Goal: Task Accomplishment & Management: Manage account settings

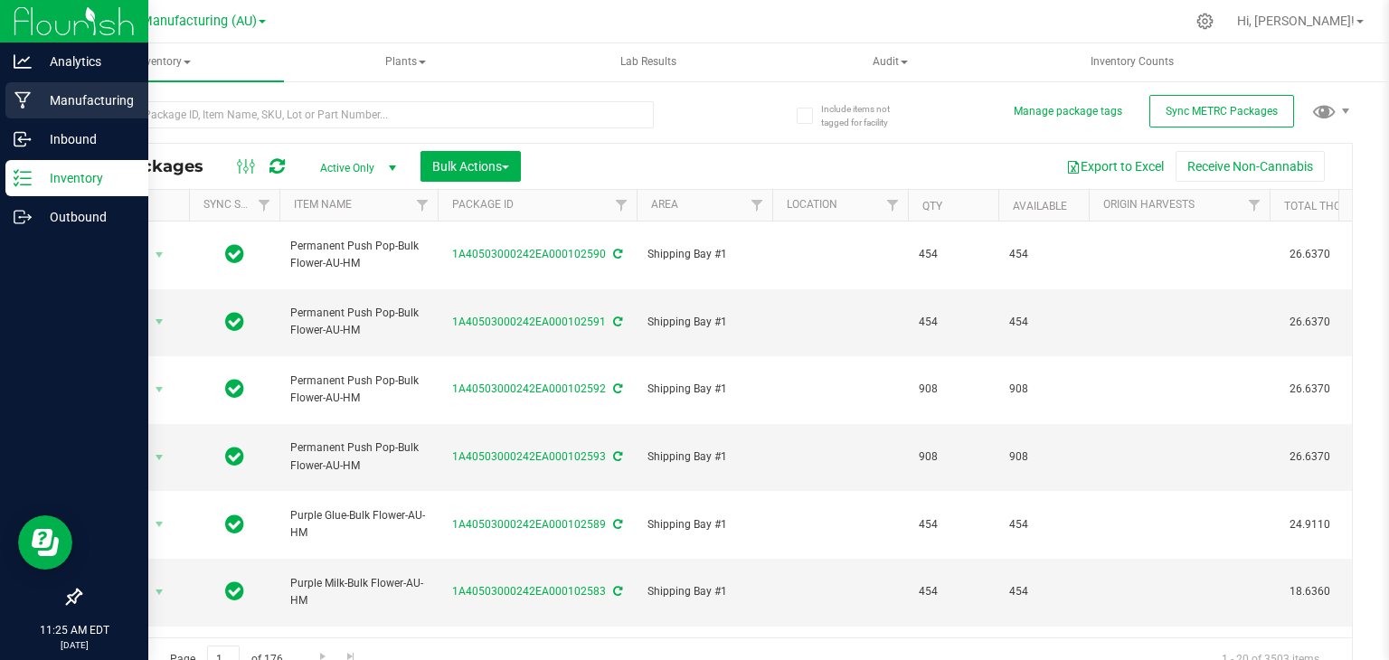
click at [27, 96] on icon at bounding box center [22, 100] width 16 height 17
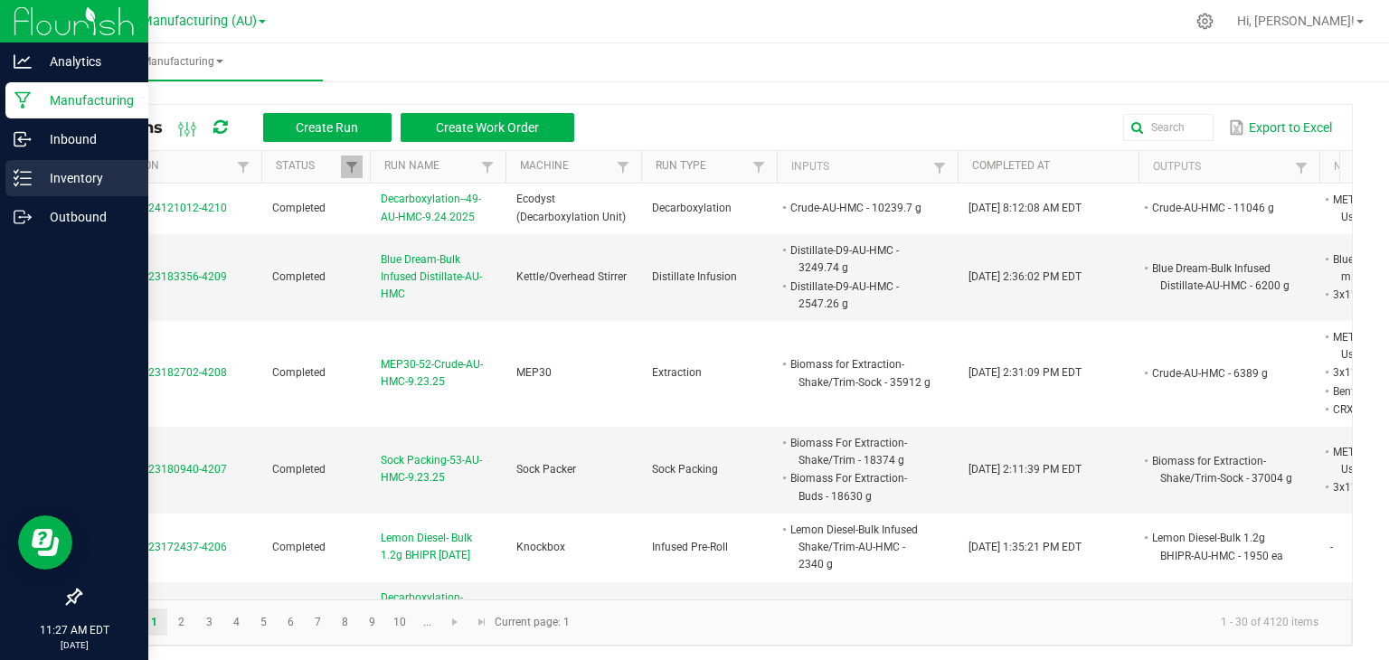
click at [27, 175] on icon at bounding box center [23, 178] width 18 height 18
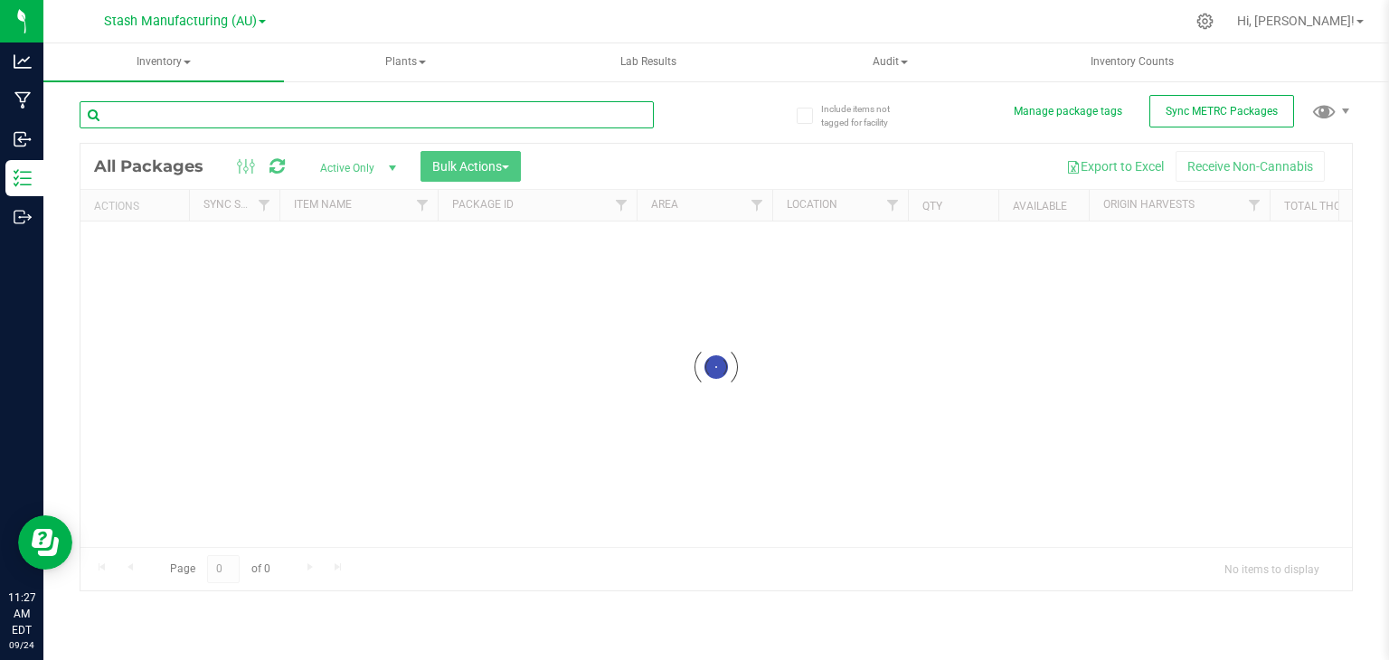
click at [316, 106] on div "Inventory All packages All inventory Waste log Create inventory Plants All plan…" at bounding box center [716, 351] width 1346 height 617
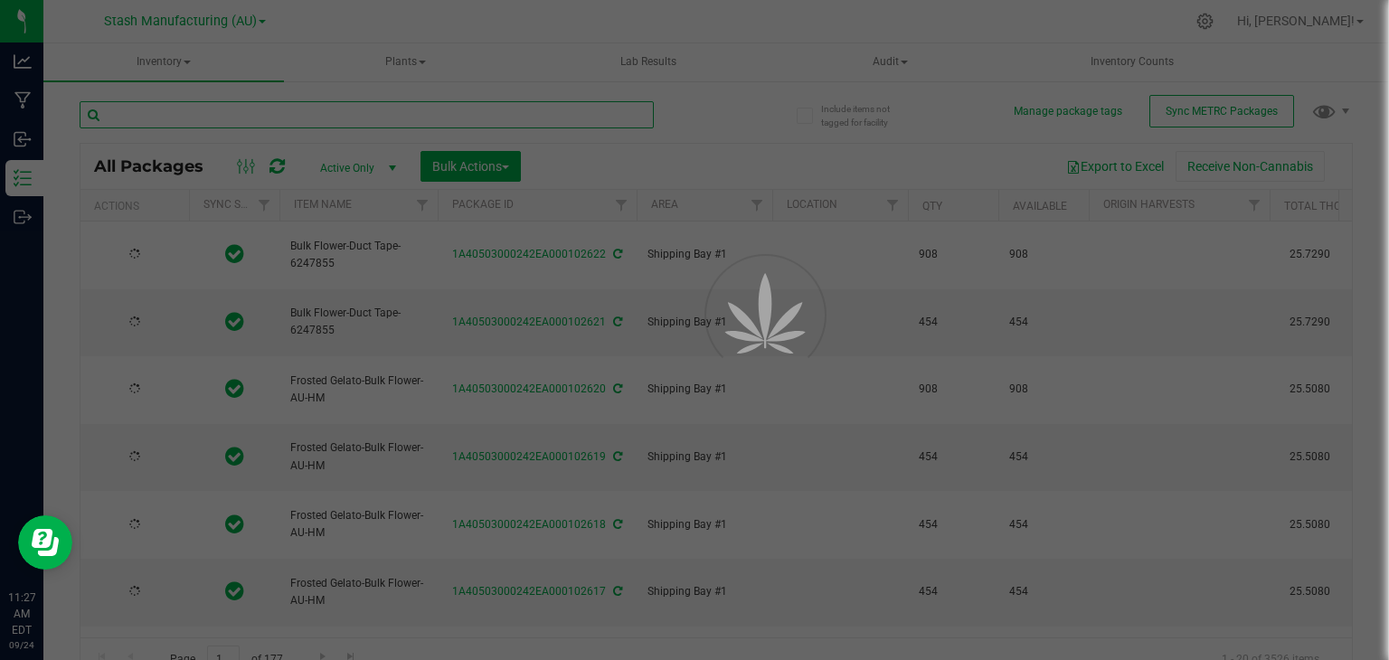
type input "1"
type input "[DATE]"
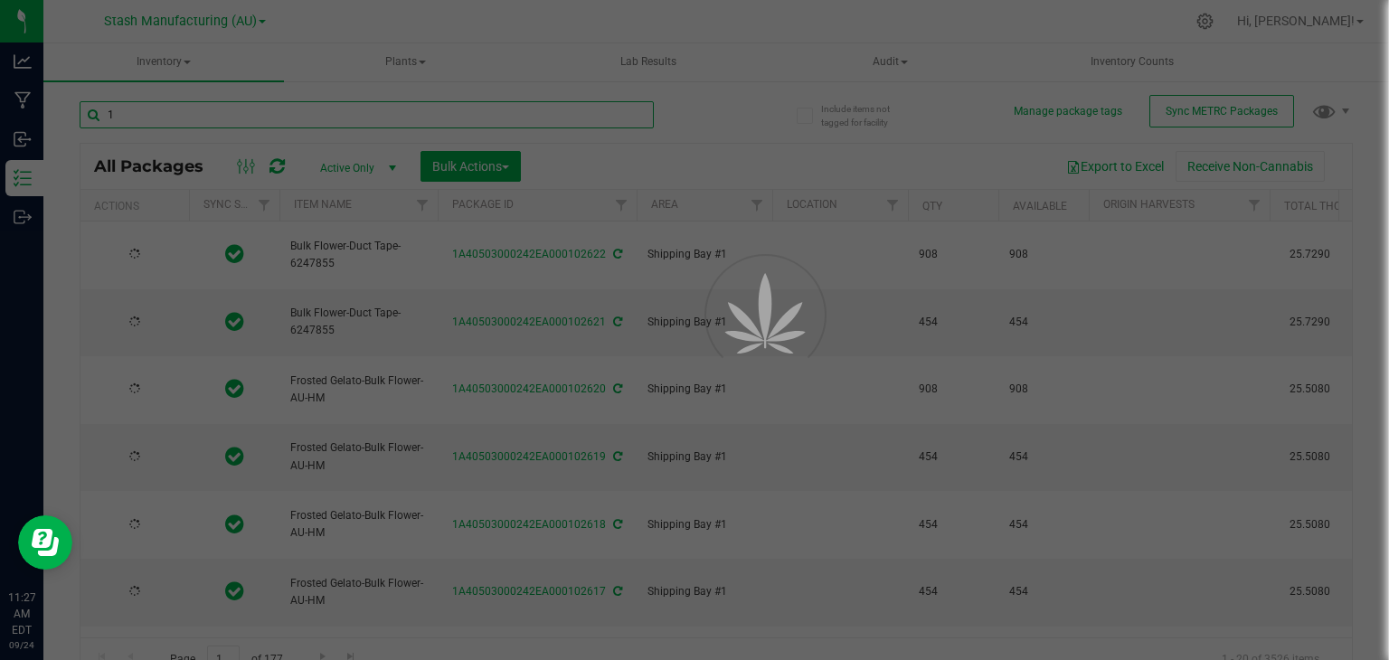
type input "[DATE]"
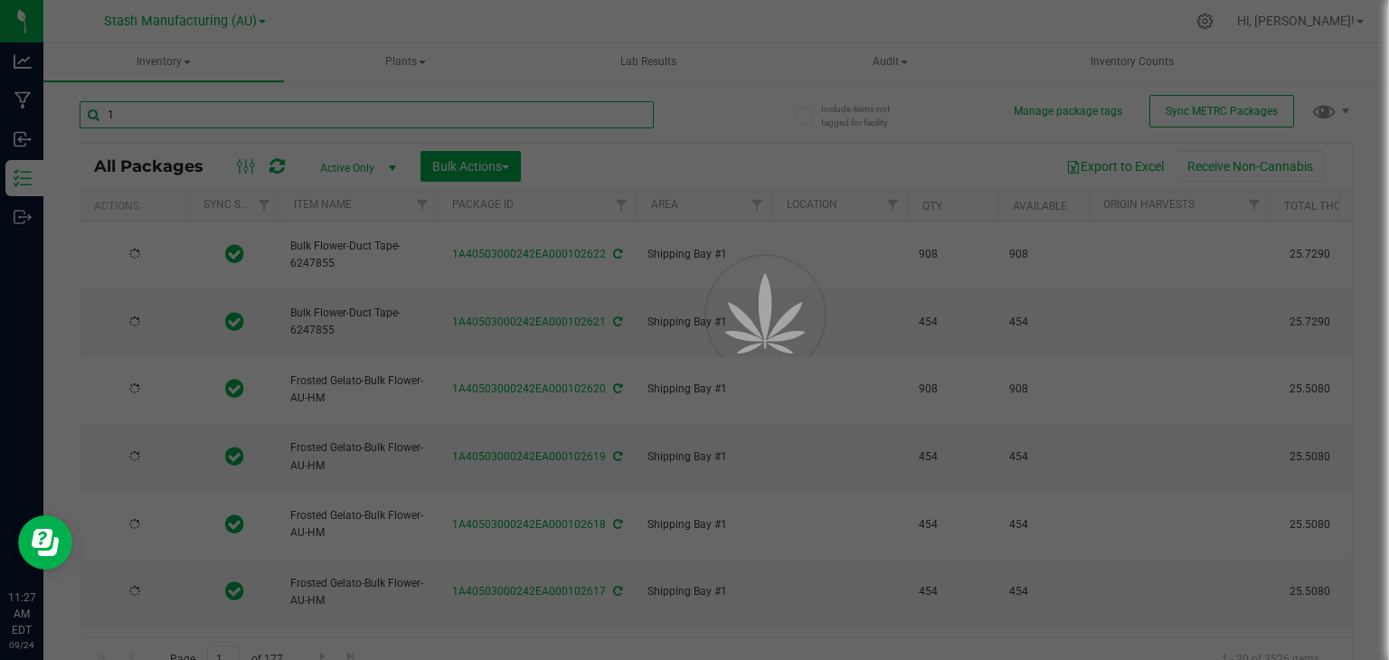
type input "[DATE]"
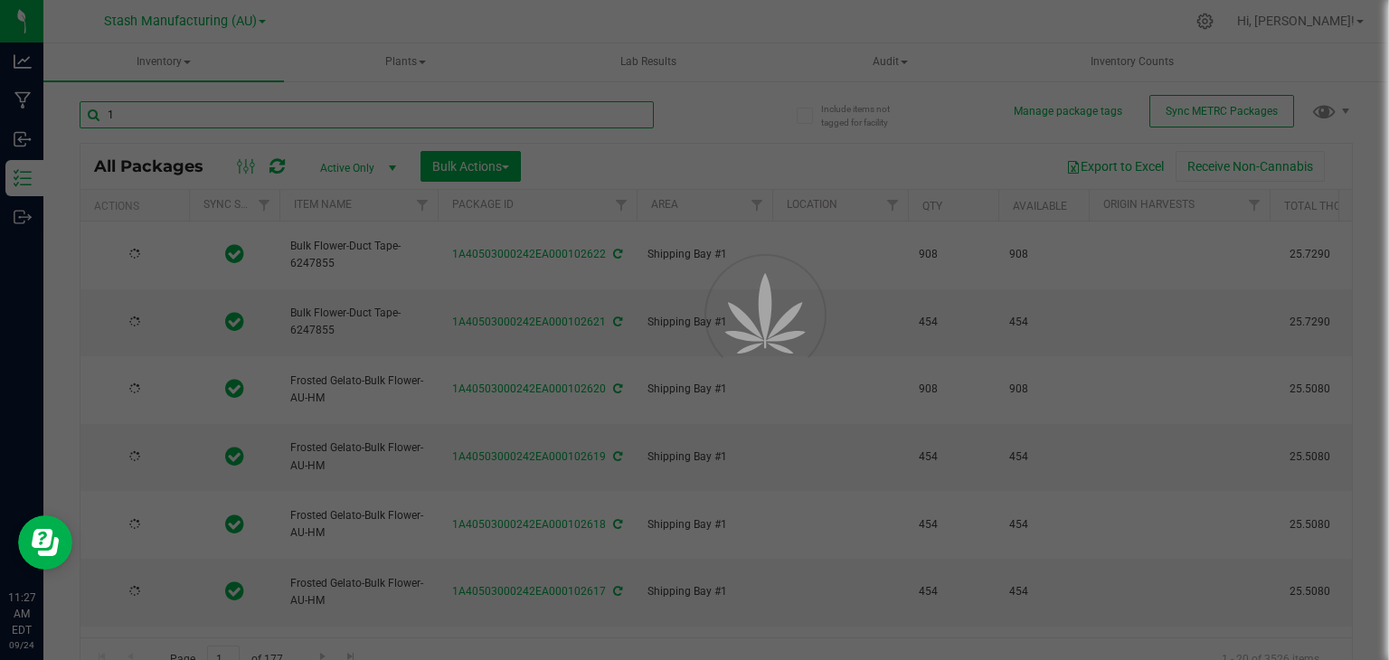
type input "[DATE]"
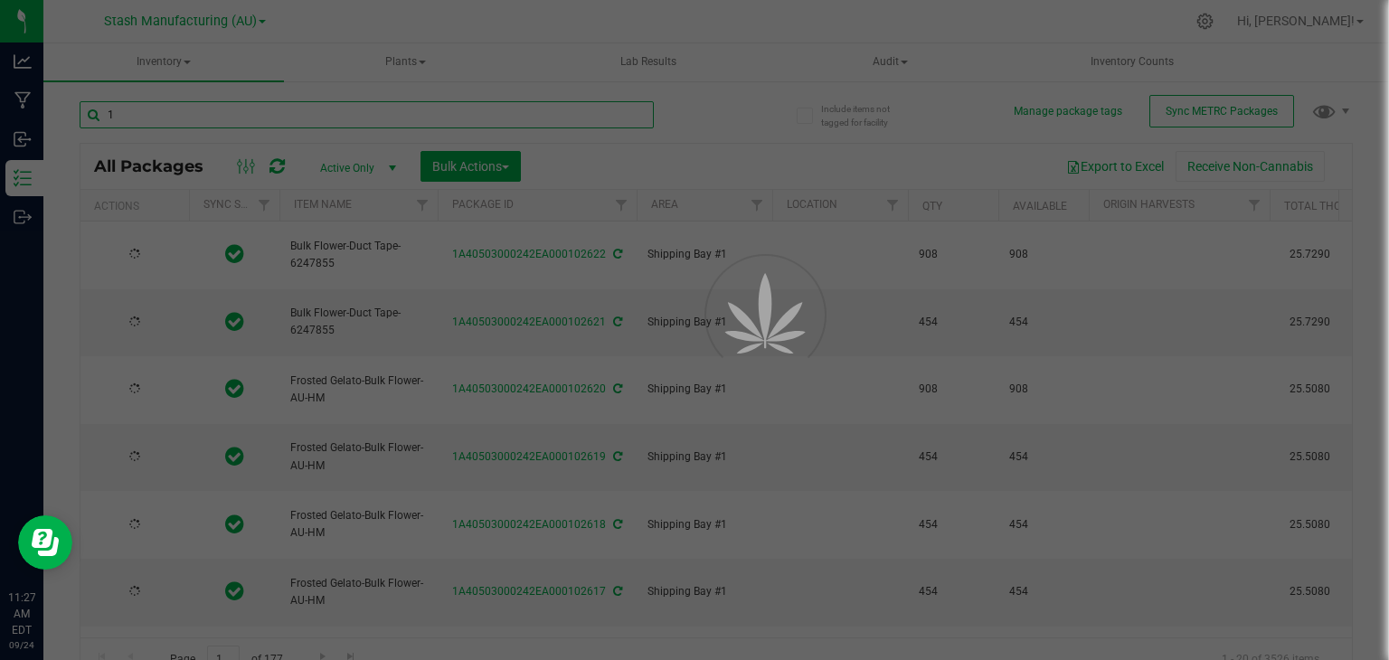
type input "[DATE]"
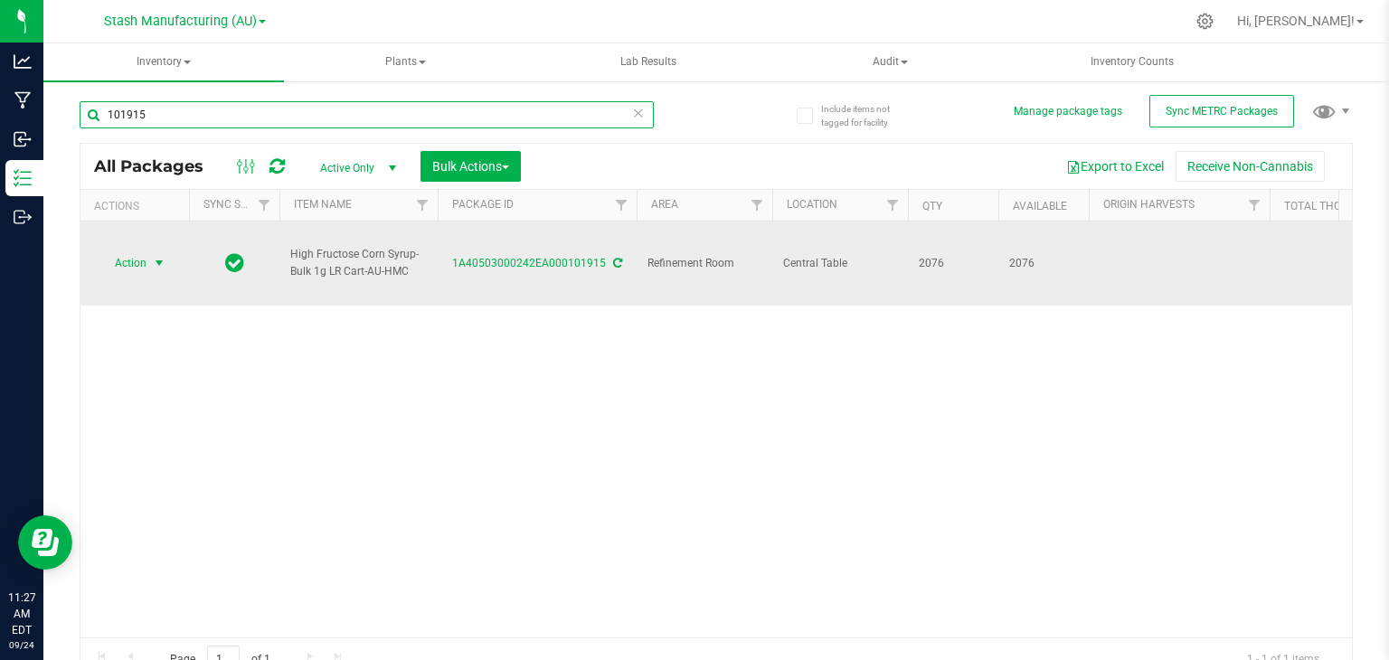
type input "101915"
click at [160, 256] on span "select" at bounding box center [159, 263] width 14 height 14
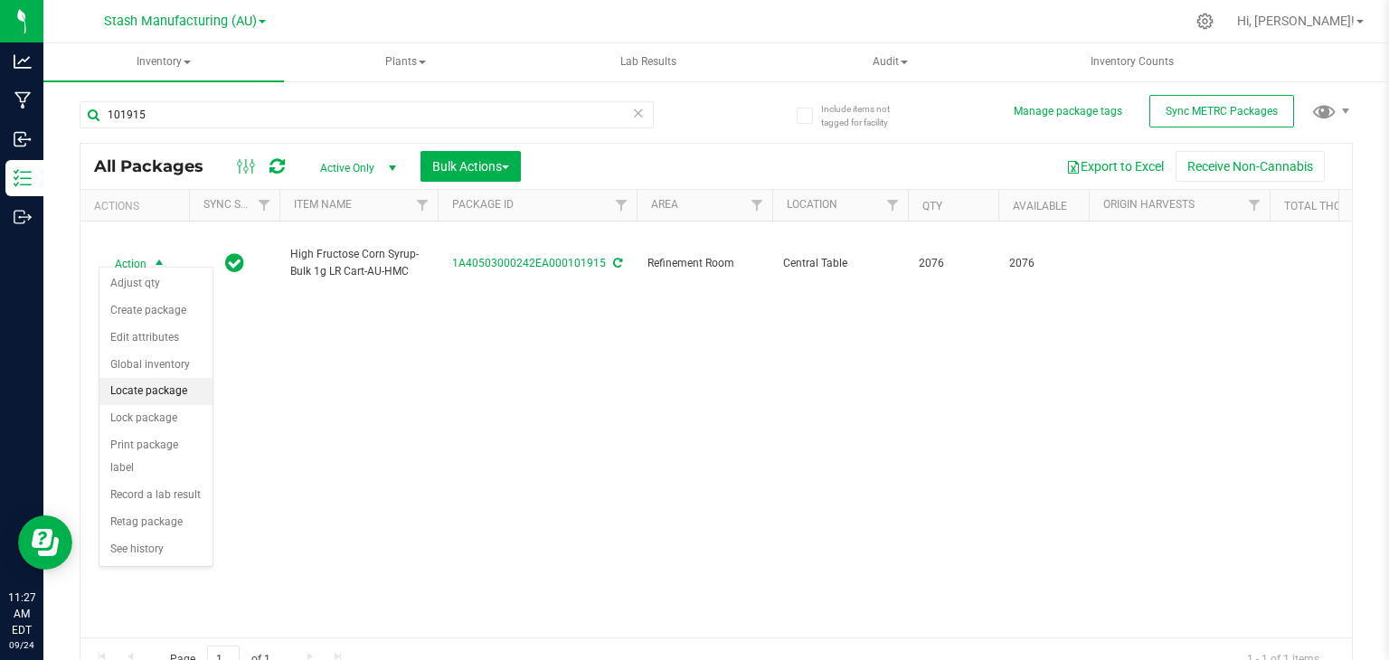
click at [161, 390] on li "Locate package" at bounding box center [155, 391] width 113 height 27
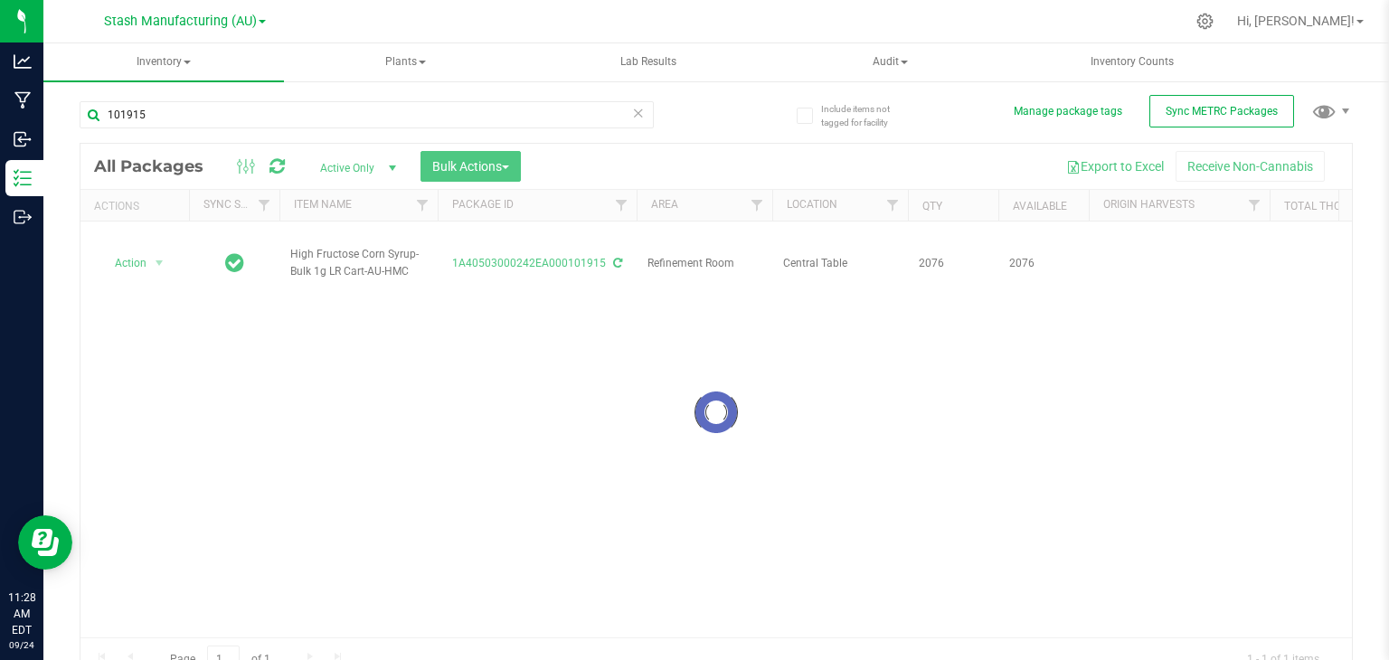
click at [514, 162] on div at bounding box center [717, 412] width 1272 height 537
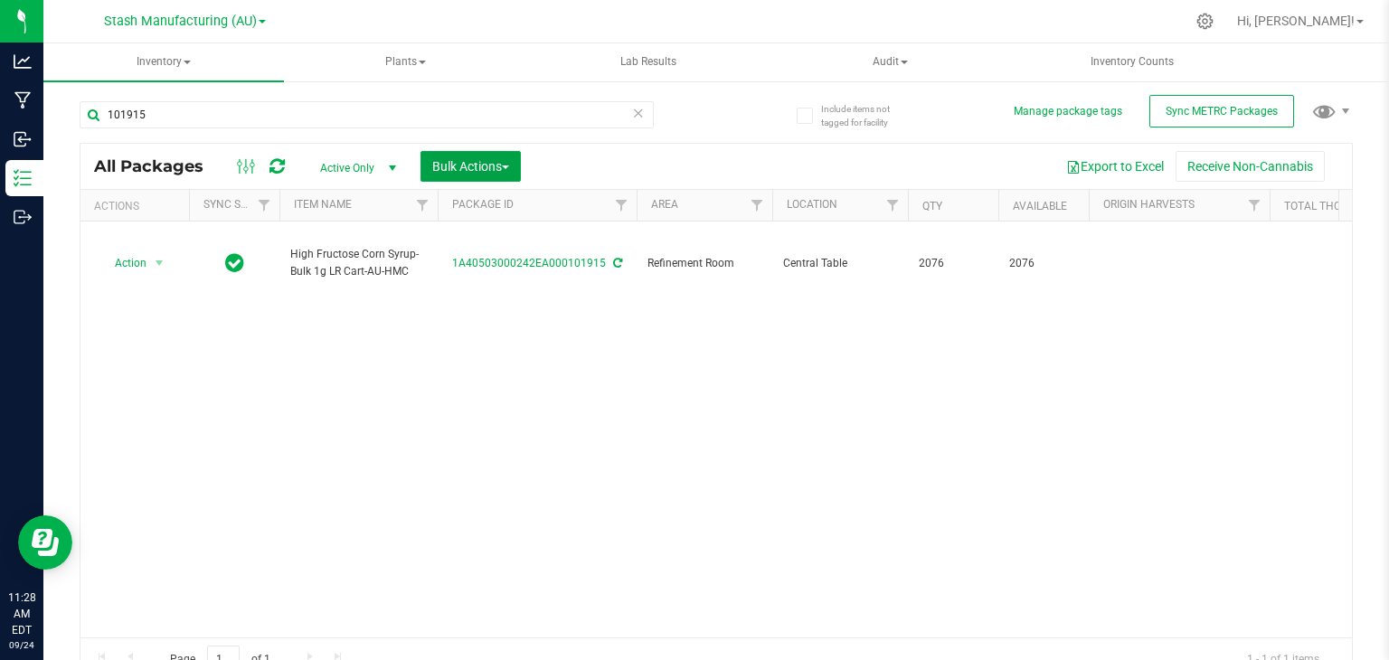
click at [514, 162] on button "Bulk Actions" at bounding box center [471, 166] width 100 height 31
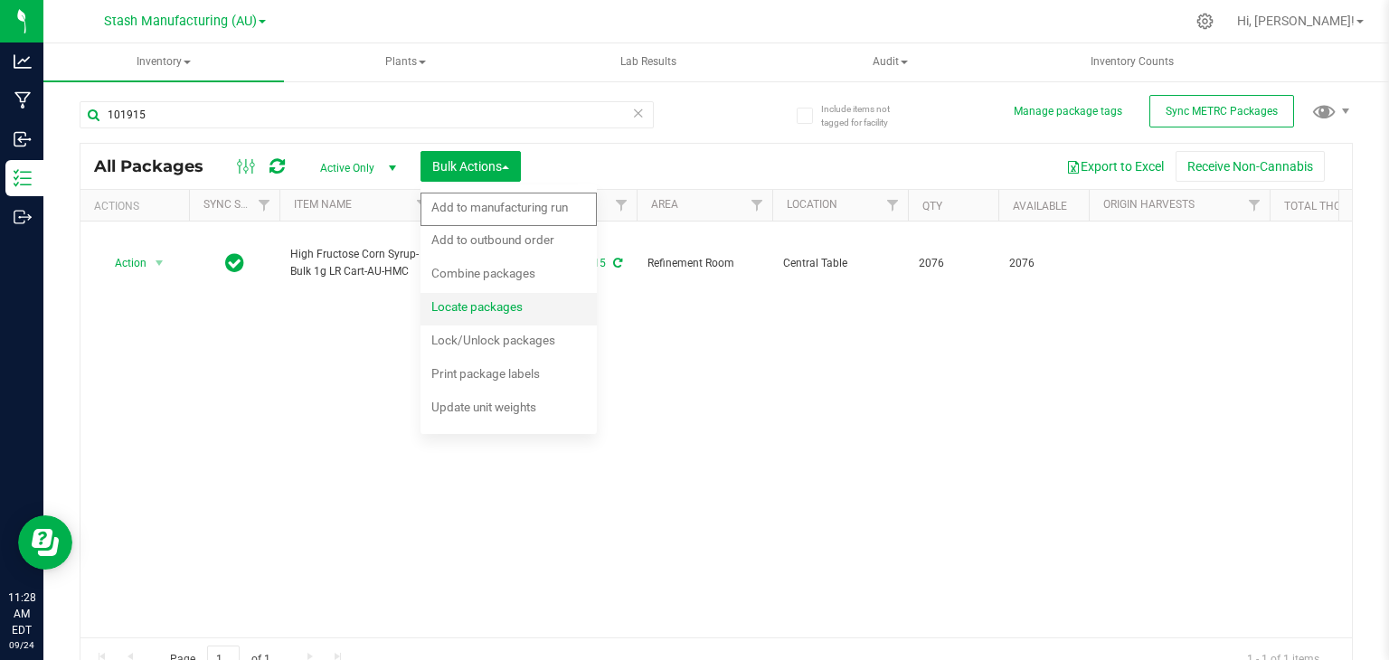
click at [462, 304] on span "Locate packages" at bounding box center [476, 306] width 91 height 14
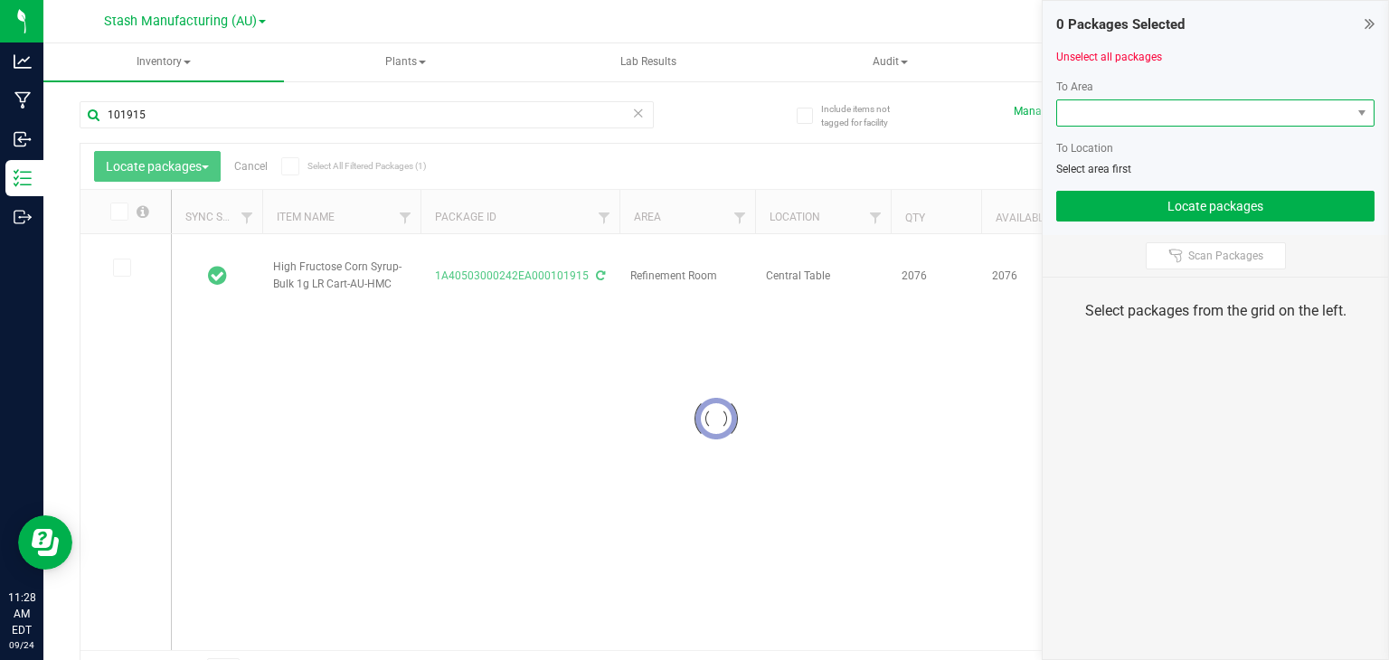
click at [1163, 104] on span at bounding box center [1204, 112] width 294 height 25
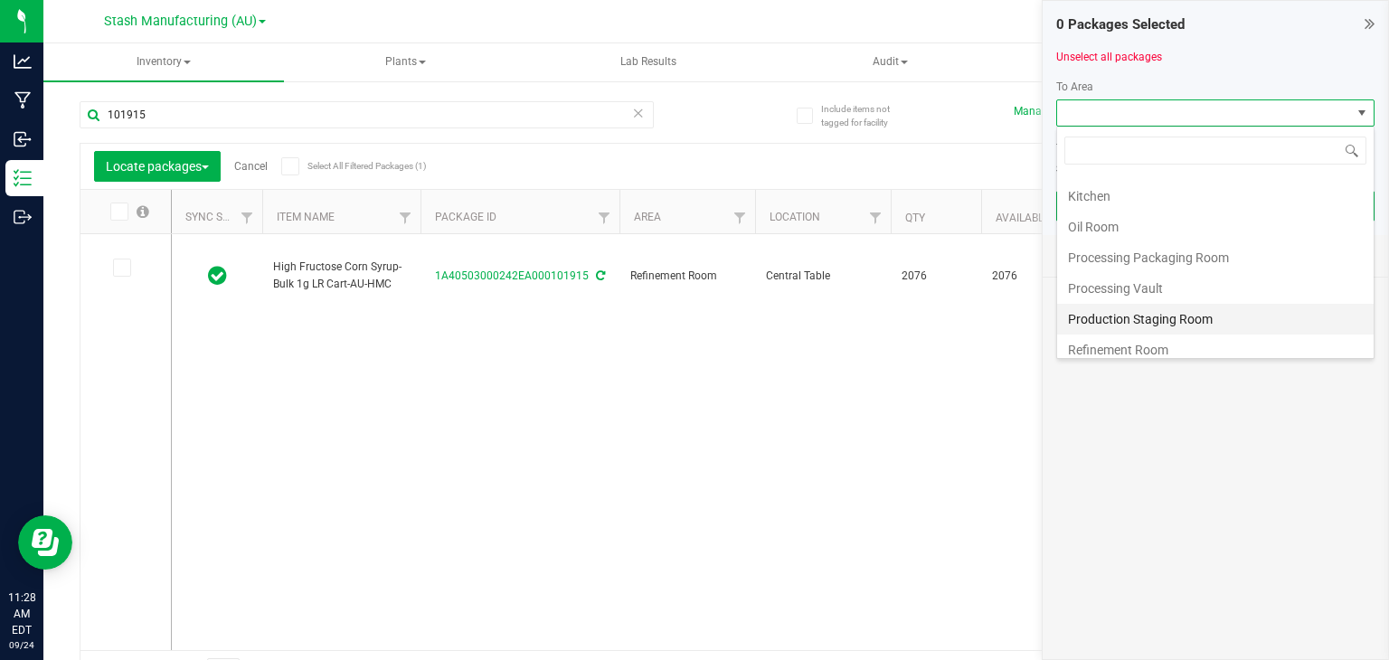
scroll to position [239, 0]
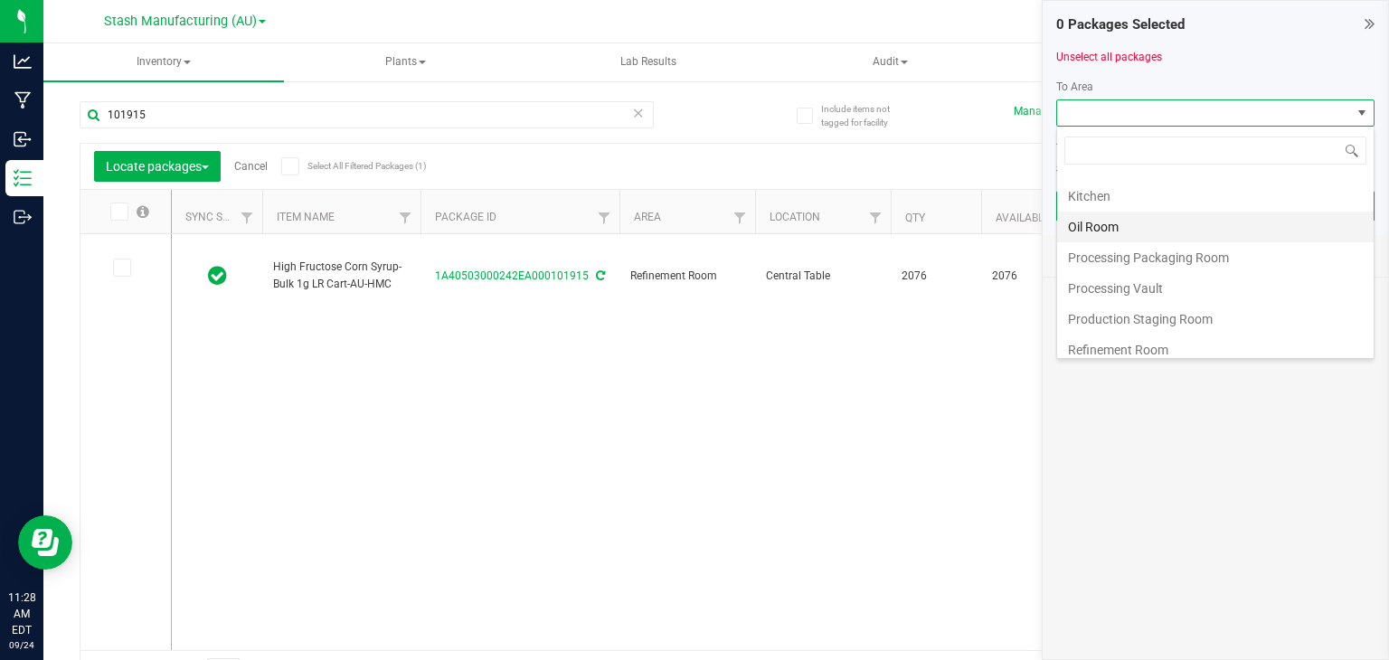
click at [1094, 217] on li "Oil Room" at bounding box center [1215, 227] width 317 height 31
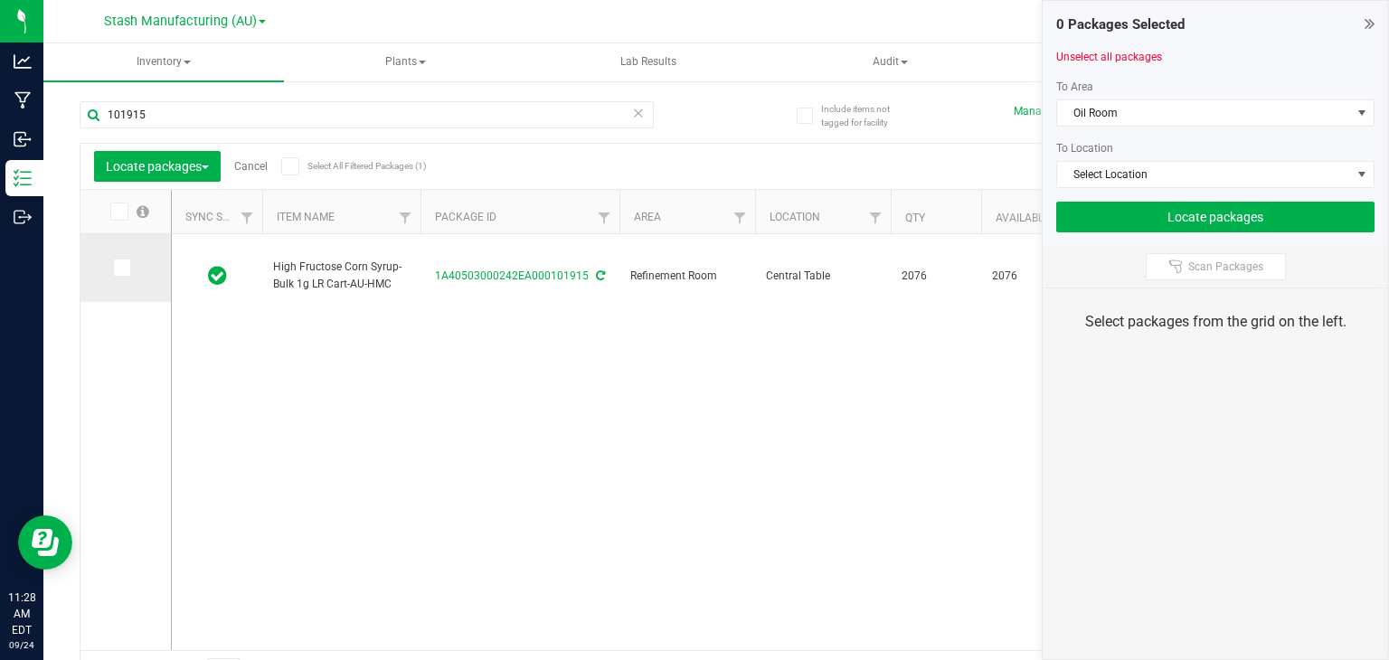
click at [110, 268] on td at bounding box center [126, 268] width 90 height 68
click at [116, 268] on icon at bounding box center [121, 268] width 12 height 0
click at [0, 0] on input "checkbox" at bounding box center [0, 0] width 0 height 0
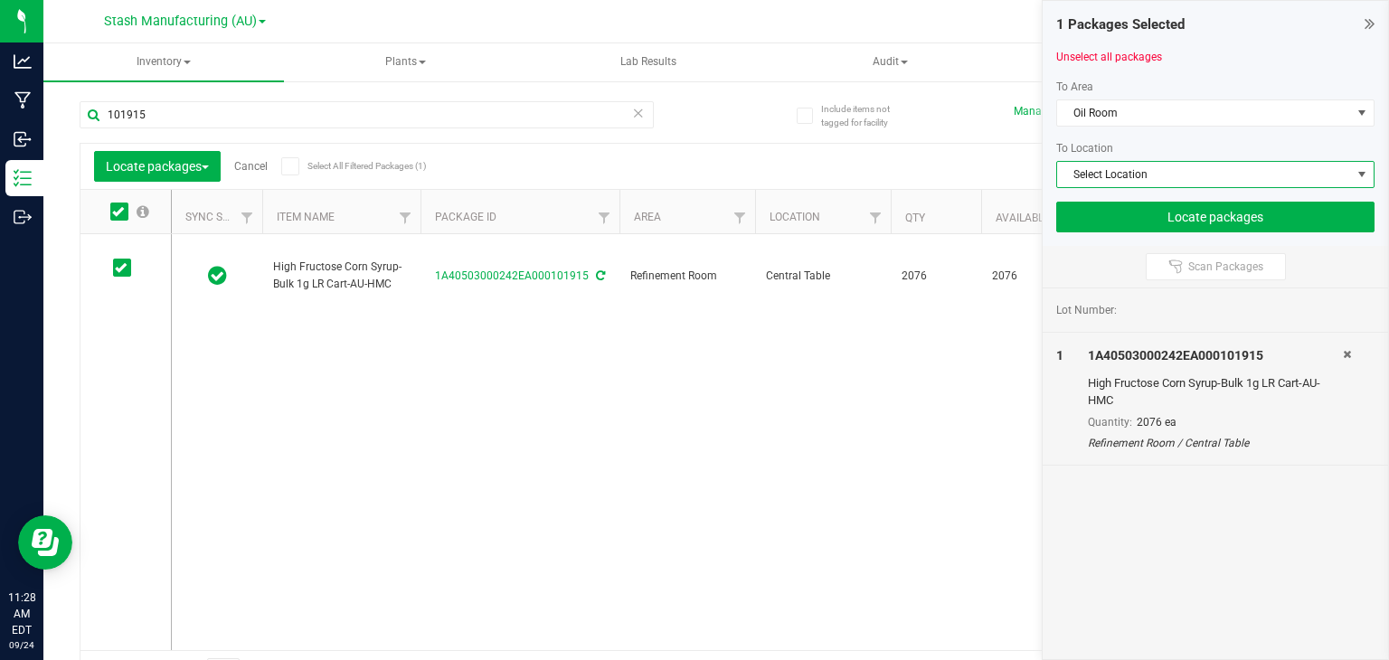
click at [1122, 176] on span "Select Location" at bounding box center [1204, 174] width 294 height 25
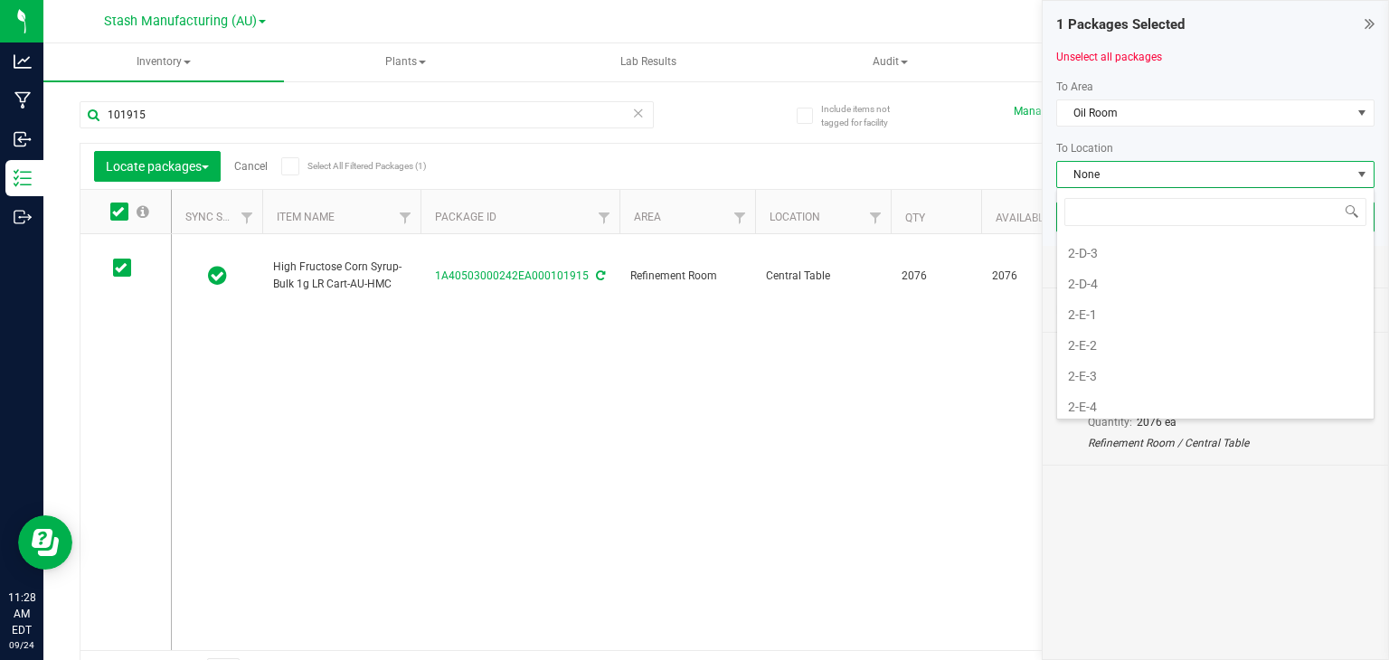
scroll to position [1078, 0]
click at [1103, 295] on li "2-E-1" at bounding box center [1215, 310] width 317 height 31
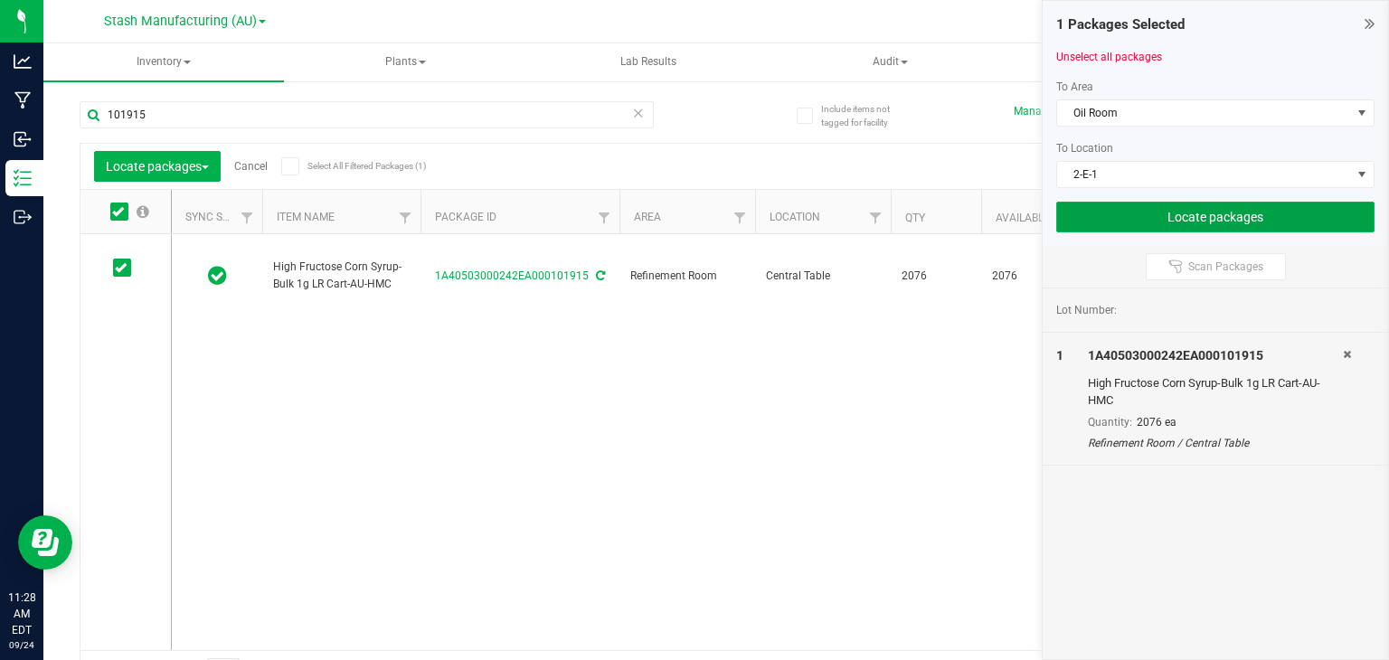
click at [1208, 212] on button "Locate packages" at bounding box center [1215, 217] width 318 height 31
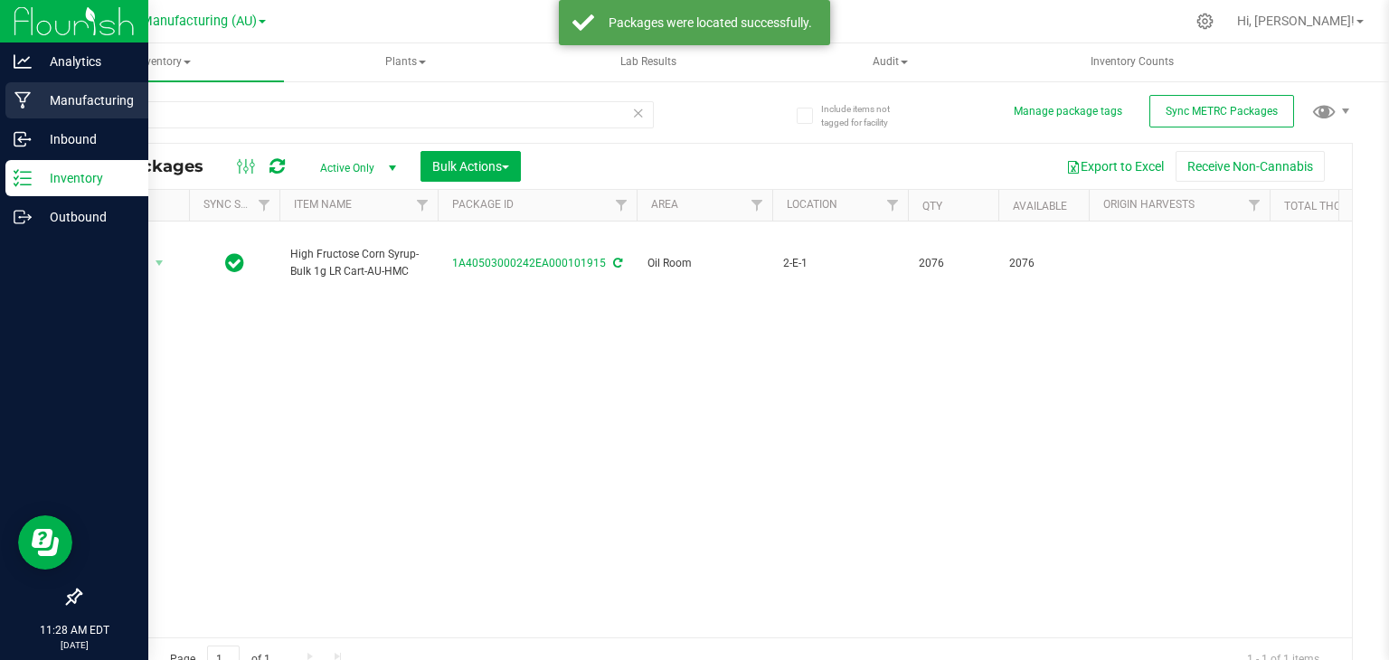
click at [25, 90] on div "Manufacturing" at bounding box center [76, 100] width 143 height 36
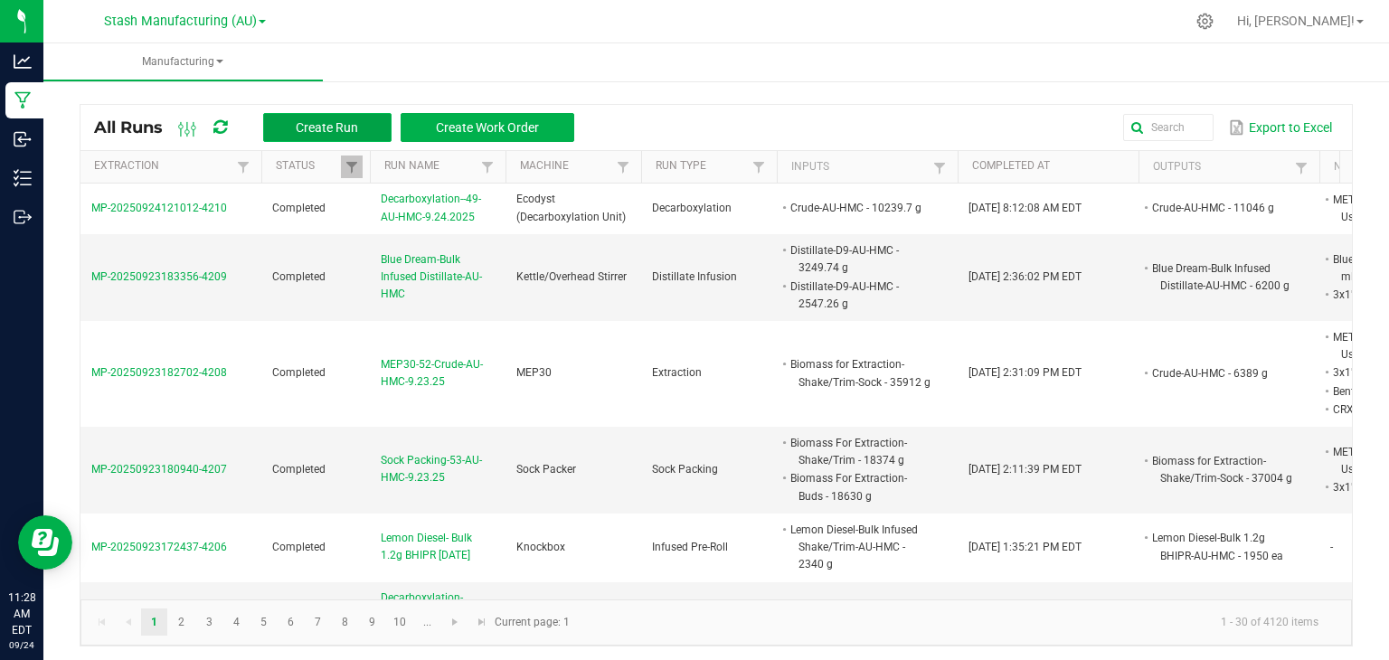
click at [365, 128] on button "Create Run" at bounding box center [327, 127] width 128 height 29
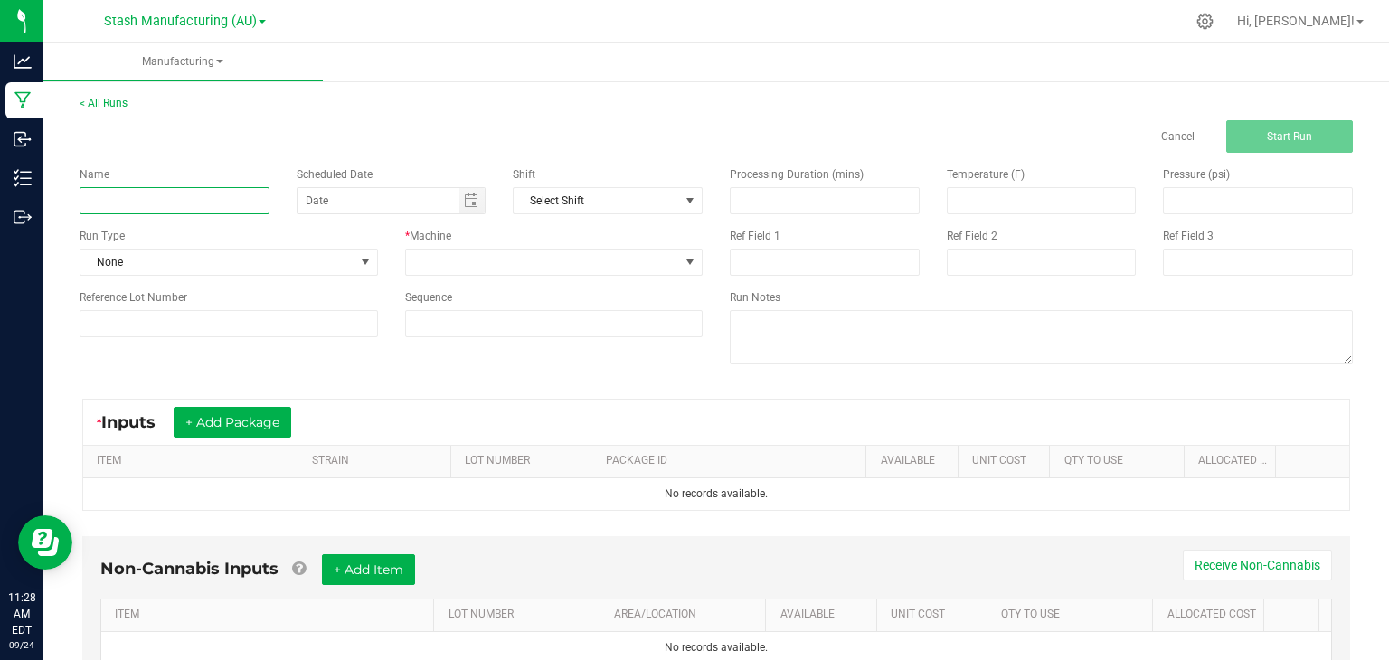
click at [159, 212] on input at bounding box center [175, 200] width 190 height 27
click at [478, 204] on span "Toggle calendar" at bounding box center [473, 200] width 26 height 25
type input "Sock Packing-Crude-53-AU-HMC-9.24.25"
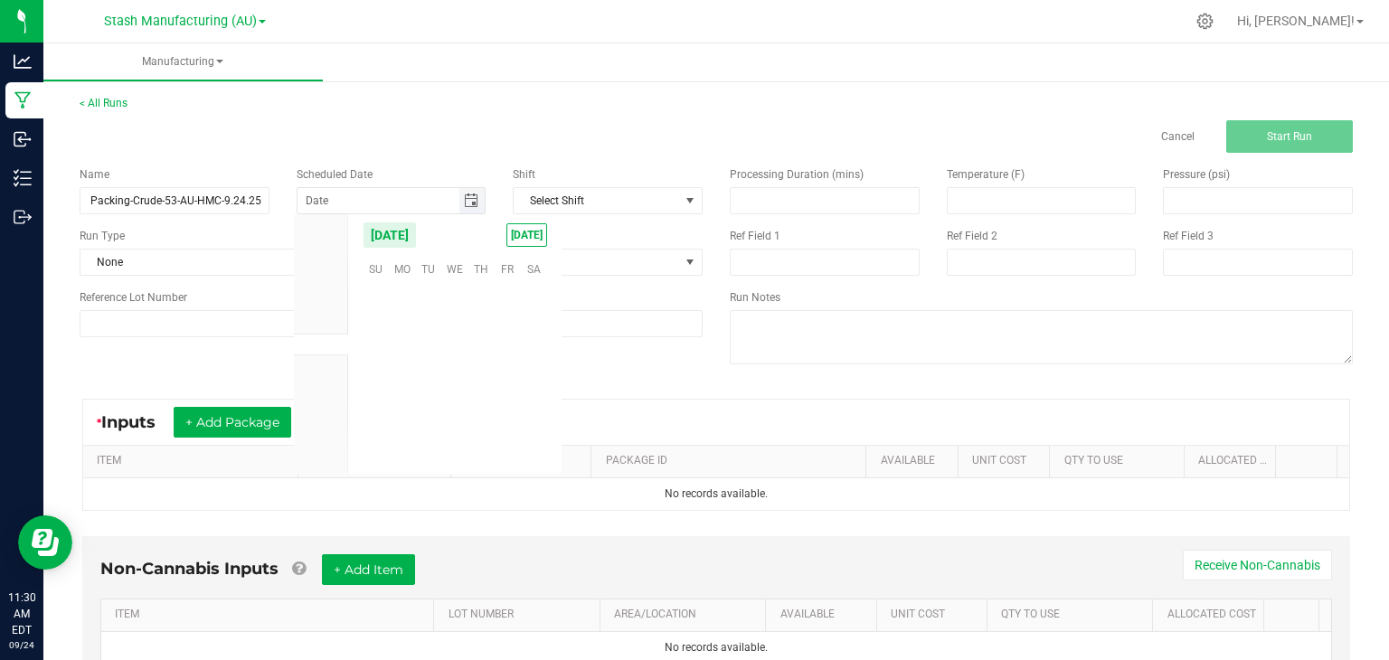
scroll to position [293405, 0]
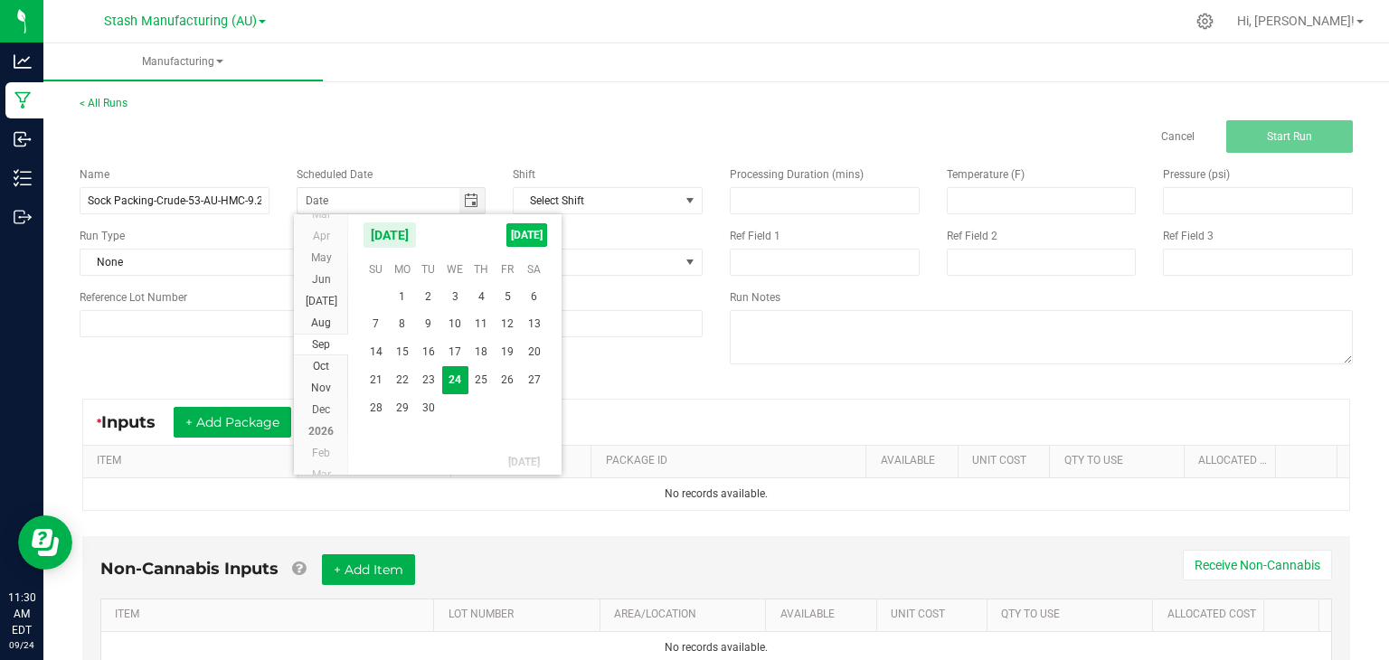
click at [532, 236] on span "[DATE]" at bounding box center [527, 235] width 41 height 24
type input "[DATE]"
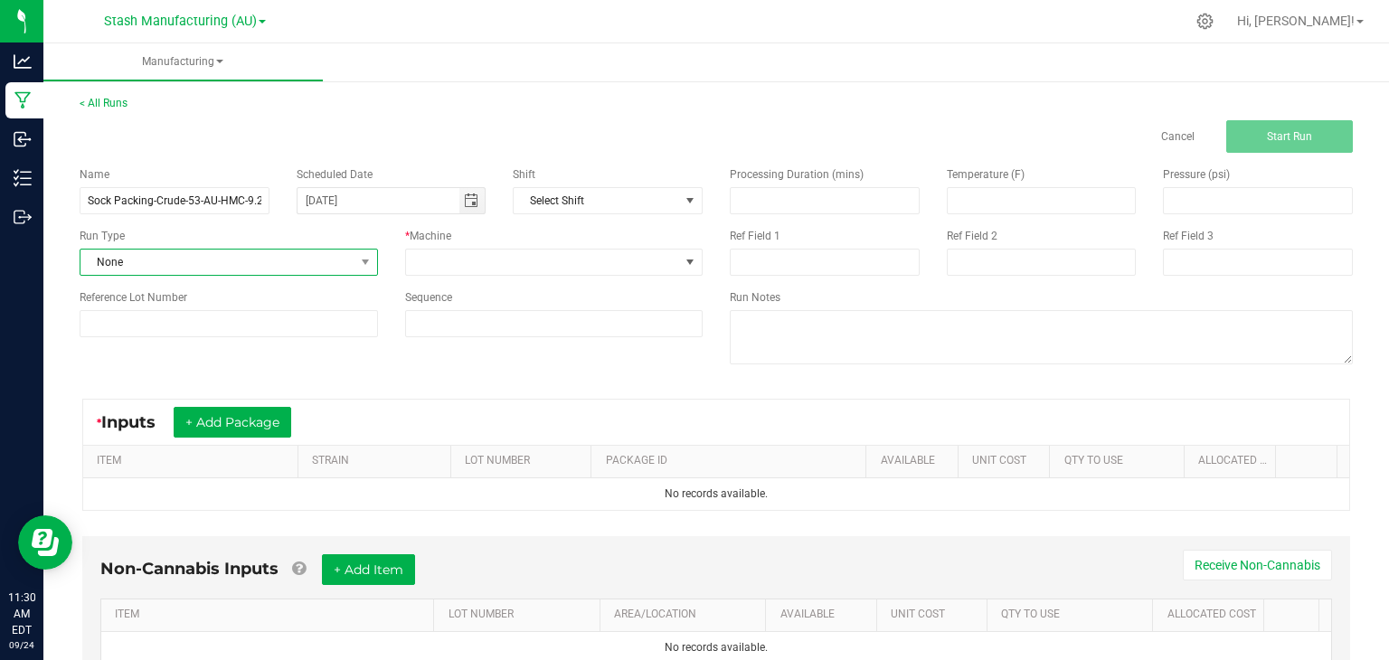
click at [322, 272] on span "None" at bounding box center [218, 262] width 274 height 25
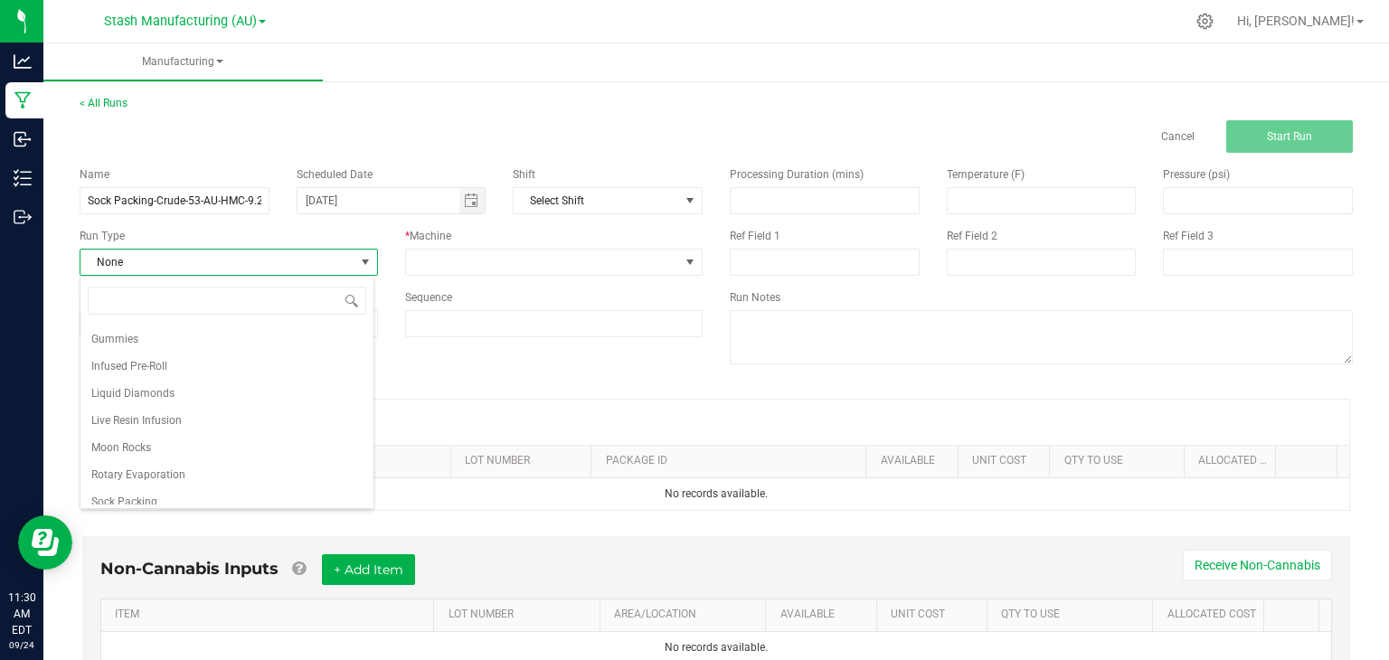
scroll to position [308, 0]
click at [135, 441] on span "Sock Packing" at bounding box center [124, 437] width 66 height 18
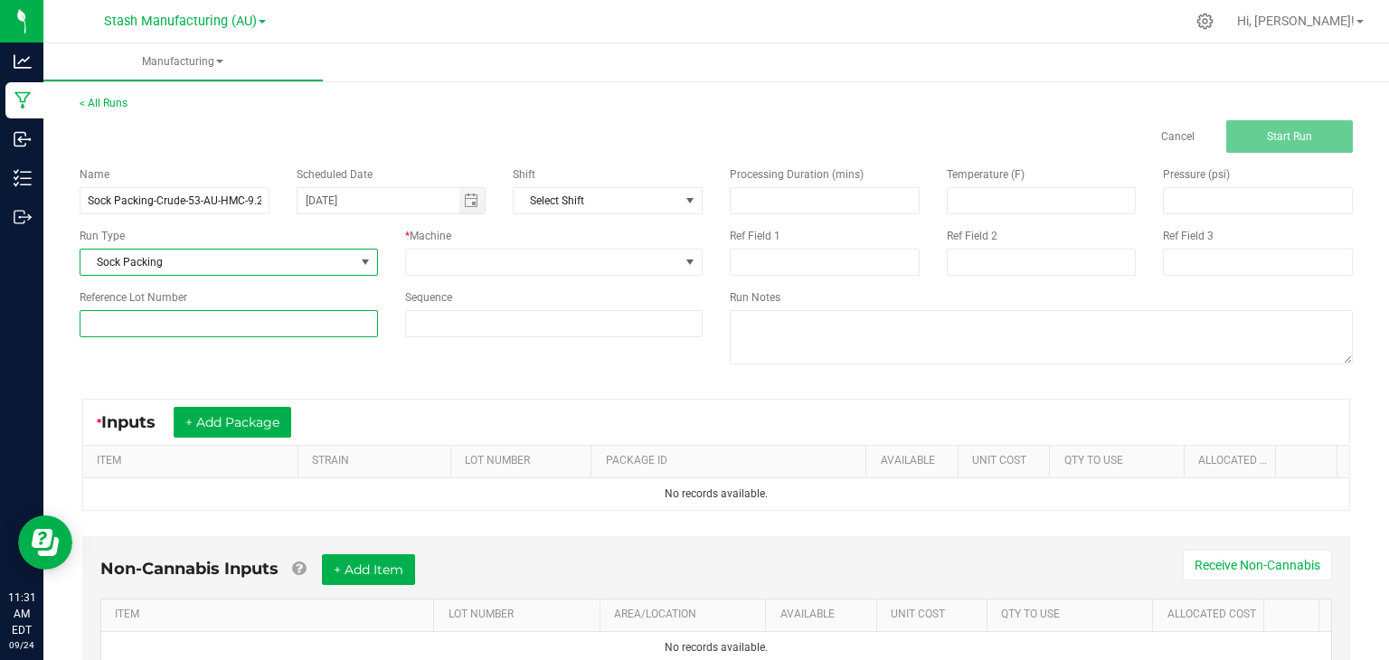
click at [216, 321] on input at bounding box center [229, 323] width 298 height 27
type input "53"
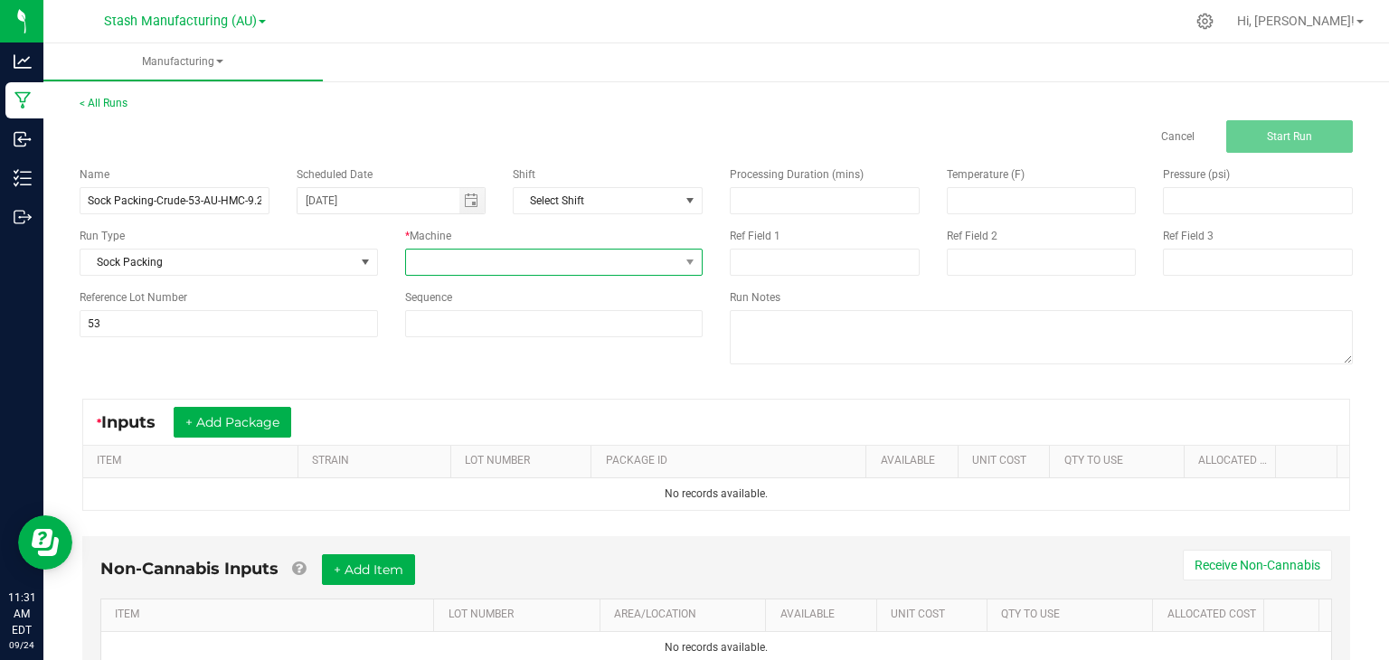
click at [514, 258] on span at bounding box center [543, 262] width 274 height 25
click at [441, 457] on li "Sock Packer" at bounding box center [549, 465] width 293 height 31
click at [266, 420] on button "+ Add Package" at bounding box center [233, 422] width 118 height 31
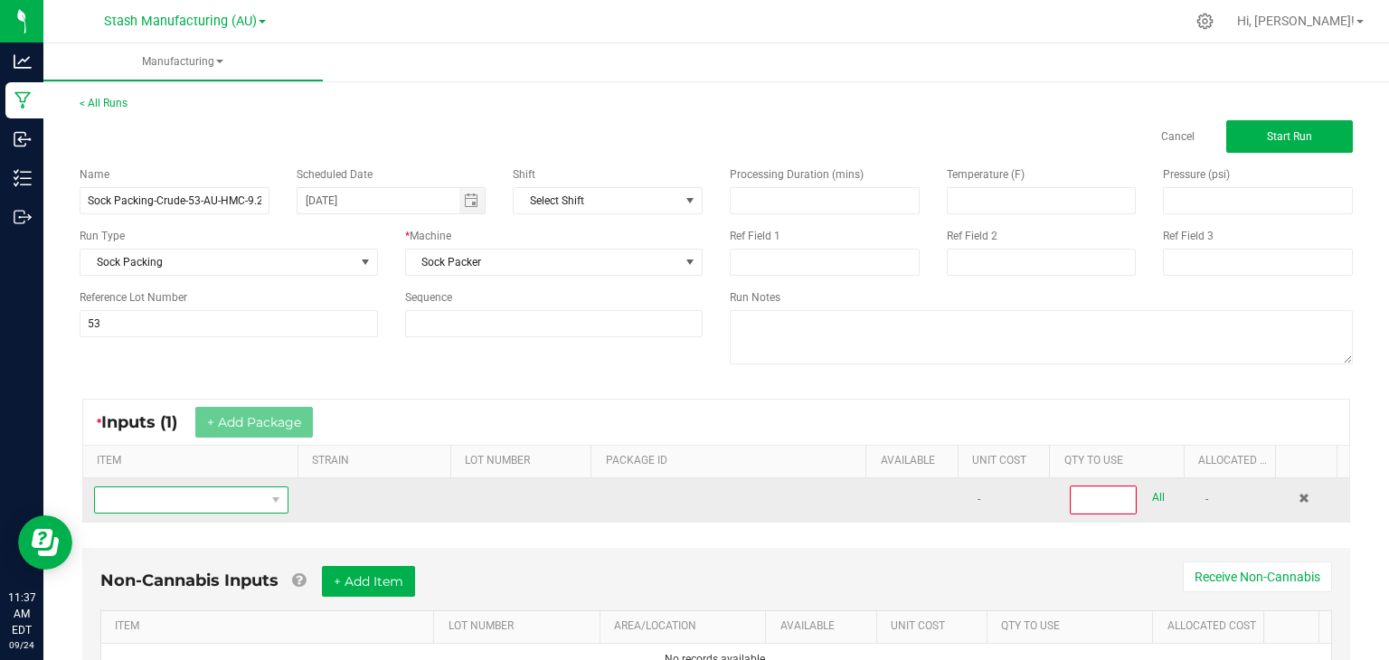
click at [129, 504] on span "NO DATA FOUND" at bounding box center [180, 500] width 170 height 25
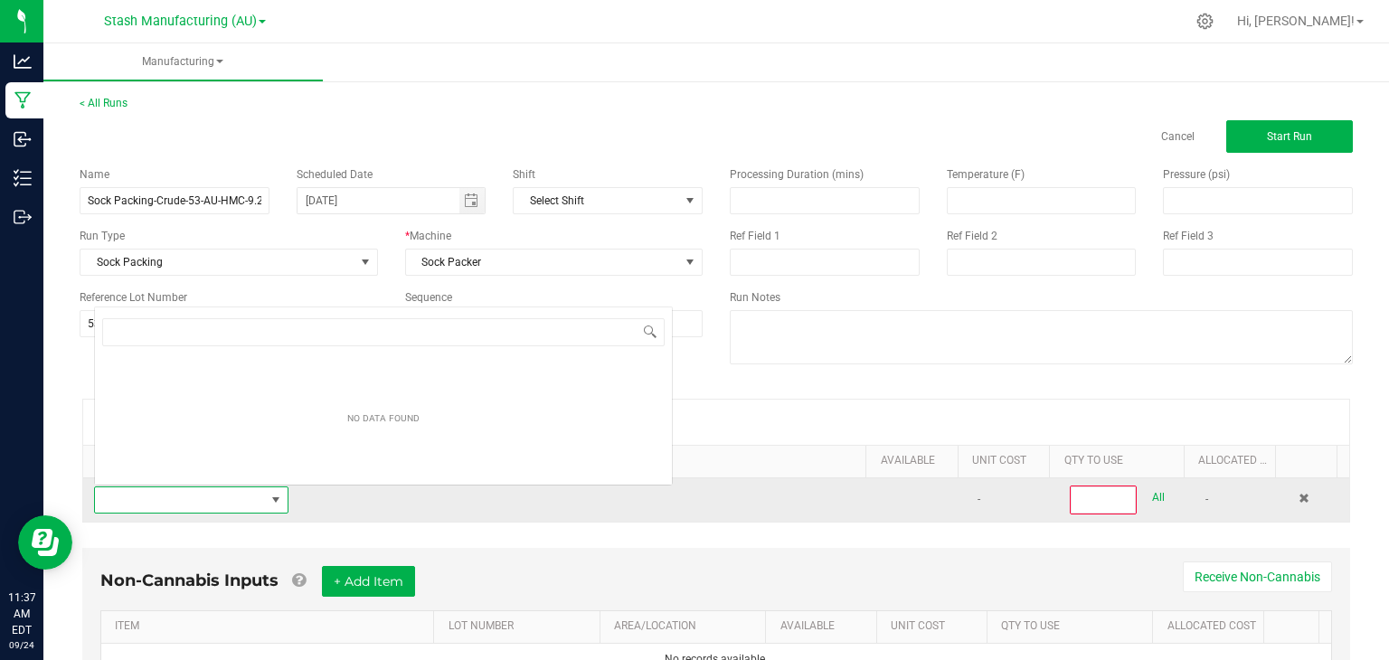
scroll to position [26, 187]
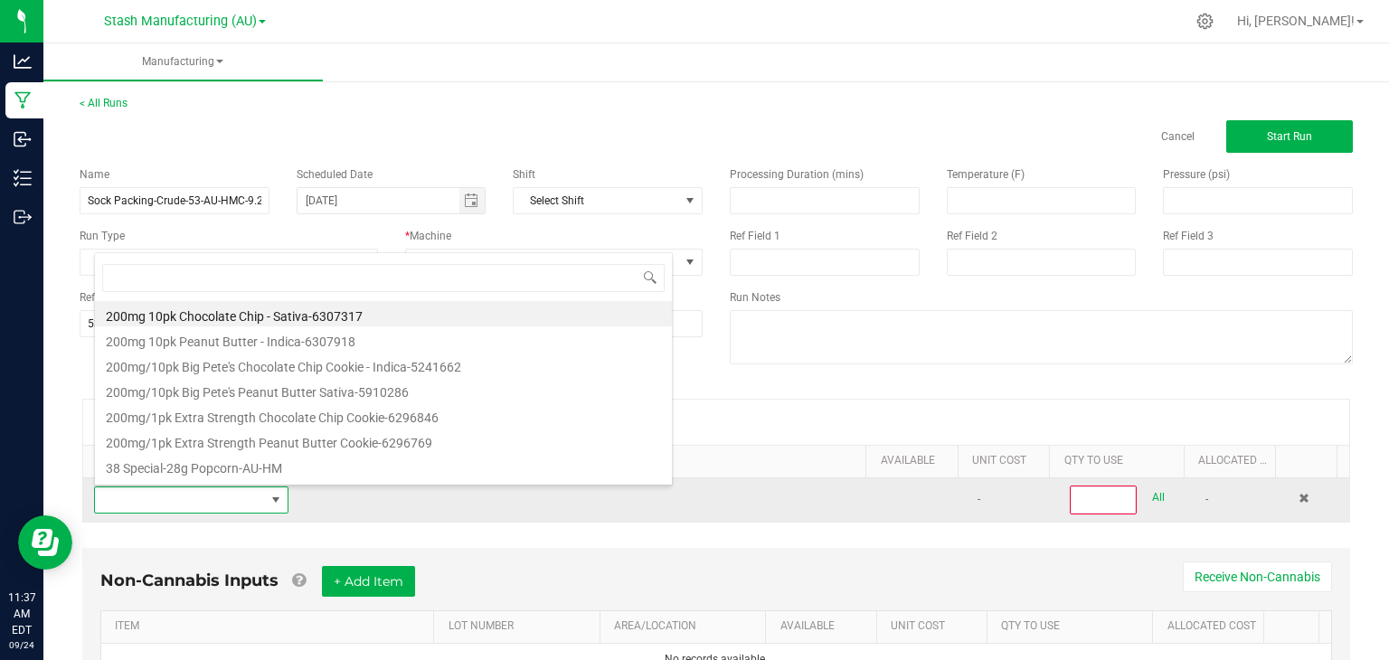
type input "M"
type input "Biomass"
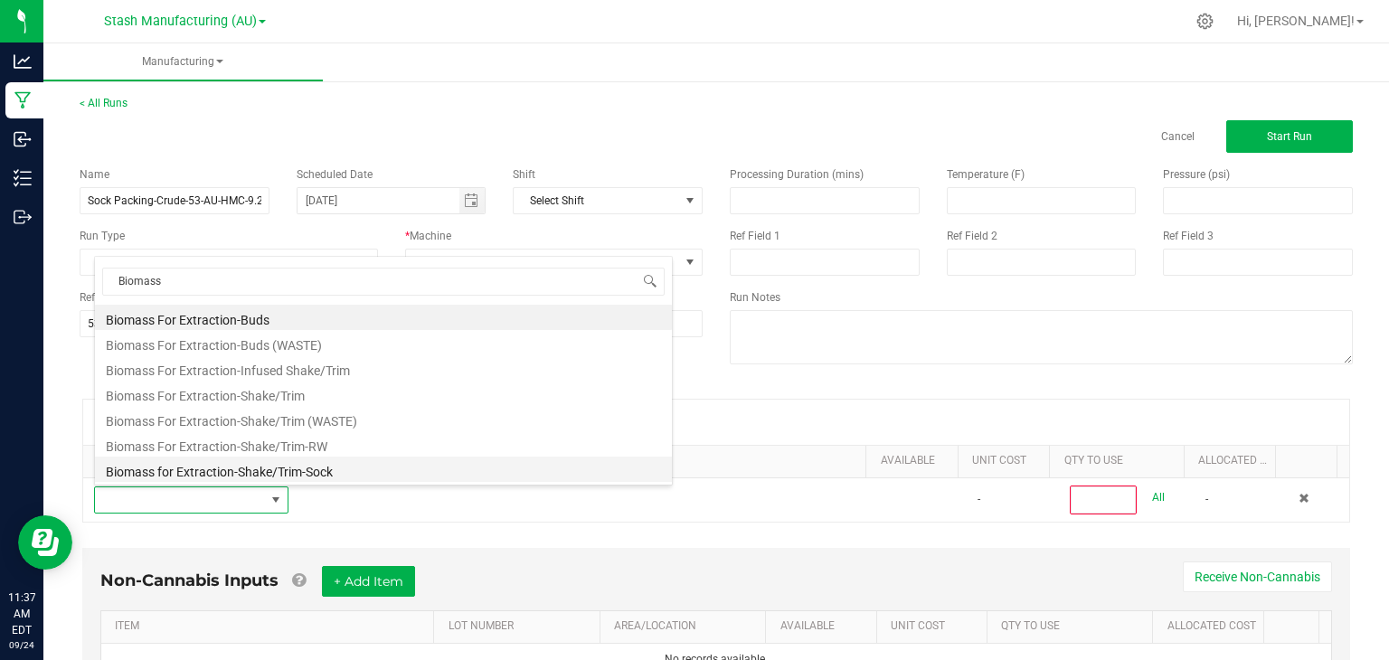
click at [223, 459] on li "Biomass for Extraction-Shake/Trim-Sock" at bounding box center [383, 469] width 577 height 25
type input "0"
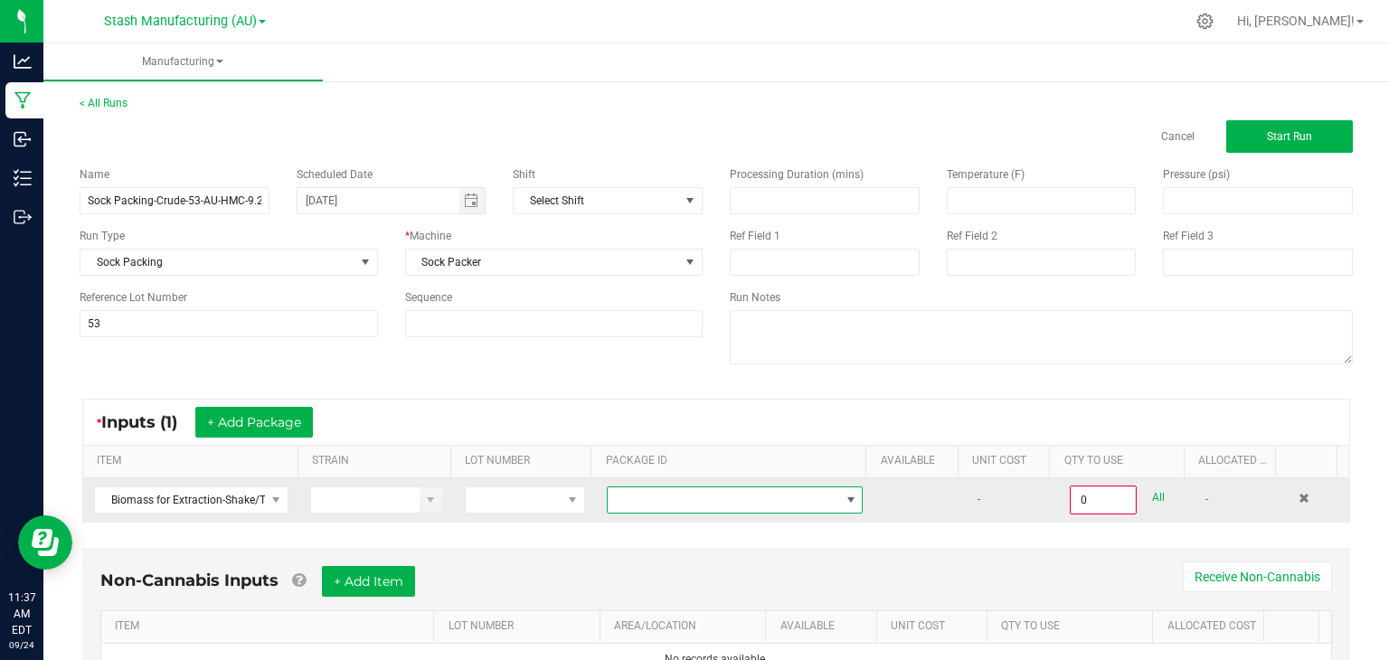
click at [672, 499] on span at bounding box center [724, 500] width 232 height 25
click at [265, 500] on span at bounding box center [276, 500] width 23 height 25
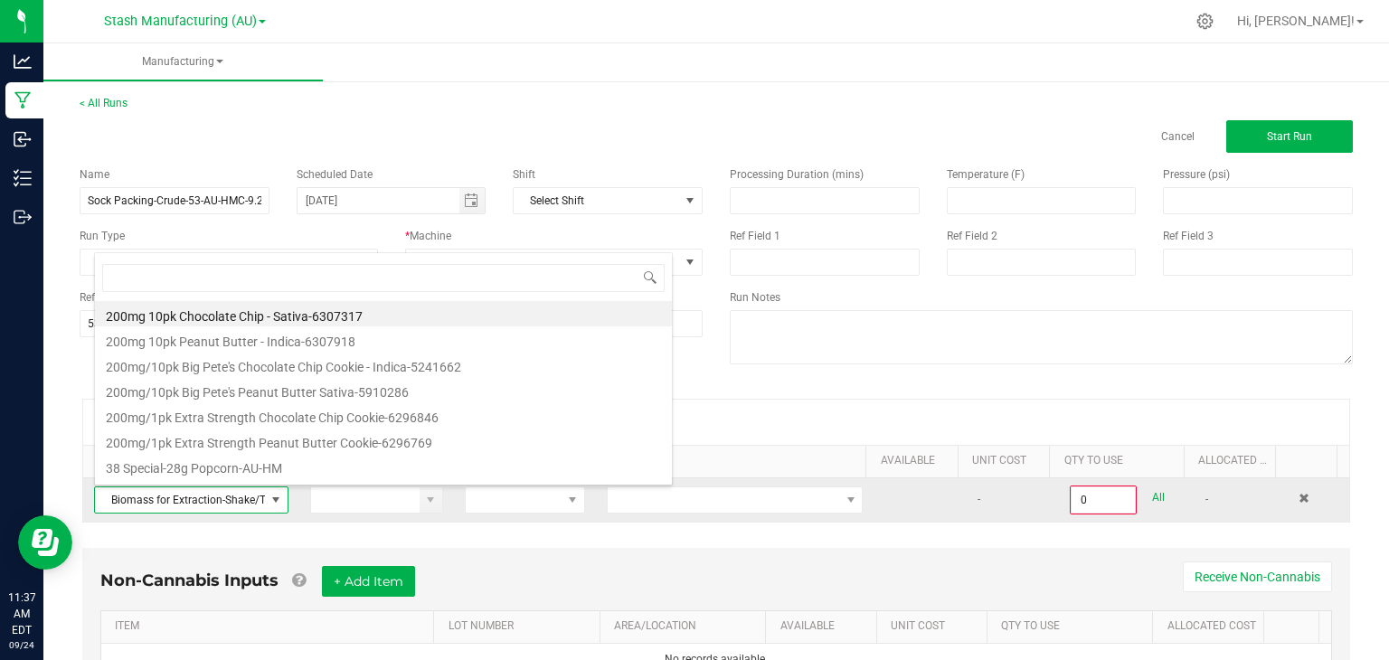
scroll to position [26, 187]
type input "biomass"
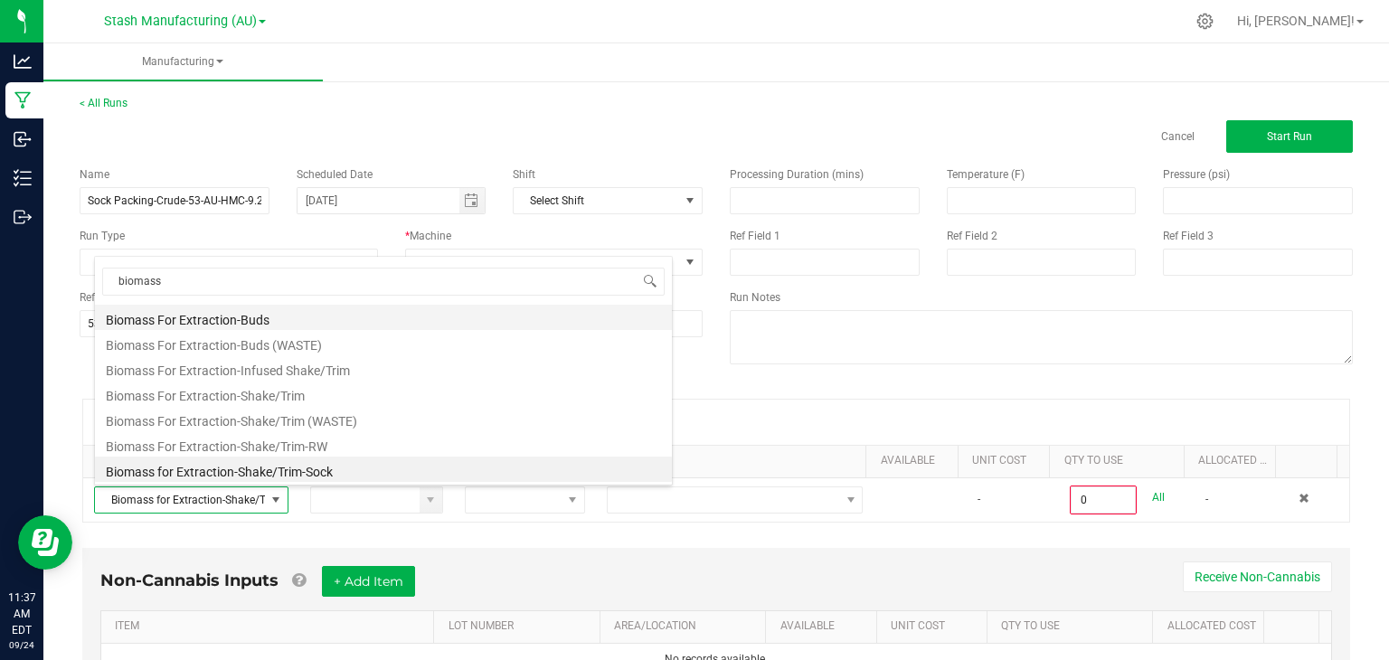
click at [256, 317] on li "Biomass For Extraction-Buds" at bounding box center [383, 317] width 577 height 25
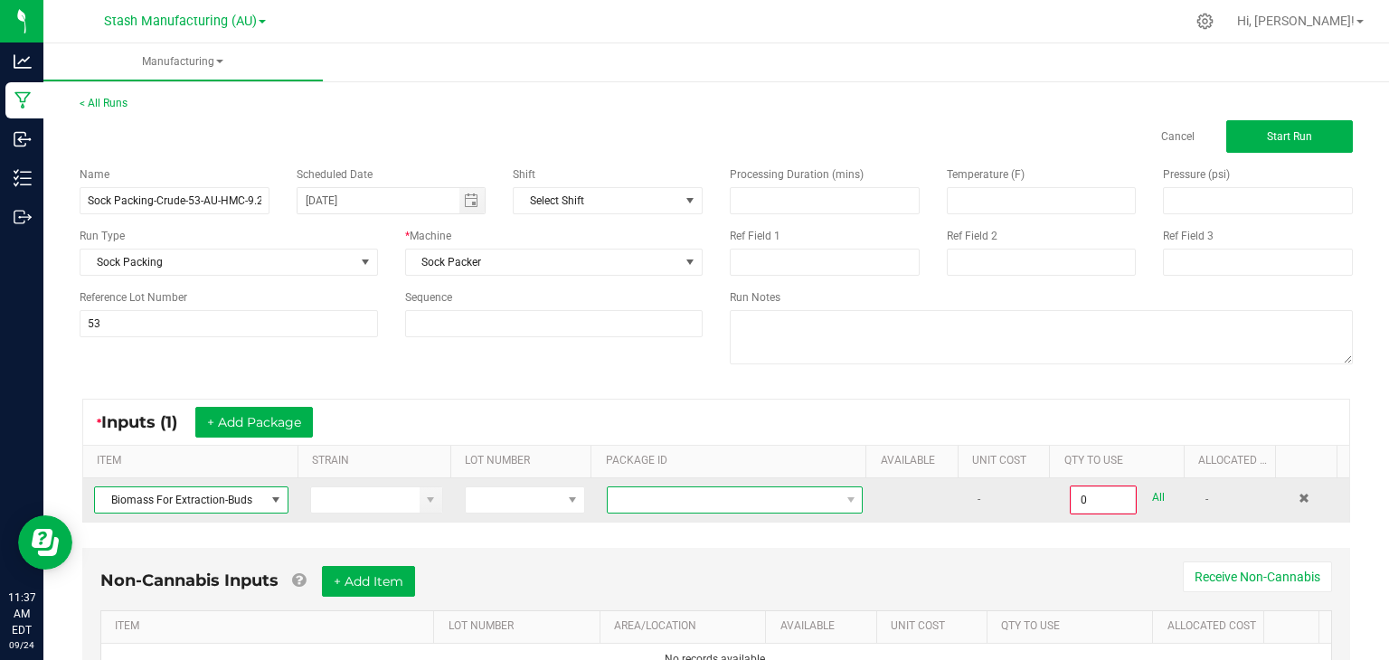
click at [670, 497] on span at bounding box center [724, 500] width 232 height 25
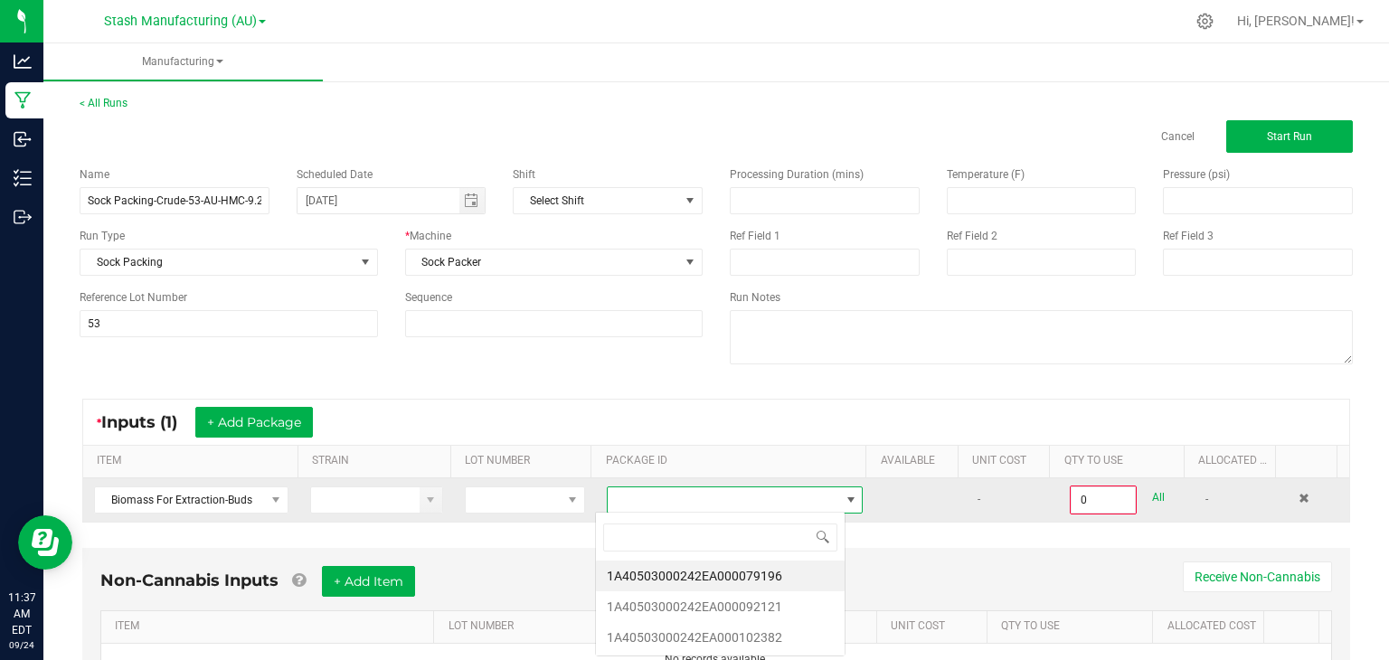
scroll to position [26, 250]
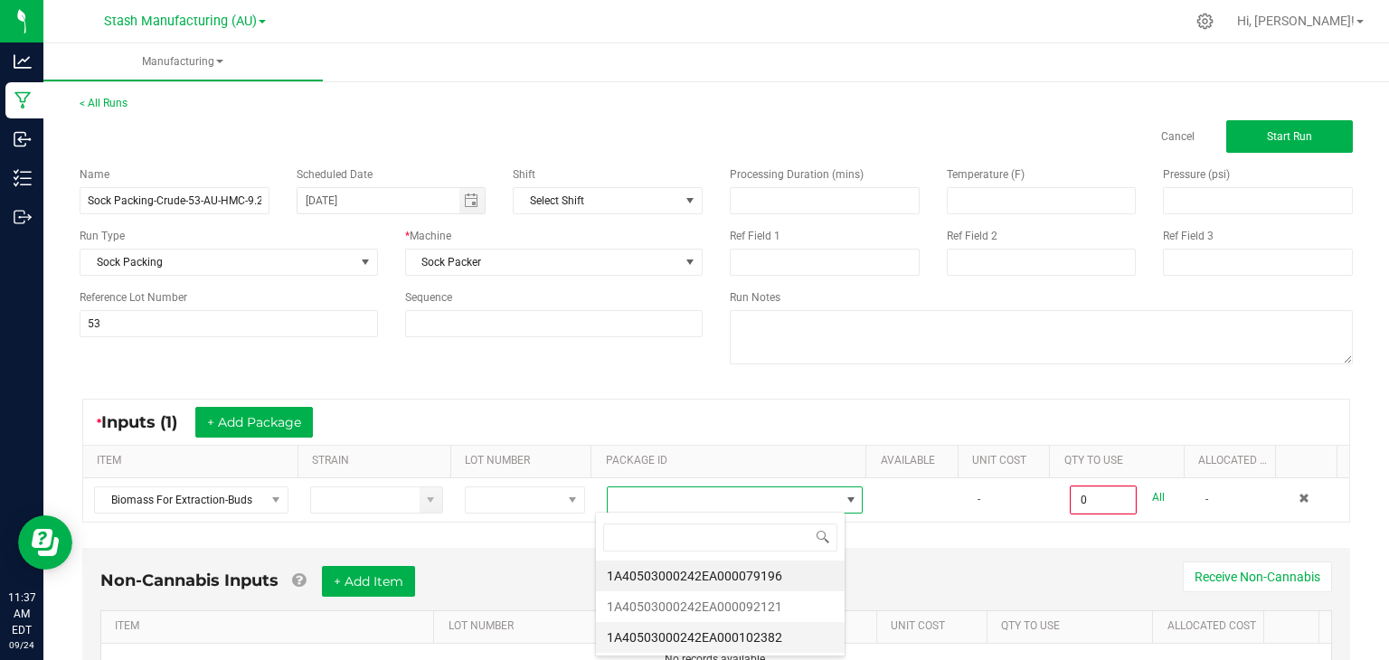
click at [753, 627] on li "1A40503000242EA000102382" at bounding box center [720, 637] width 249 height 31
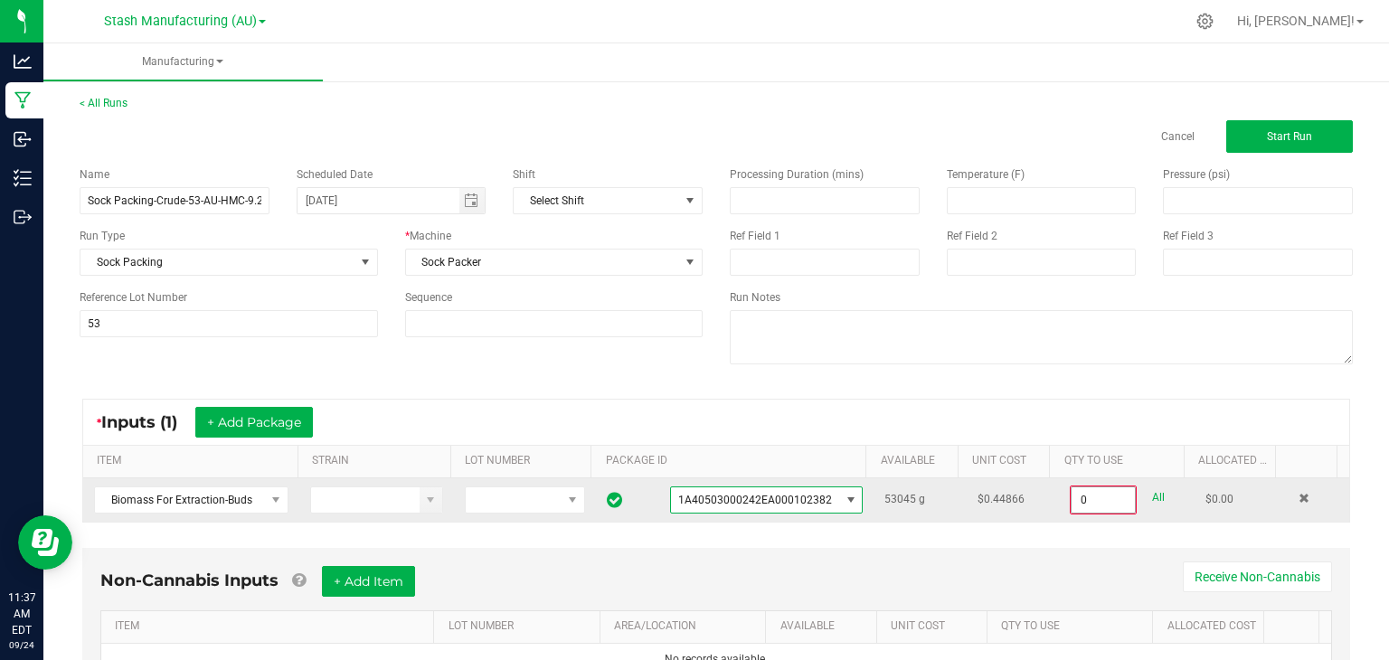
click at [1080, 500] on input "0" at bounding box center [1103, 500] width 63 height 25
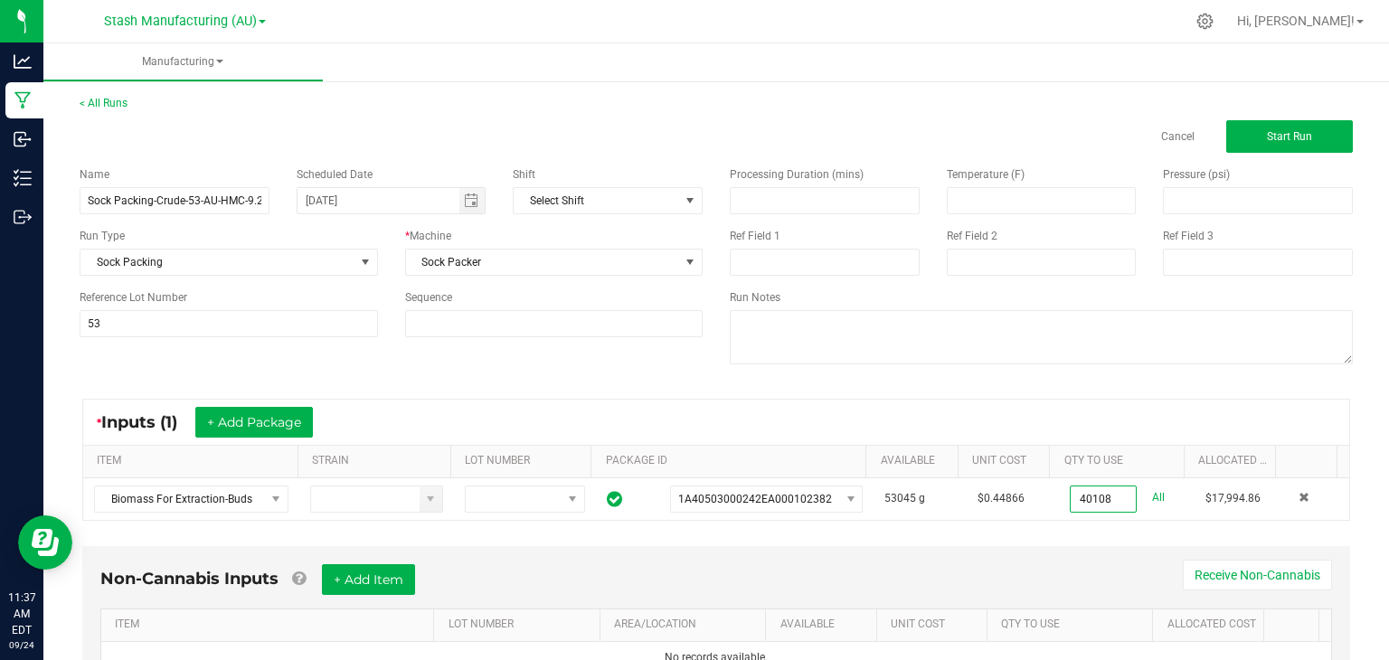
type input "40108.0000 g"
click at [1000, 550] on div "Non-Cannabis Inputs + Add Item Receive Non-Cannabis ITEM LOT NUMBER AREA/LOCATI…" at bounding box center [716, 619] width 1268 height 147
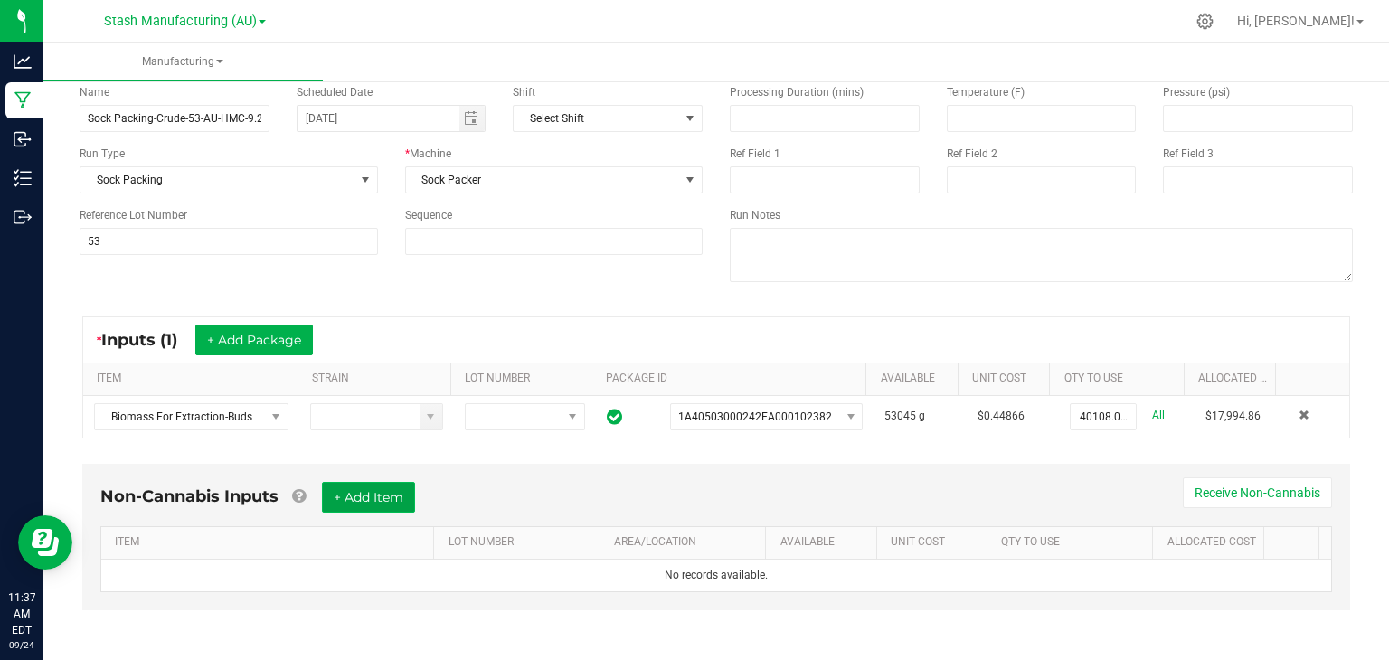
click at [407, 492] on button "+ Add Item" at bounding box center [368, 497] width 93 height 31
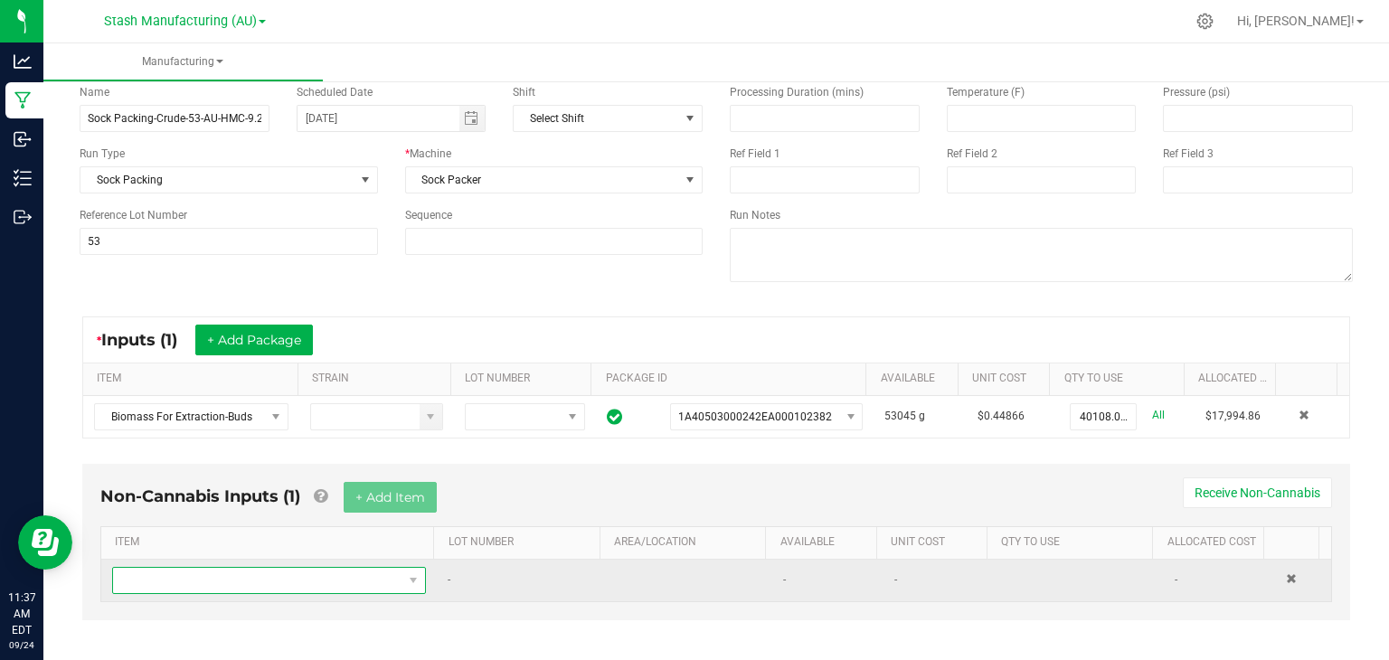
click at [293, 579] on span "NO DATA FOUND" at bounding box center [257, 580] width 289 height 25
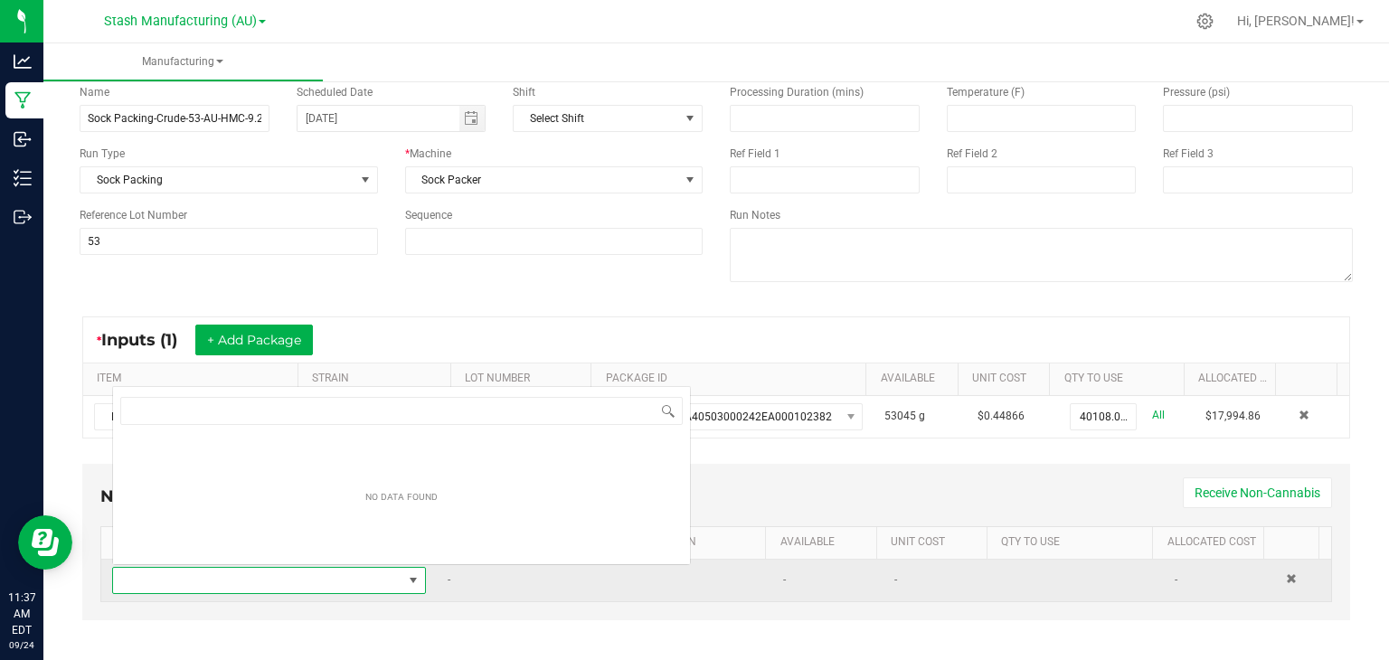
scroll to position [26, 302]
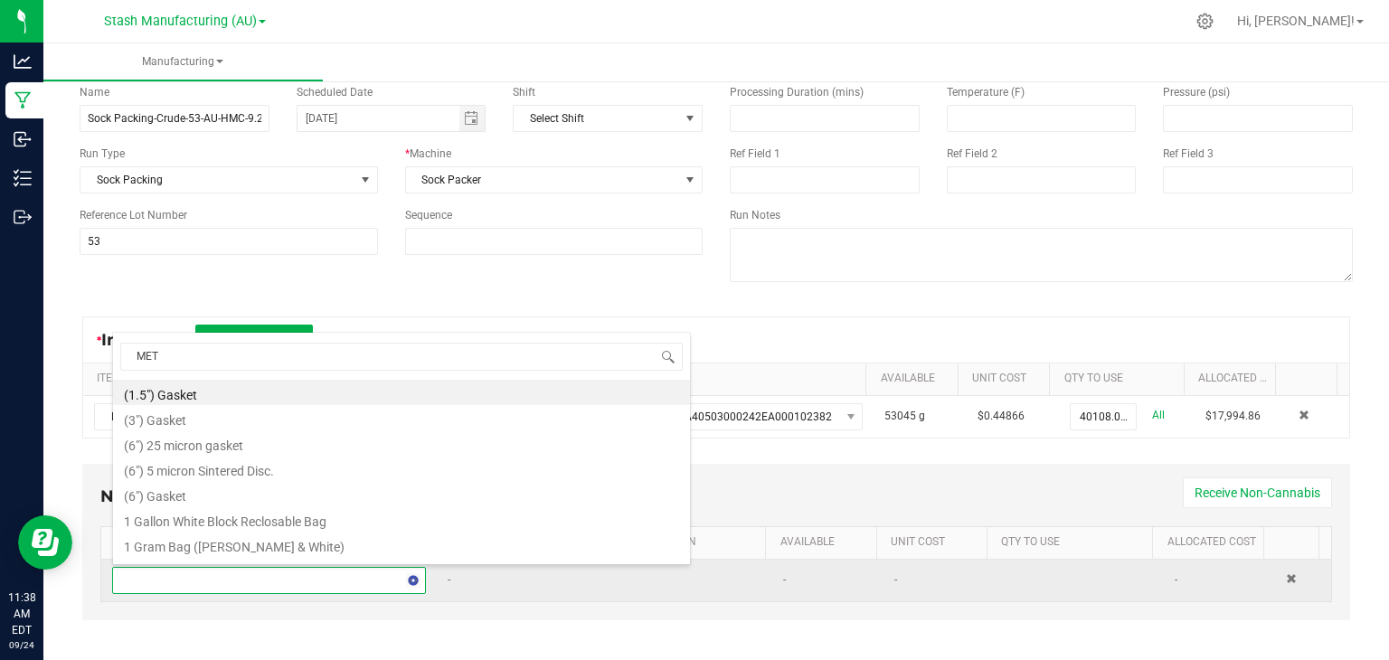
type input "METR"
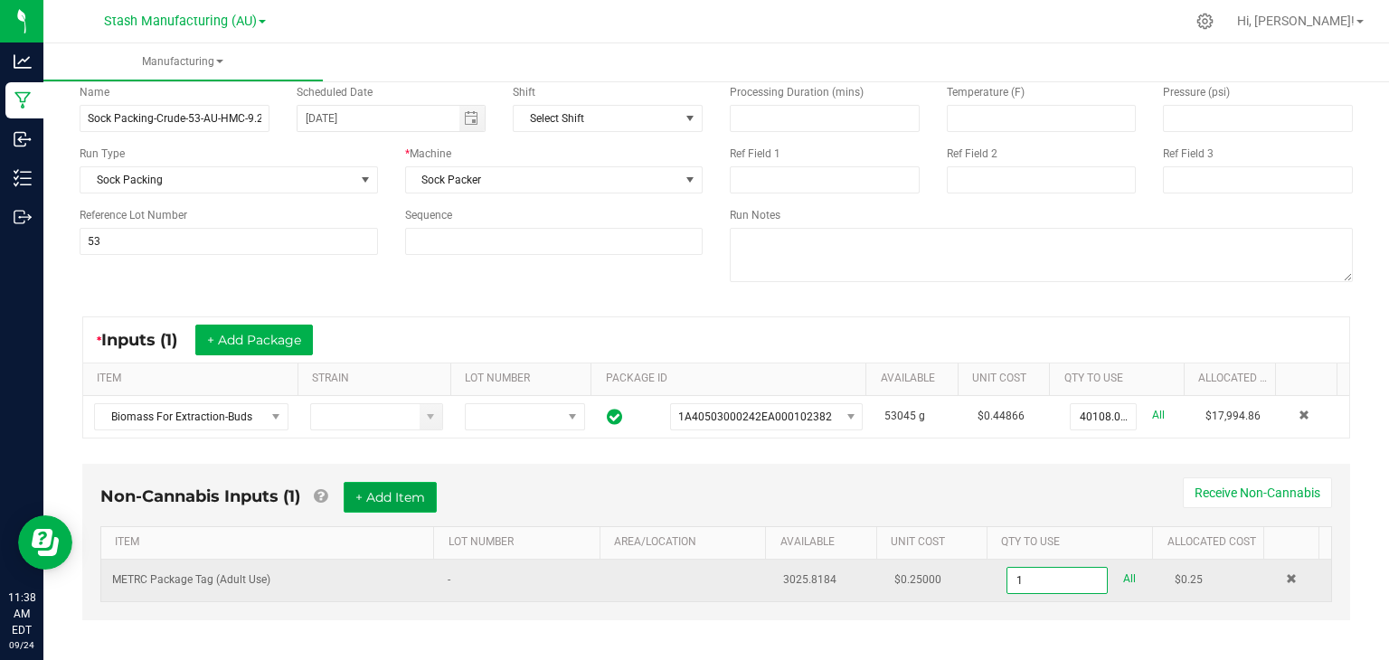
type input "1 ea"
click at [376, 491] on button "+ Add Item" at bounding box center [390, 497] width 93 height 31
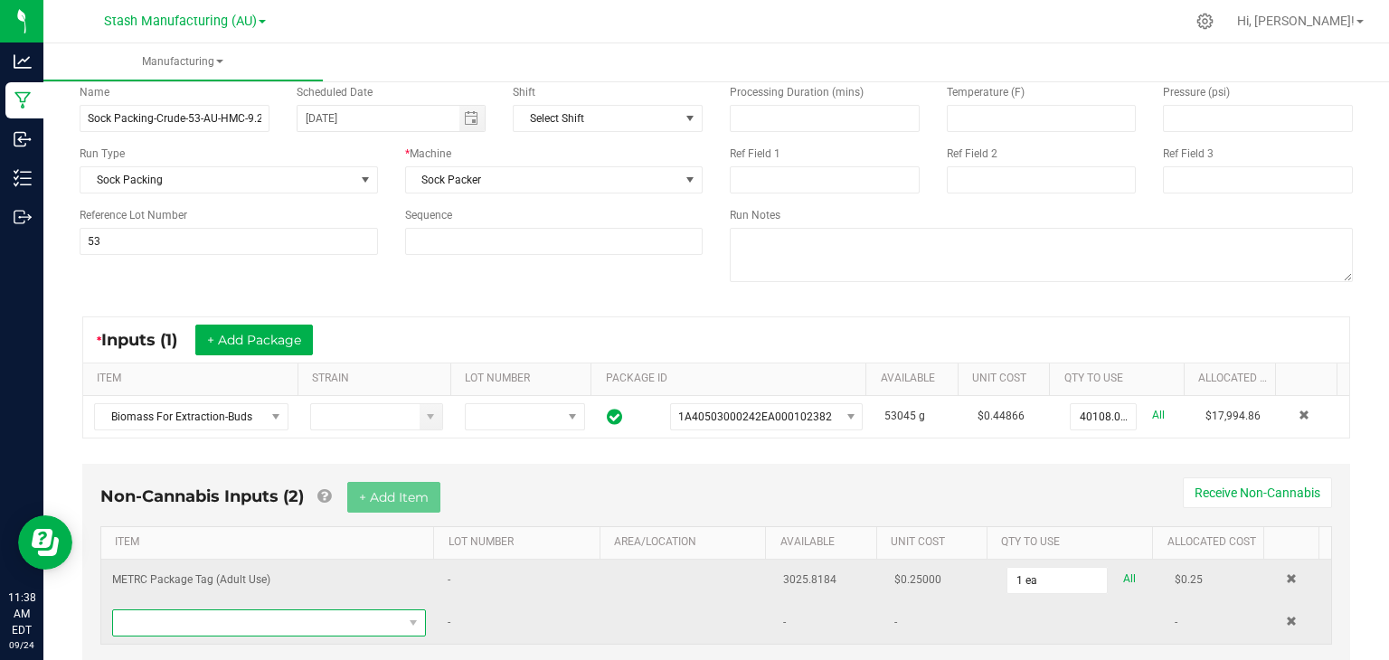
click at [243, 621] on span "NO DATA FOUND" at bounding box center [257, 623] width 289 height 25
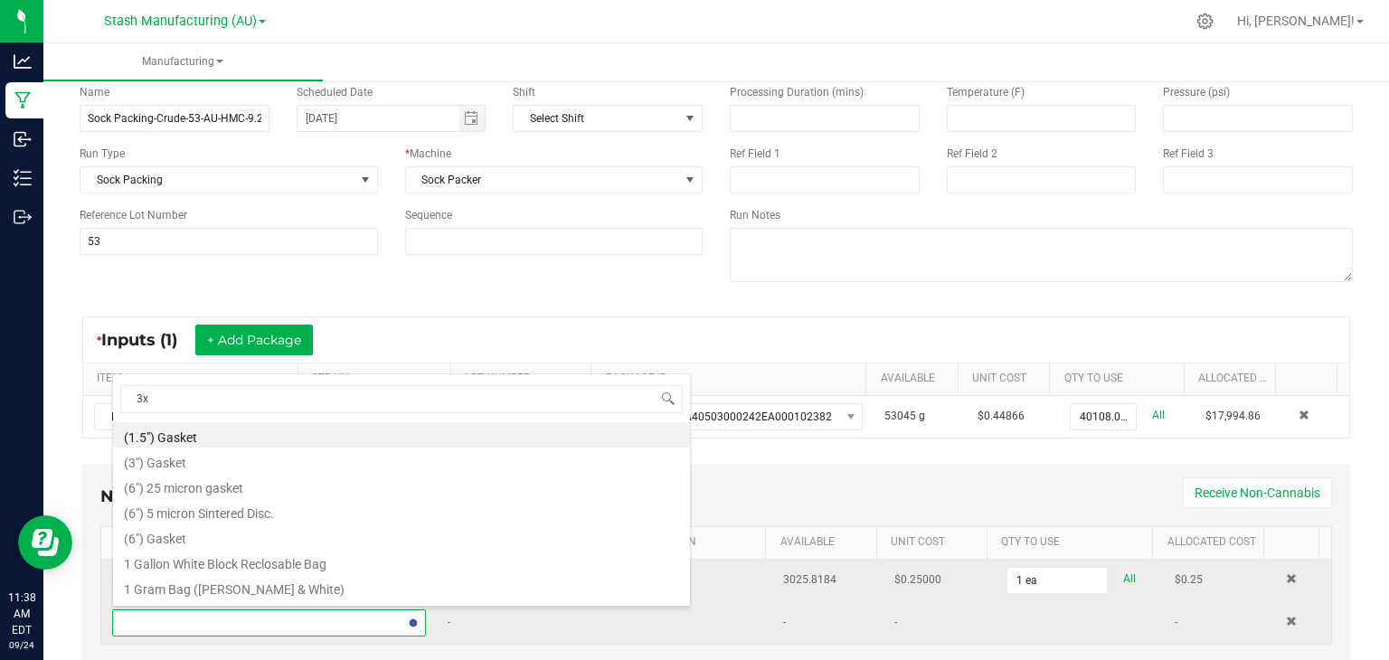
type input "3x1"
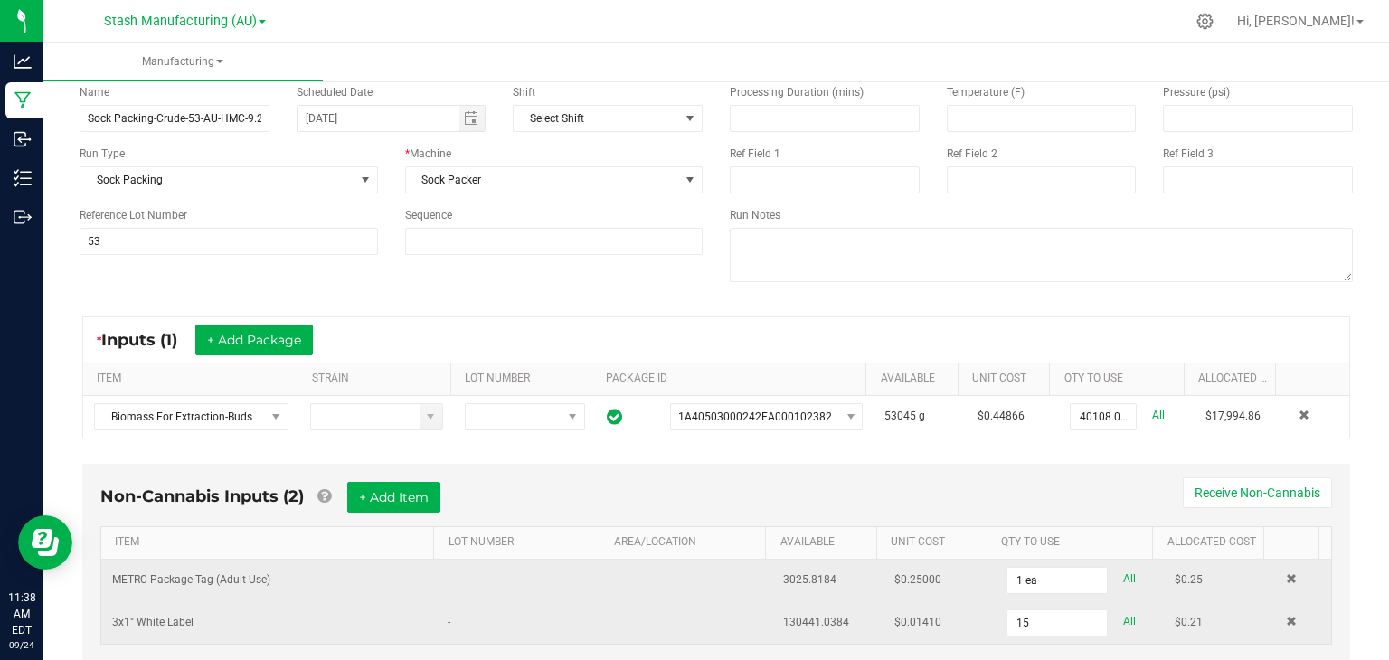
type input "15 ea"
click at [675, 471] on div "Non-Cannabis Inputs (2) + Add Item Receive Non-Cannabis ITEM LOT NUMBER AREA/LO…" at bounding box center [716, 563] width 1268 height 199
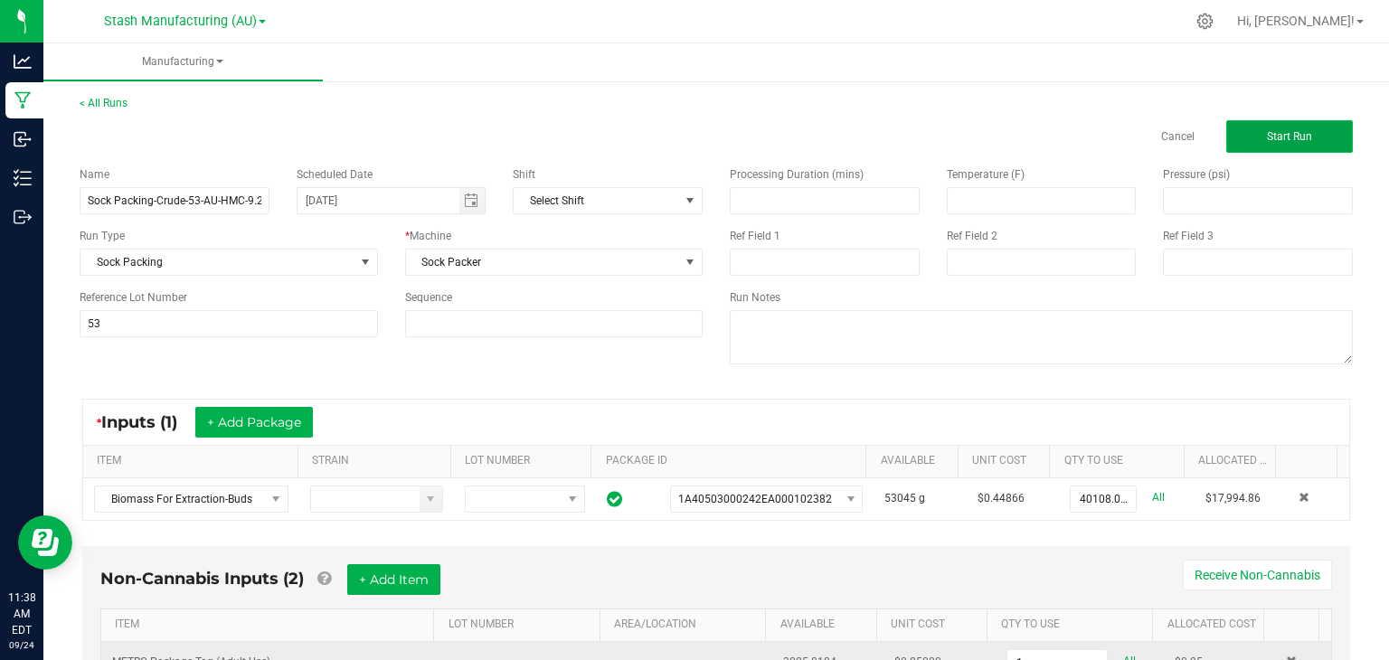
click at [1277, 137] on span "Start Run" at bounding box center [1289, 136] width 45 height 13
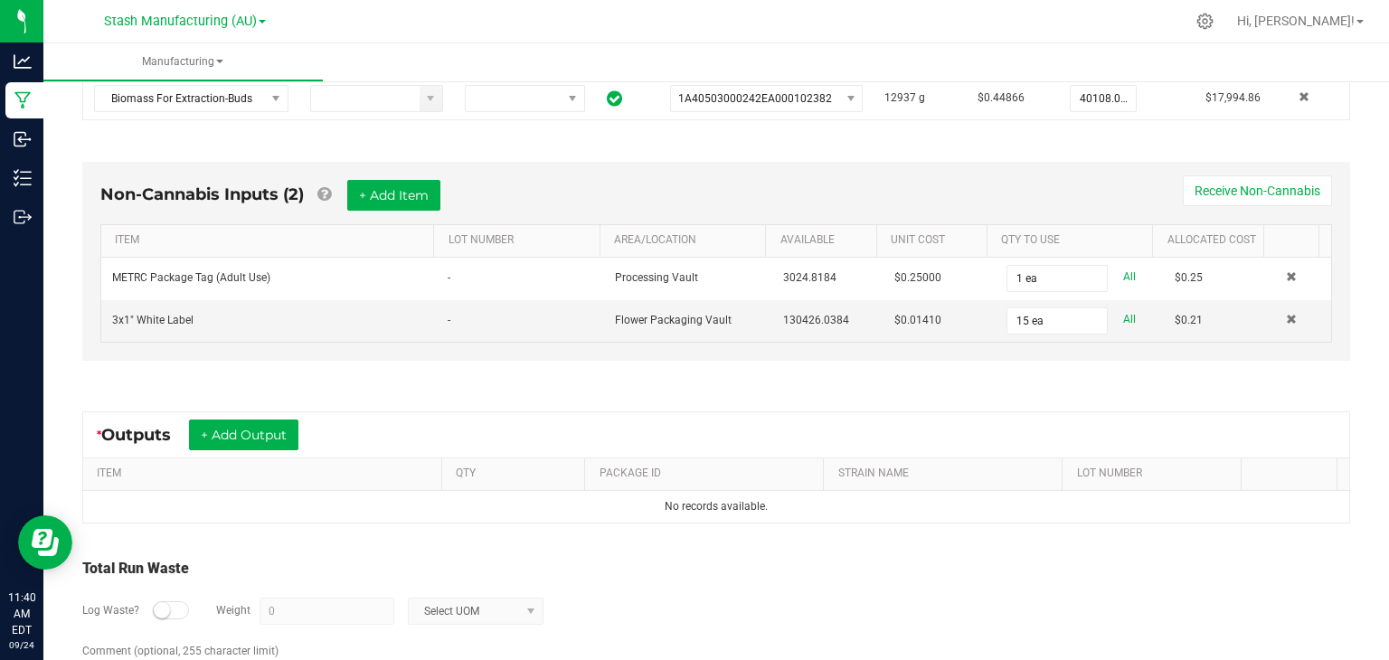
scroll to position [503, 0]
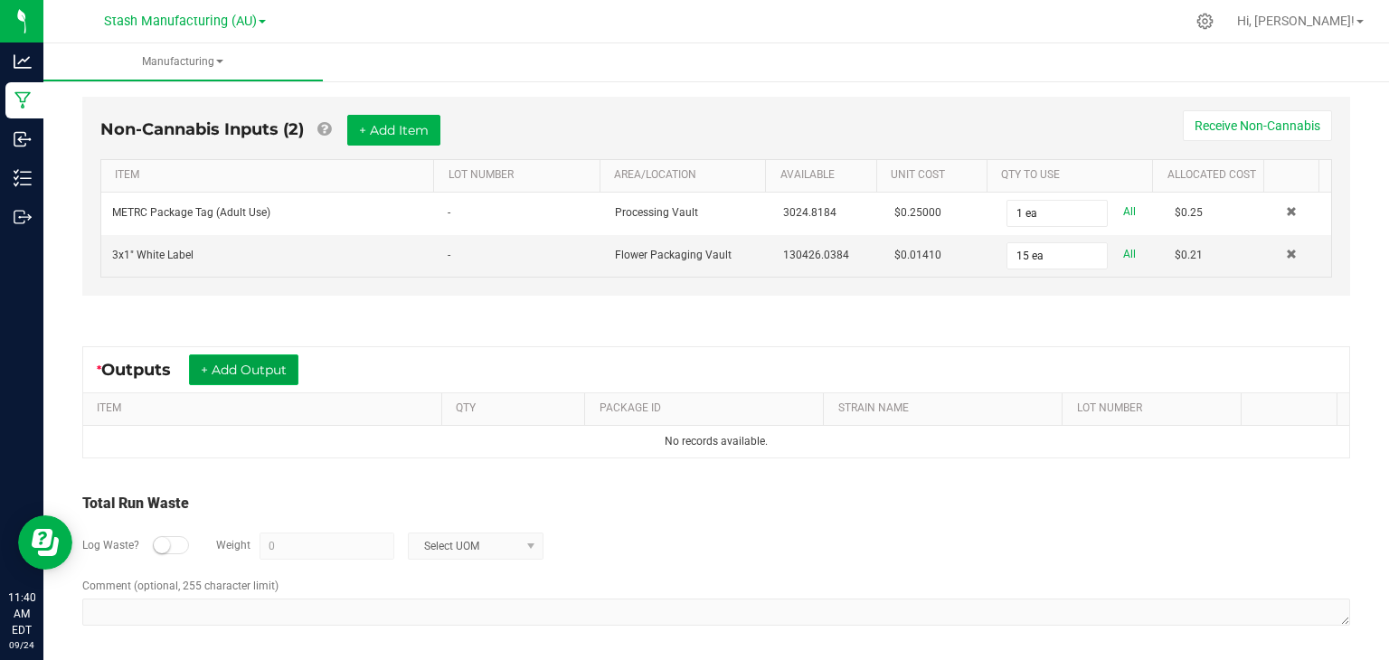
click at [284, 355] on button "+ Add Output" at bounding box center [243, 370] width 109 height 31
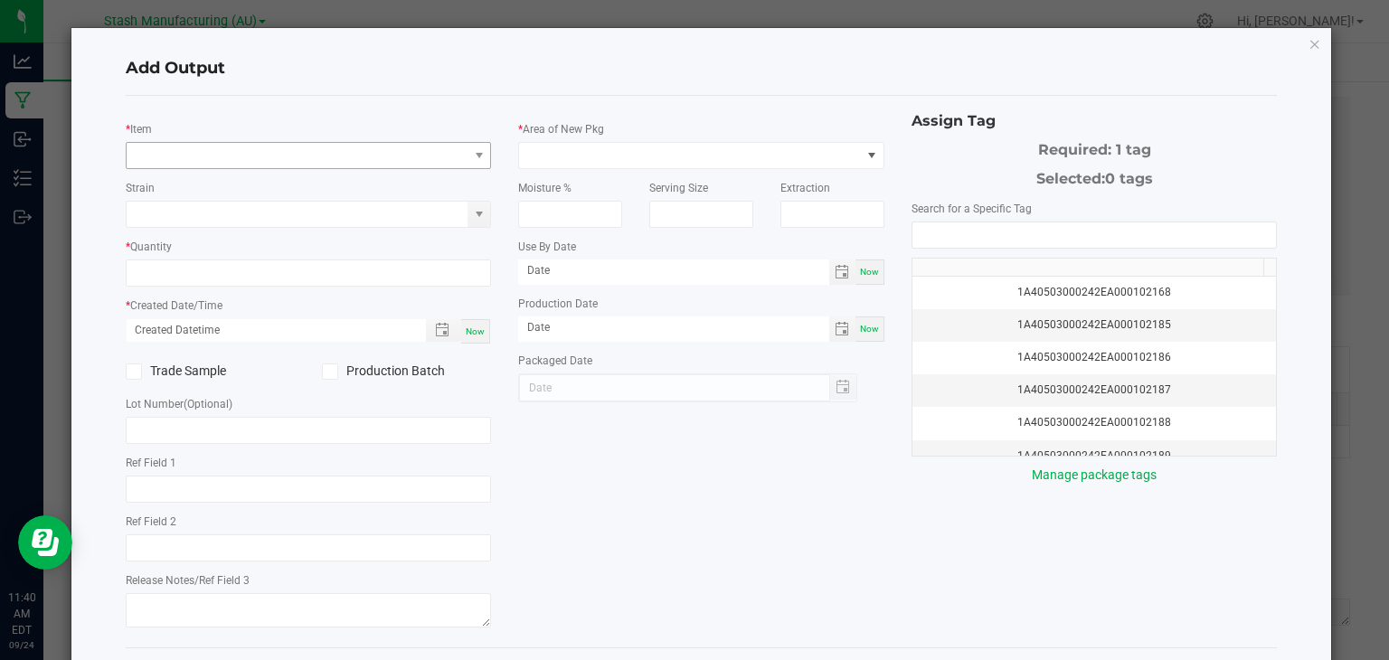
type input "[DATE]"
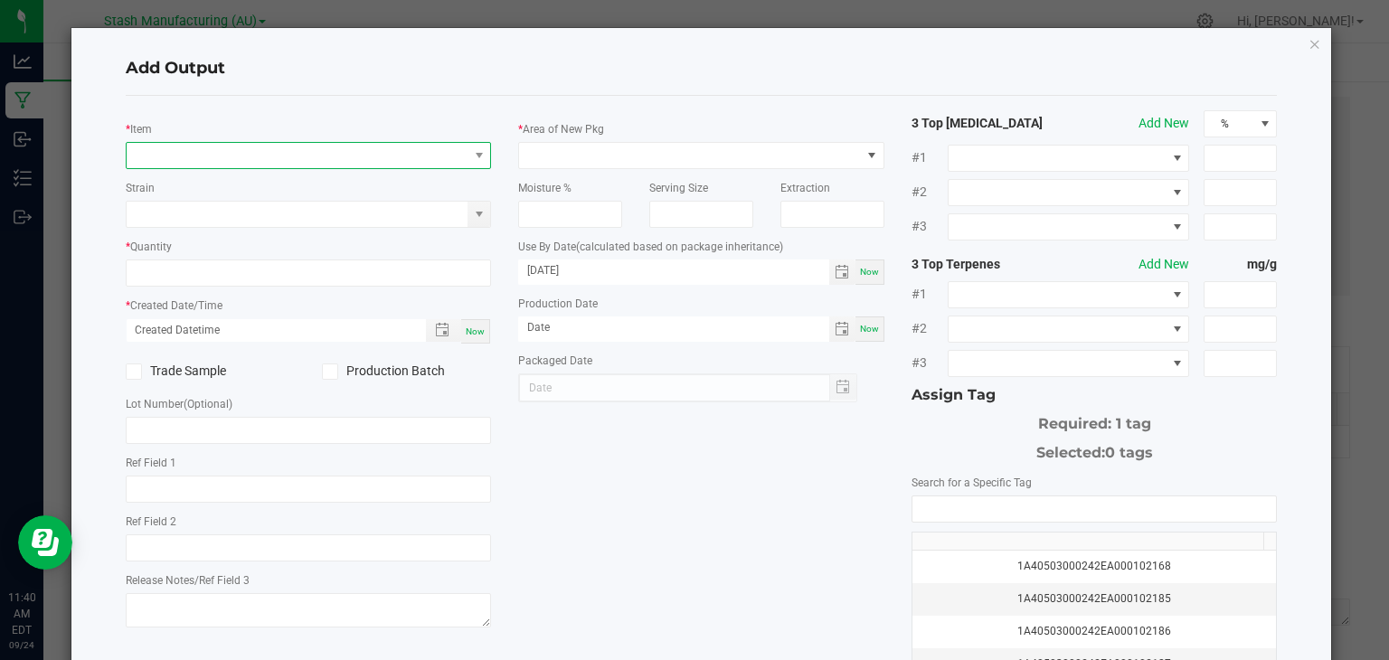
click at [300, 155] on span "NO DATA FOUND" at bounding box center [298, 155] width 342 height 25
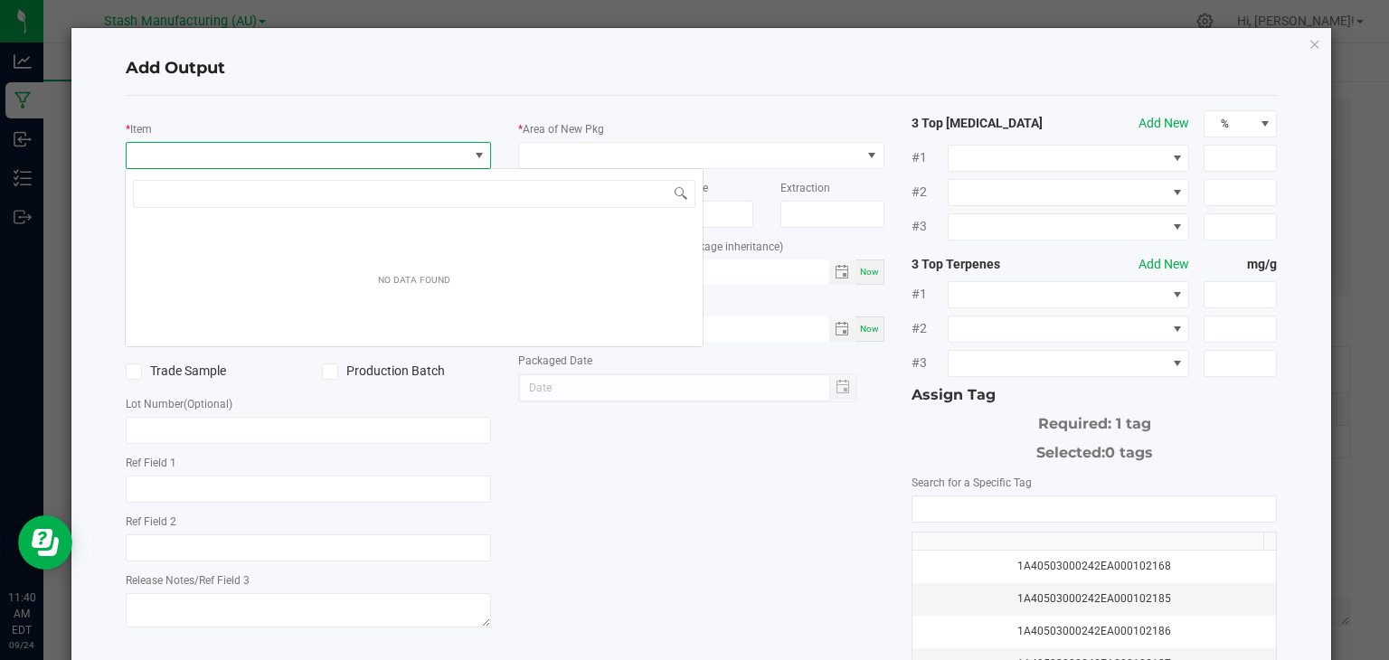
scroll to position [26, 362]
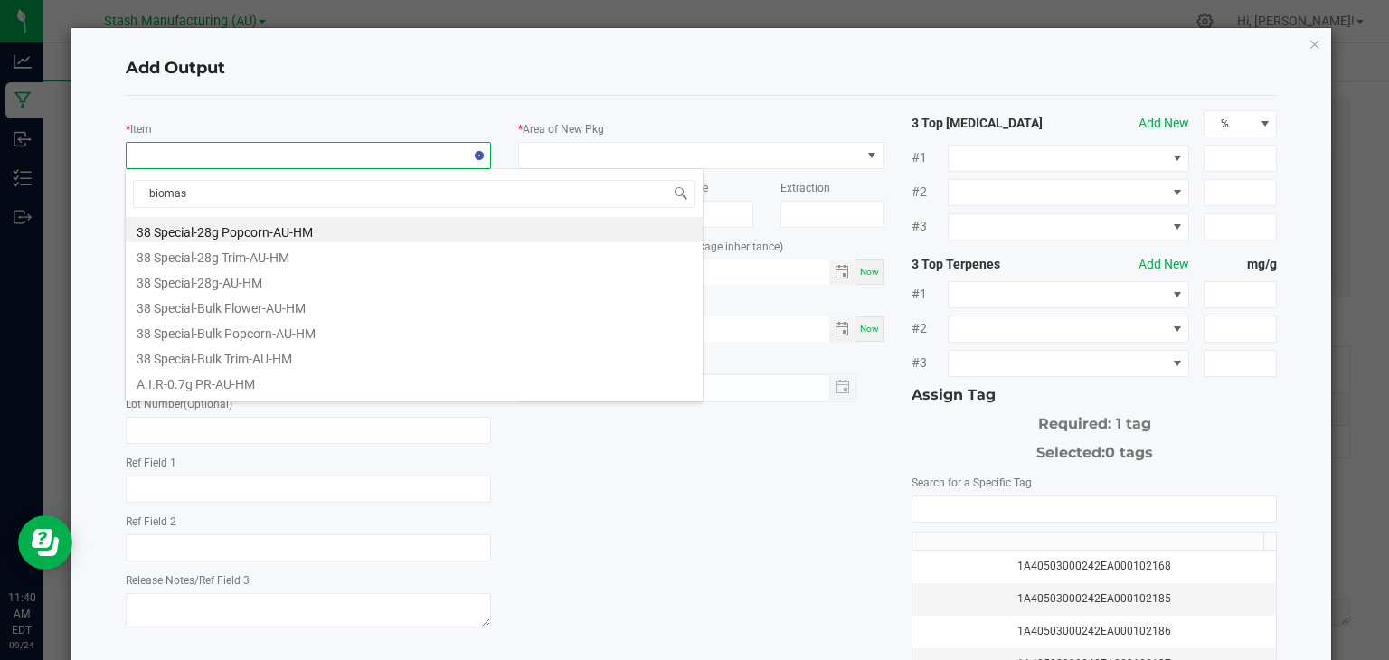
type input "biomass"
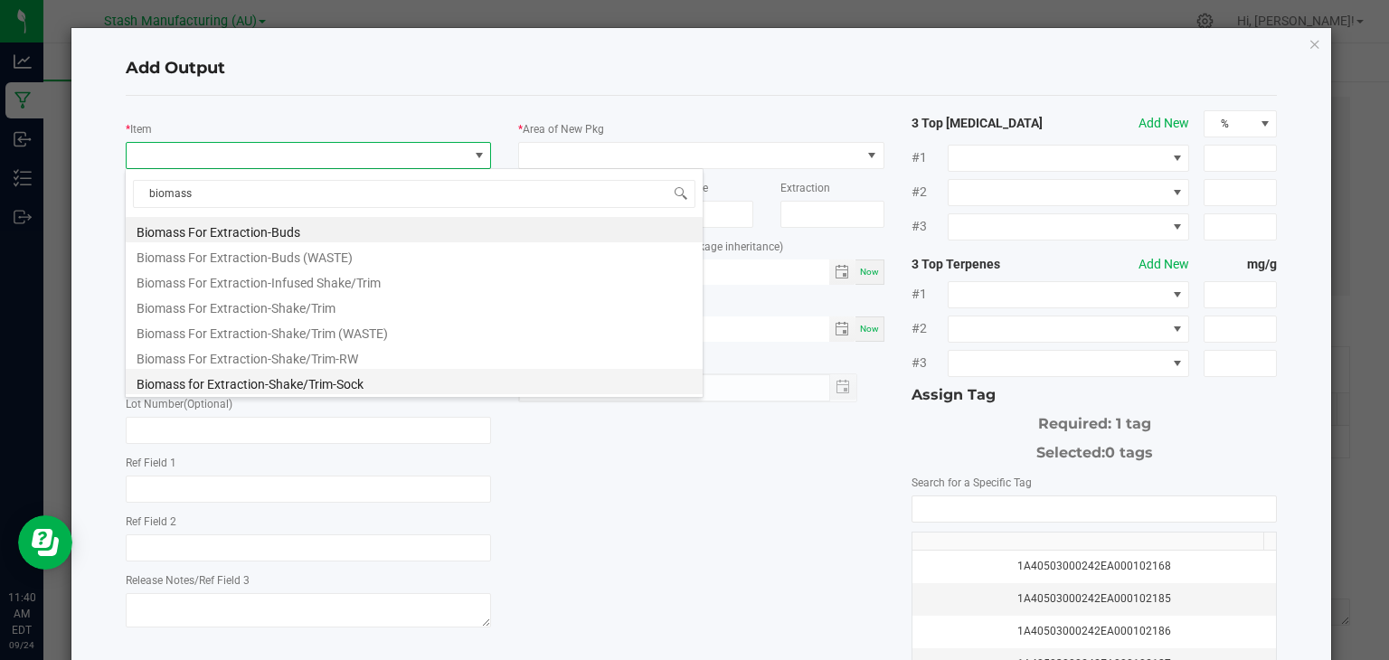
click at [273, 374] on li "Biomass for Extraction-Shake/Trim-Sock" at bounding box center [414, 381] width 577 height 25
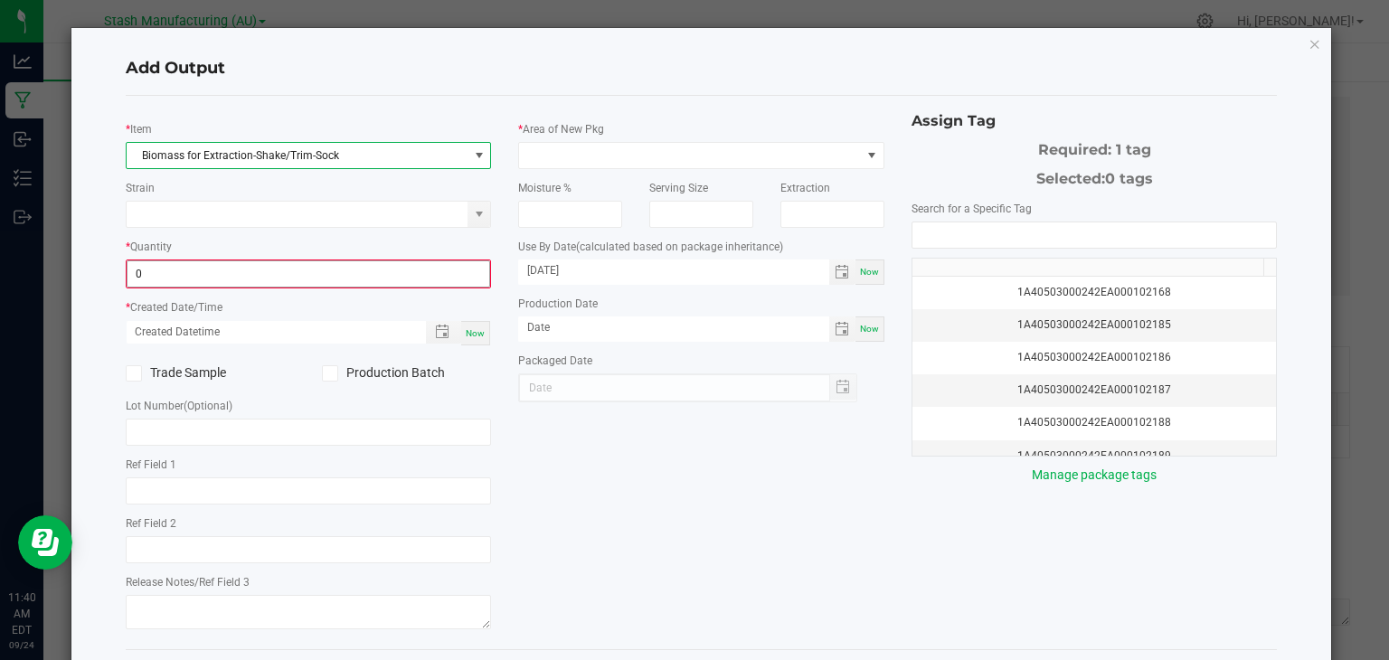
click at [286, 268] on input "0" at bounding box center [309, 273] width 363 height 25
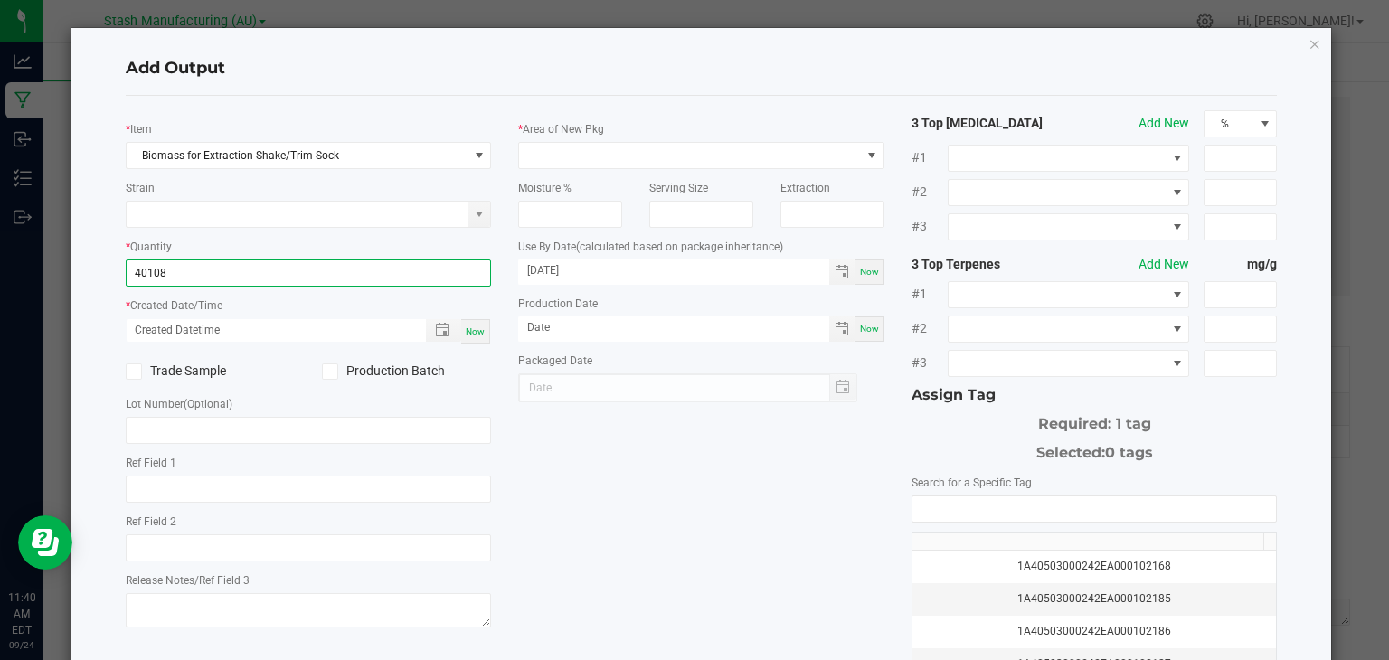
type input "40108.0000 g"
click at [485, 334] on div "Now" at bounding box center [475, 331] width 29 height 24
type input "[DATE] 11:40 AM"
type input "[DATE]"
click at [328, 372] on icon at bounding box center [330, 372] width 12 height 0
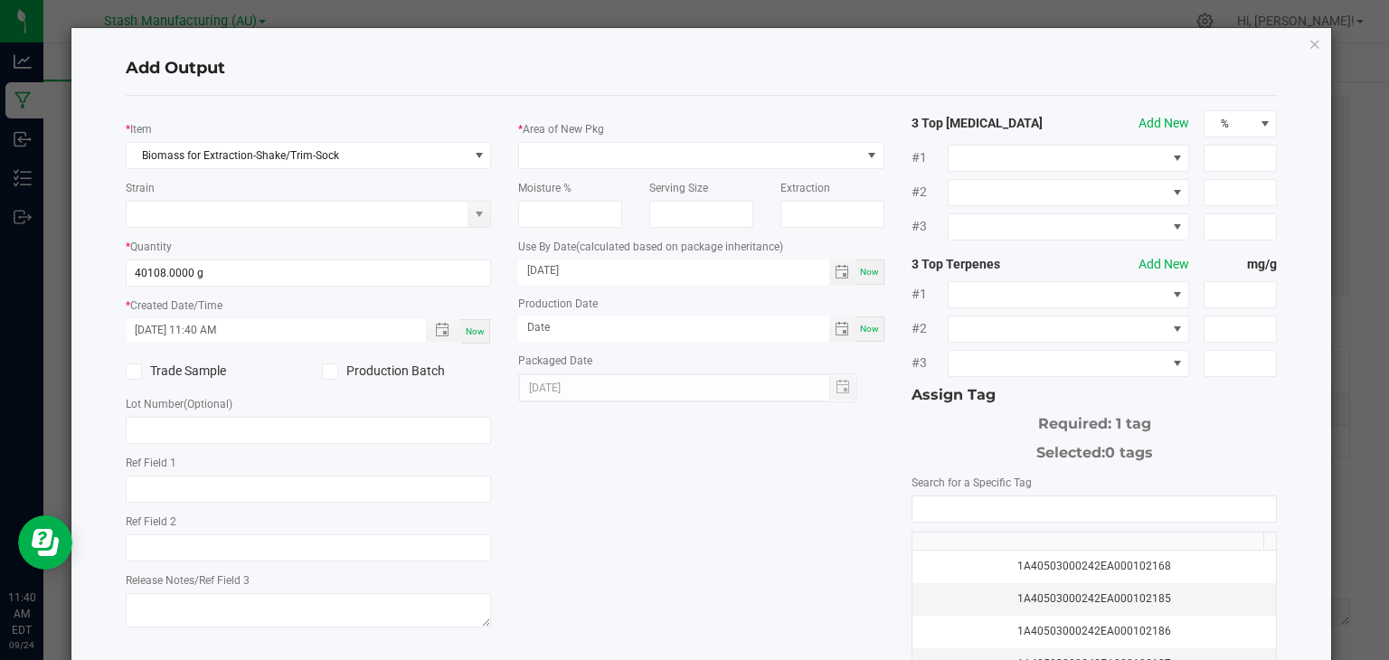
click at [0, 0] on input "Production Batch" at bounding box center [0, 0] width 0 height 0
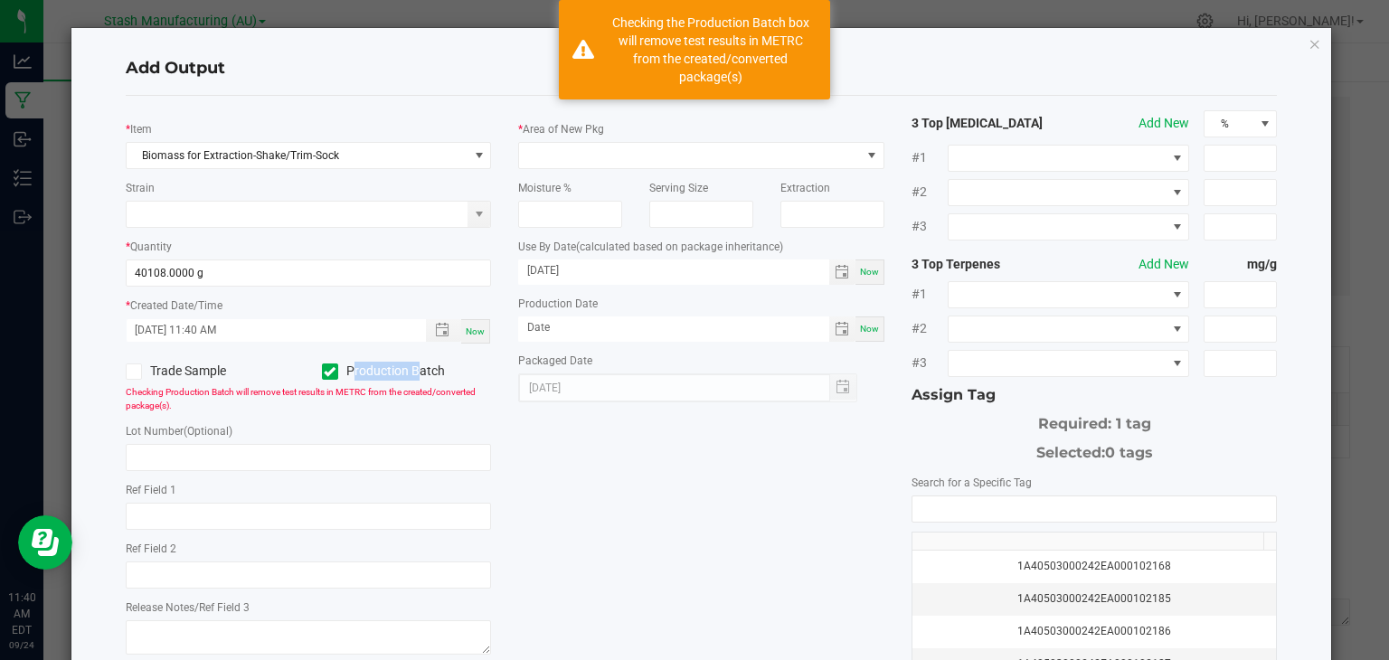
click at [328, 372] on icon at bounding box center [330, 372] width 12 height 0
click at [0, 0] on input "Production Batch" at bounding box center [0, 0] width 0 height 0
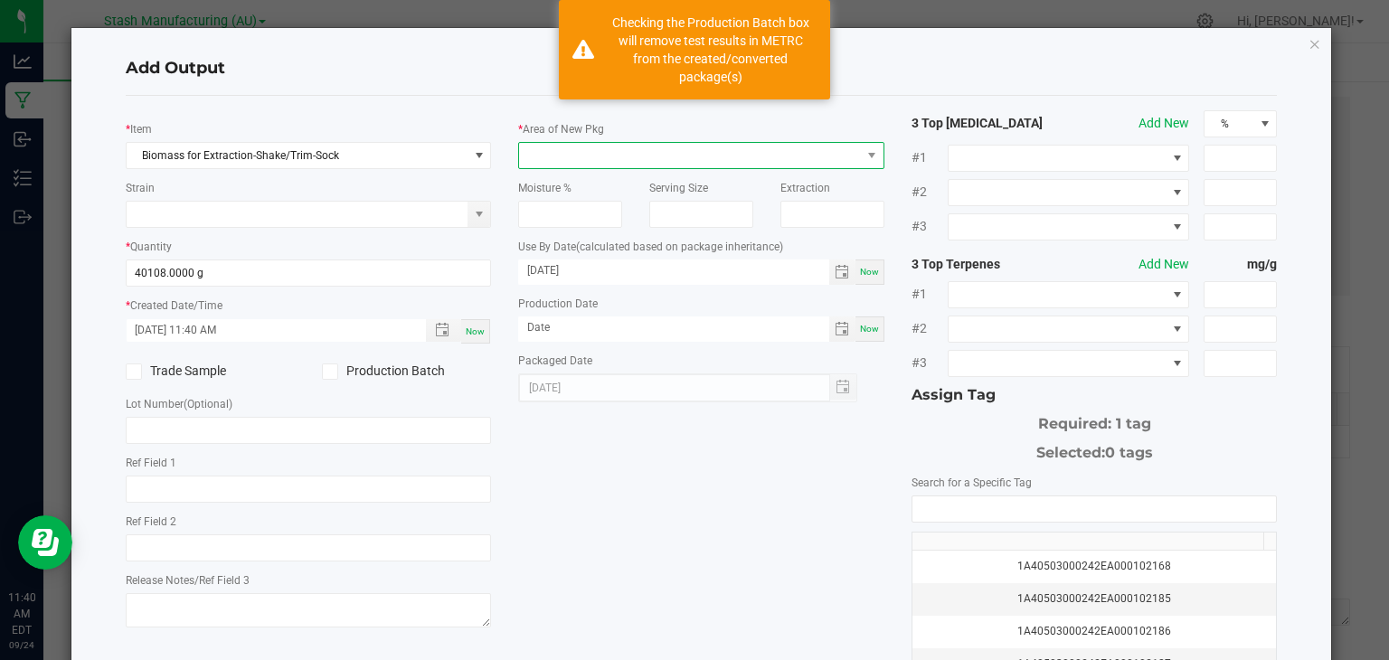
click at [717, 155] on span at bounding box center [690, 155] width 342 height 25
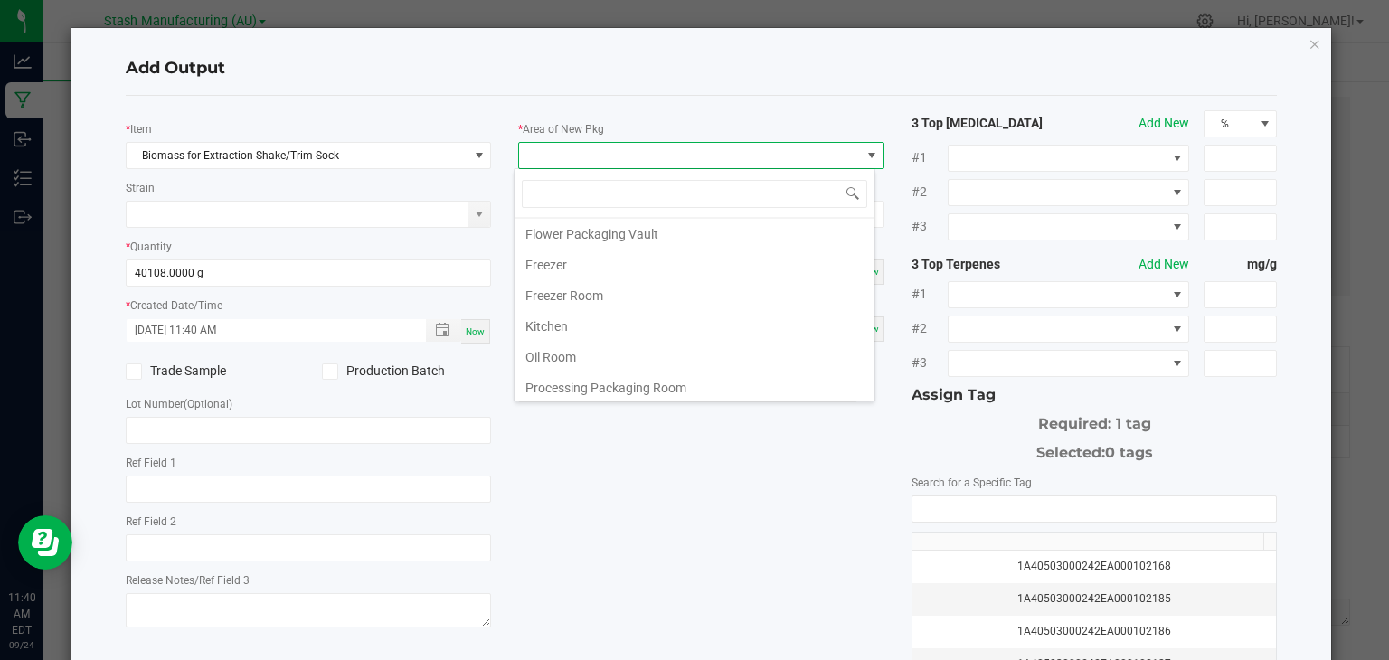
scroll to position [157, 0]
click at [583, 284] on li "Freezer Room" at bounding box center [695, 290] width 360 height 31
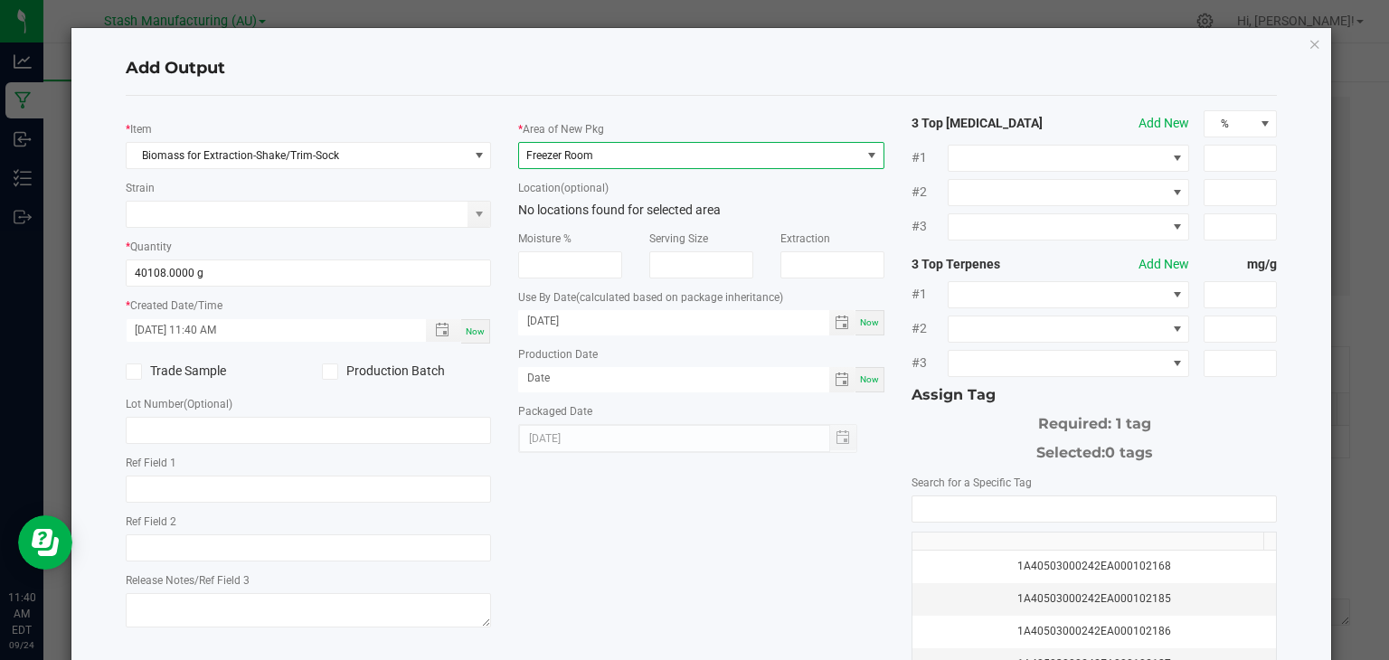
click at [868, 381] on span "Now" at bounding box center [869, 379] width 19 height 10
type input "[DATE]"
click at [954, 508] on input "NO DATA FOUND" at bounding box center [1095, 509] width 365 height 25
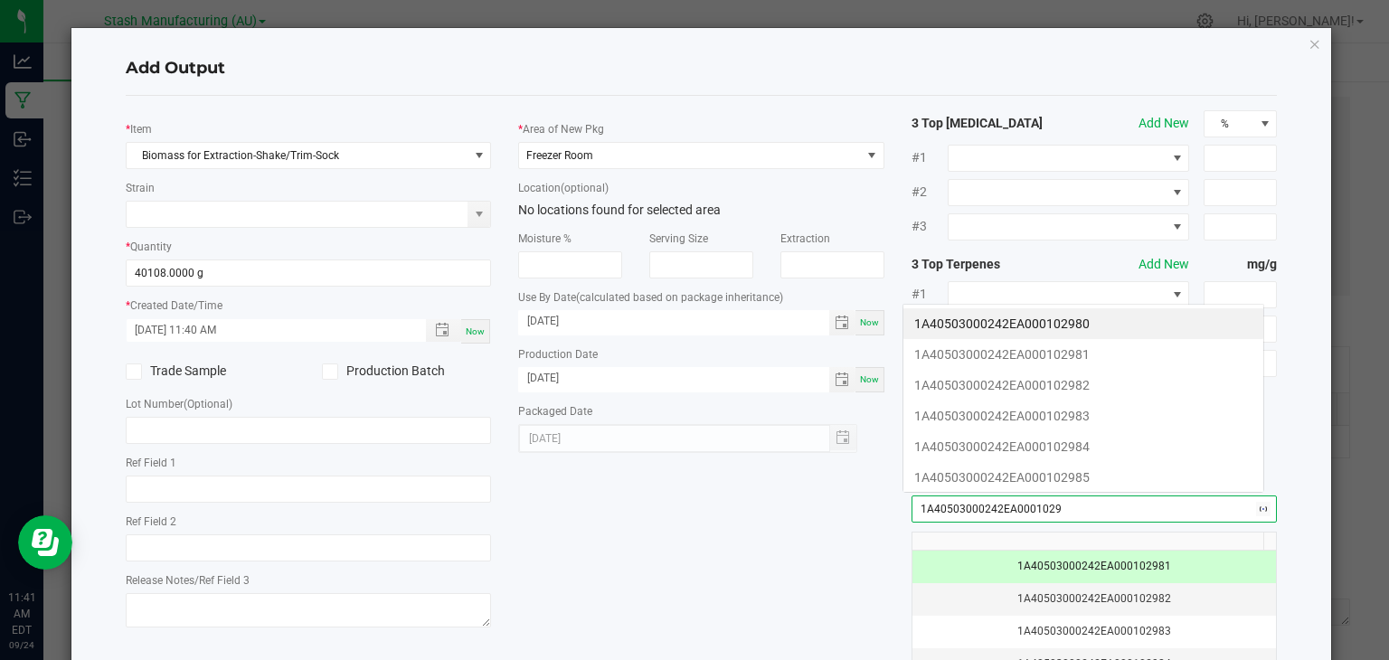
scroll to position [25, 361]
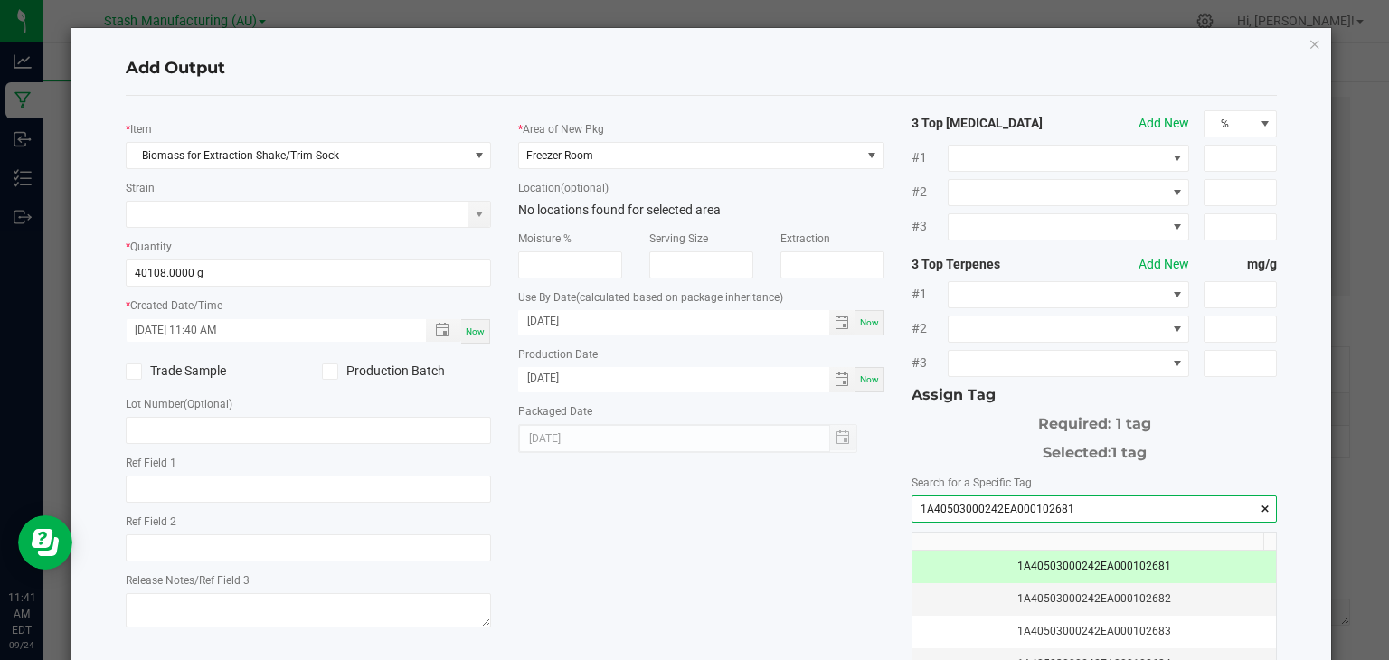
type input "1A40503000242EA000102681"
click at [747, 521] on div "* Item Biomass for Extraction-Shake/Trim-Sock Strain * Quantity 40108.0000 g * …" at bounding box center [702, 434] width 1180 height 649
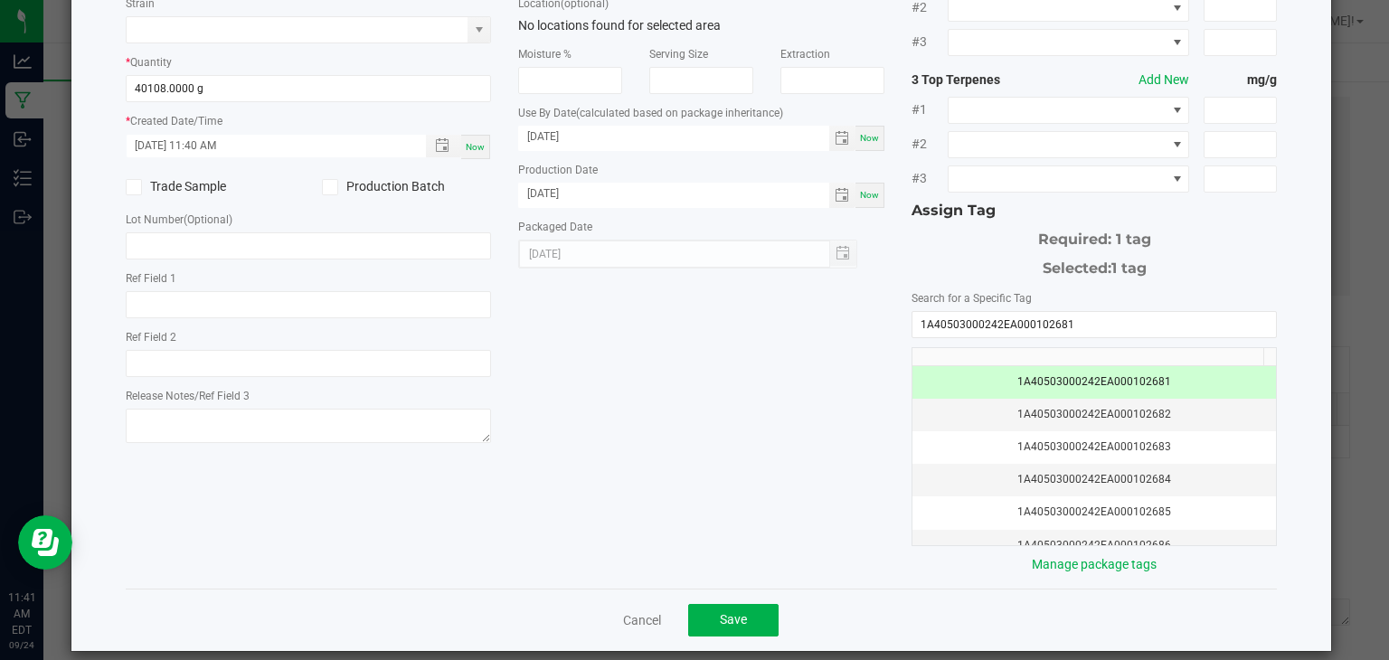
scroll to position [200, 0]
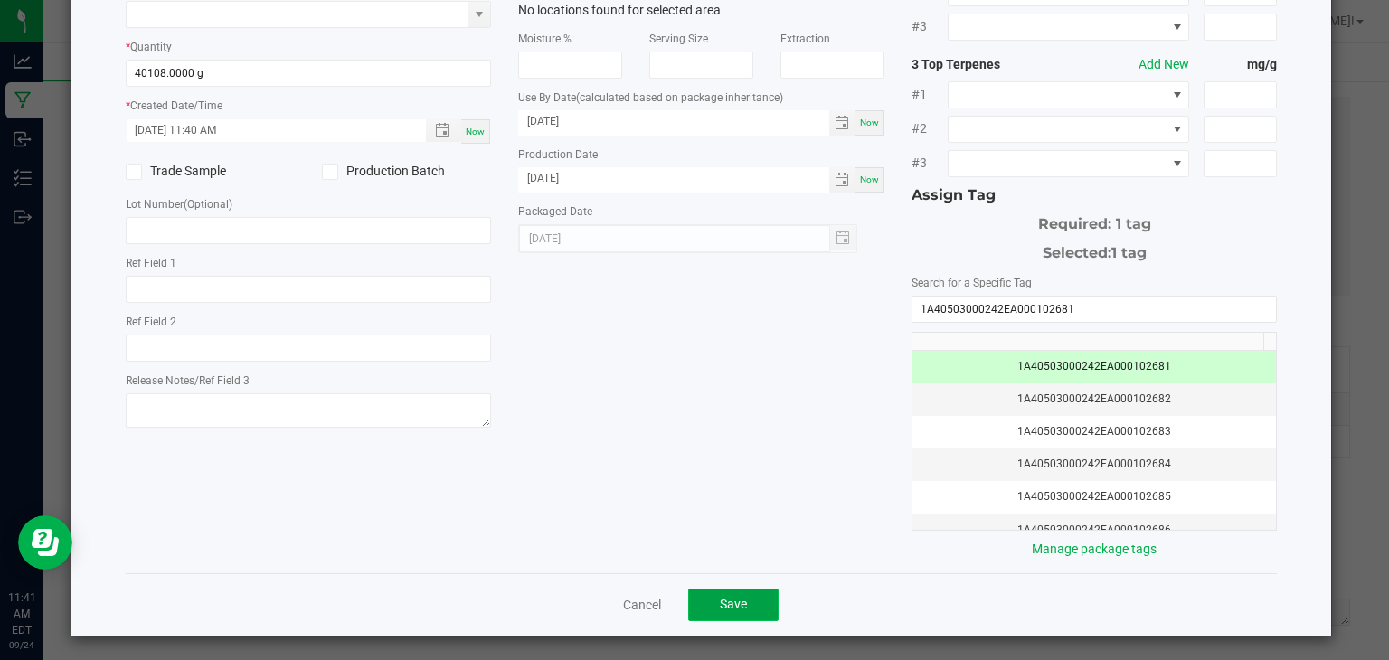
click at [737, 591] on button "Save" at bounding box center [733, 605] width 90 height 33
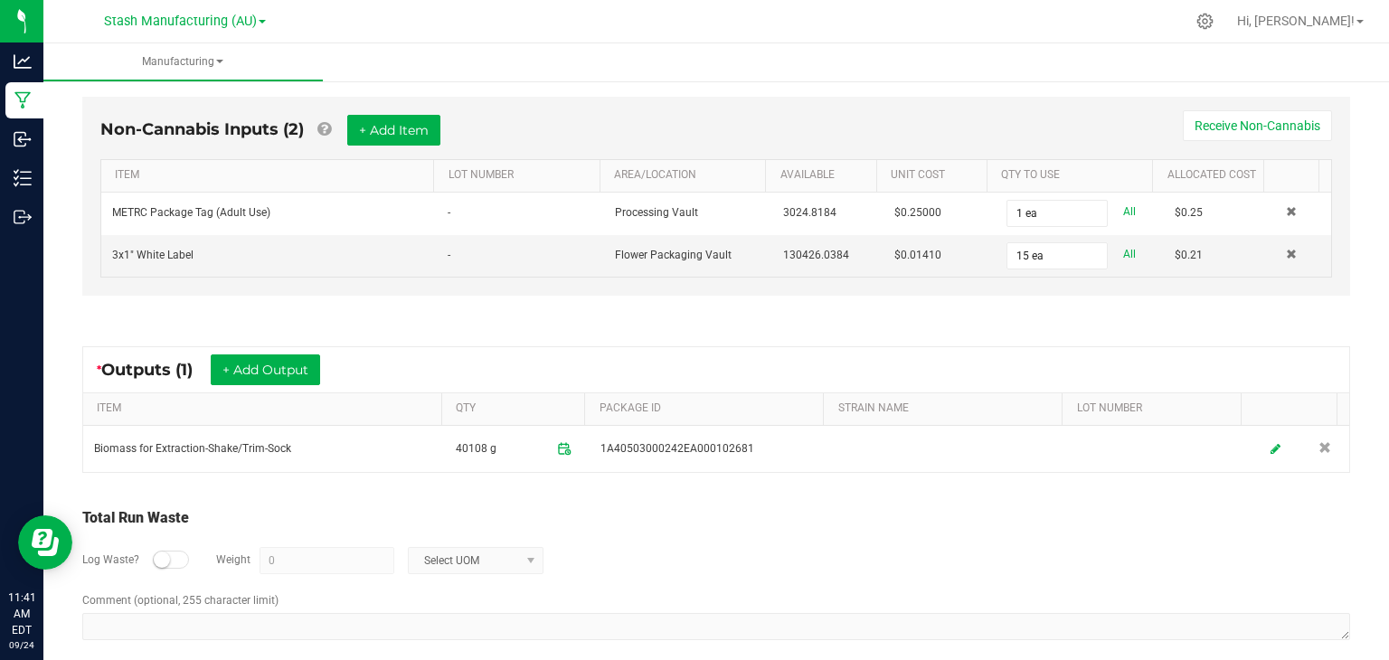
click at [1311, 312] on div "Non-Cannabis Inputs (2) + Add Item Receive Non-Cannabis ITEM LOT NUMBER AREA/LO…" at bounding box center [716, 200] width 1301 height 259
click at [1353, 52] on ul "Manufacturing" at bounding box center [737, 62] width 1389 height 39
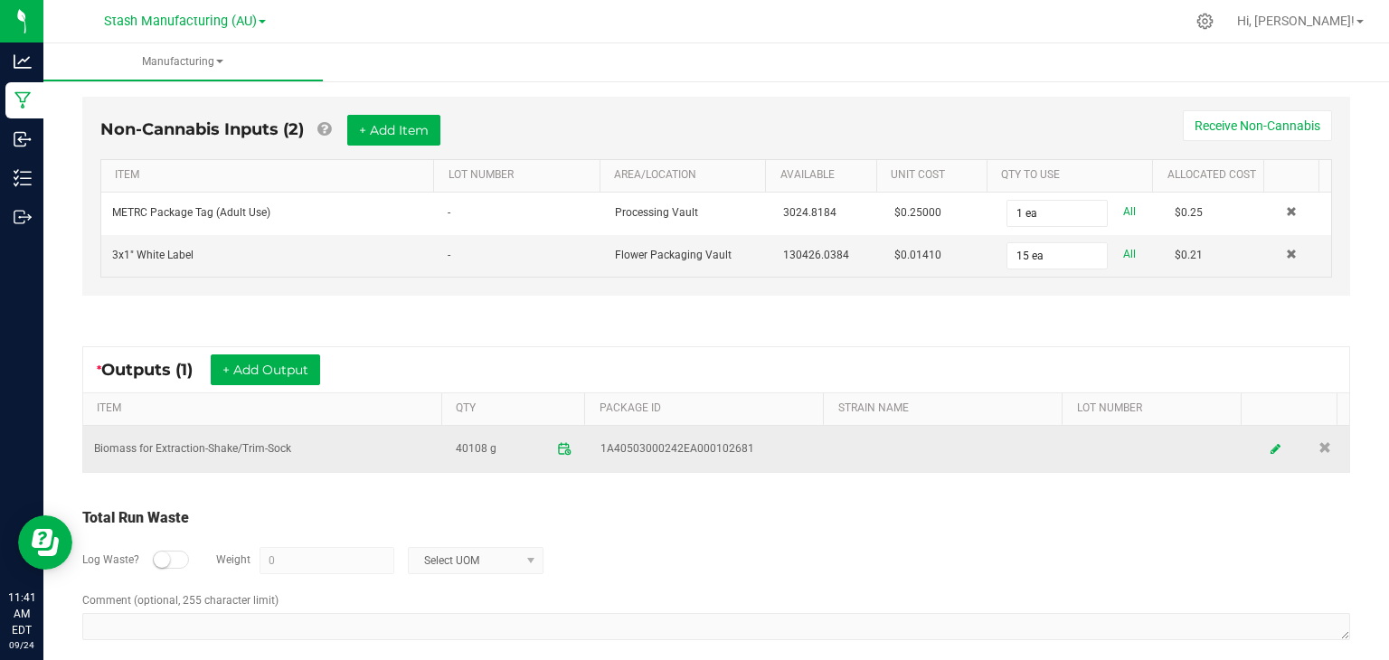
scroll to position [0, 0]
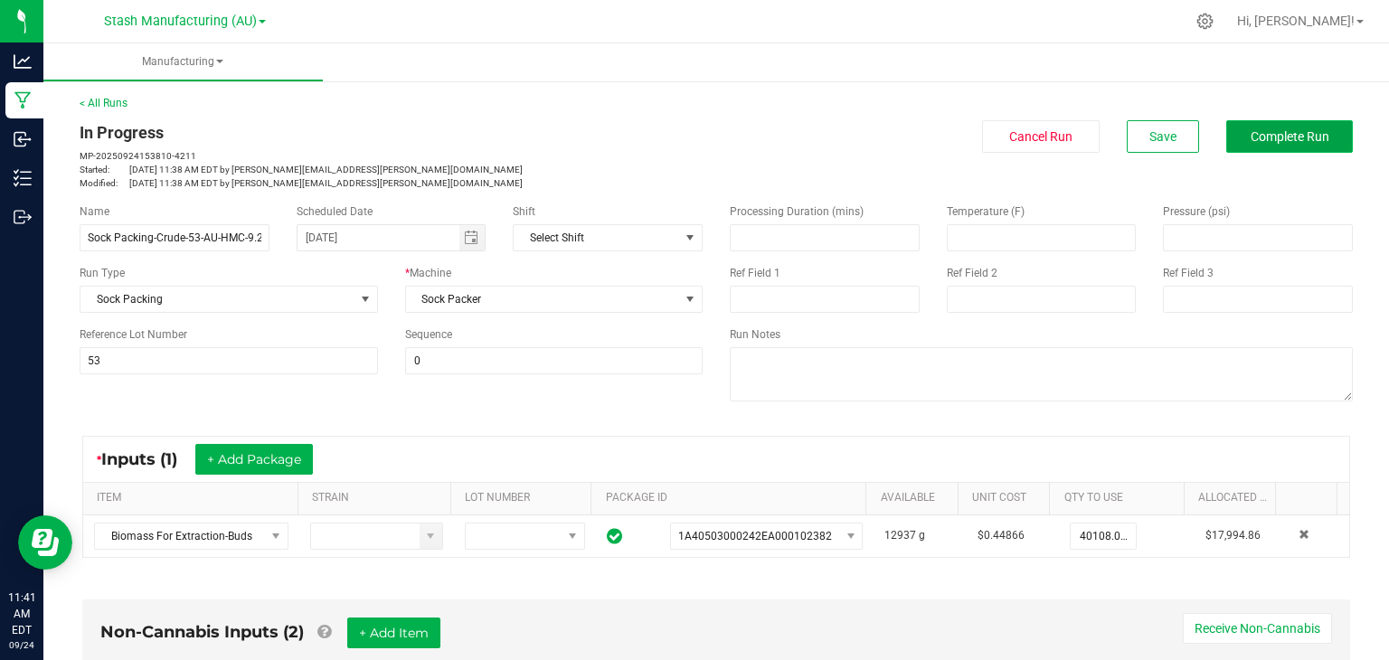
click at [1288, 124] on button "Complete Run" at bounding box center [1290, 136] width 127 height 33
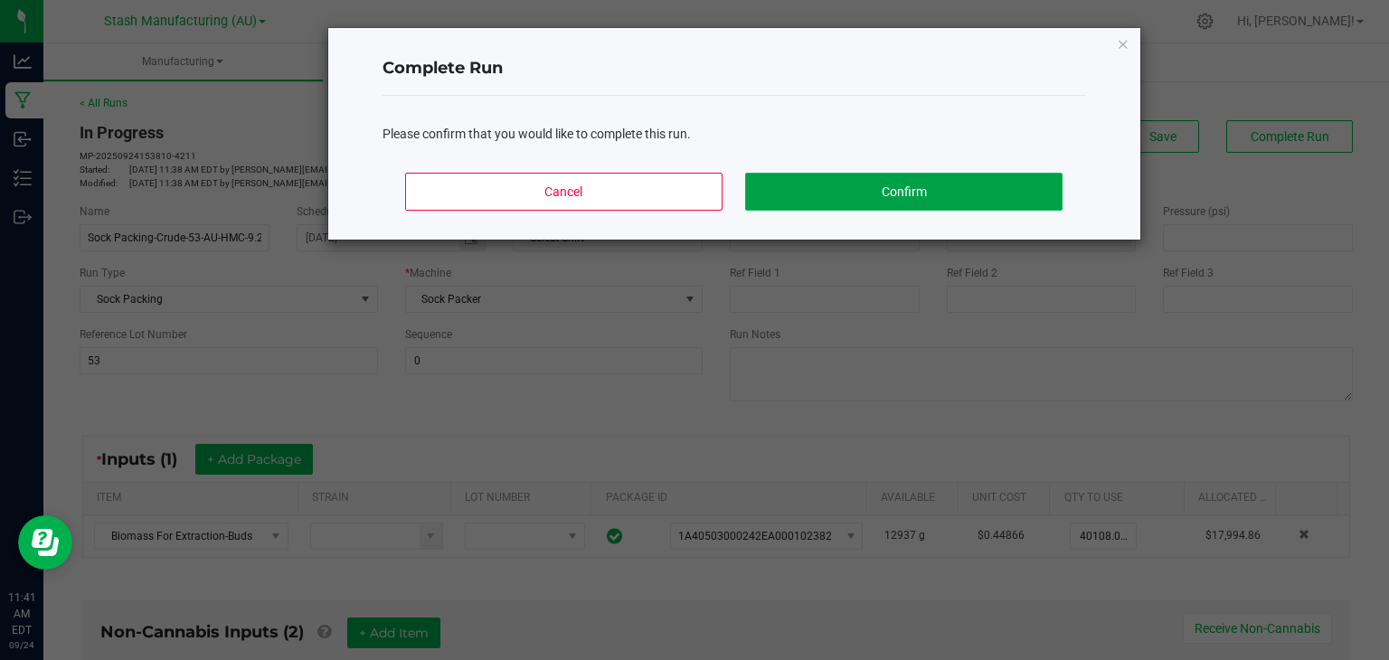
click at [951, 196] on button "Confirm" at bounding box center [903, 192] width 317 height 38
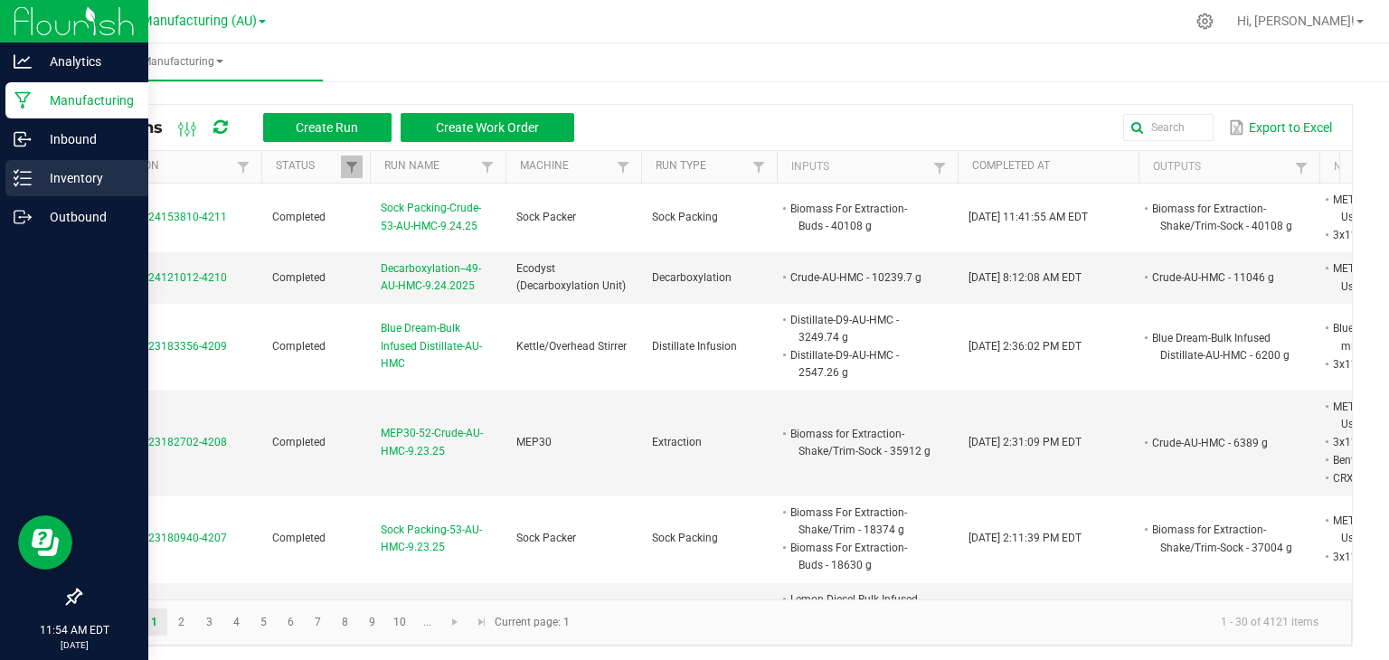
click at [33, 177] on p "Inventory" at bounding box center [86, 178] width 109 height 22
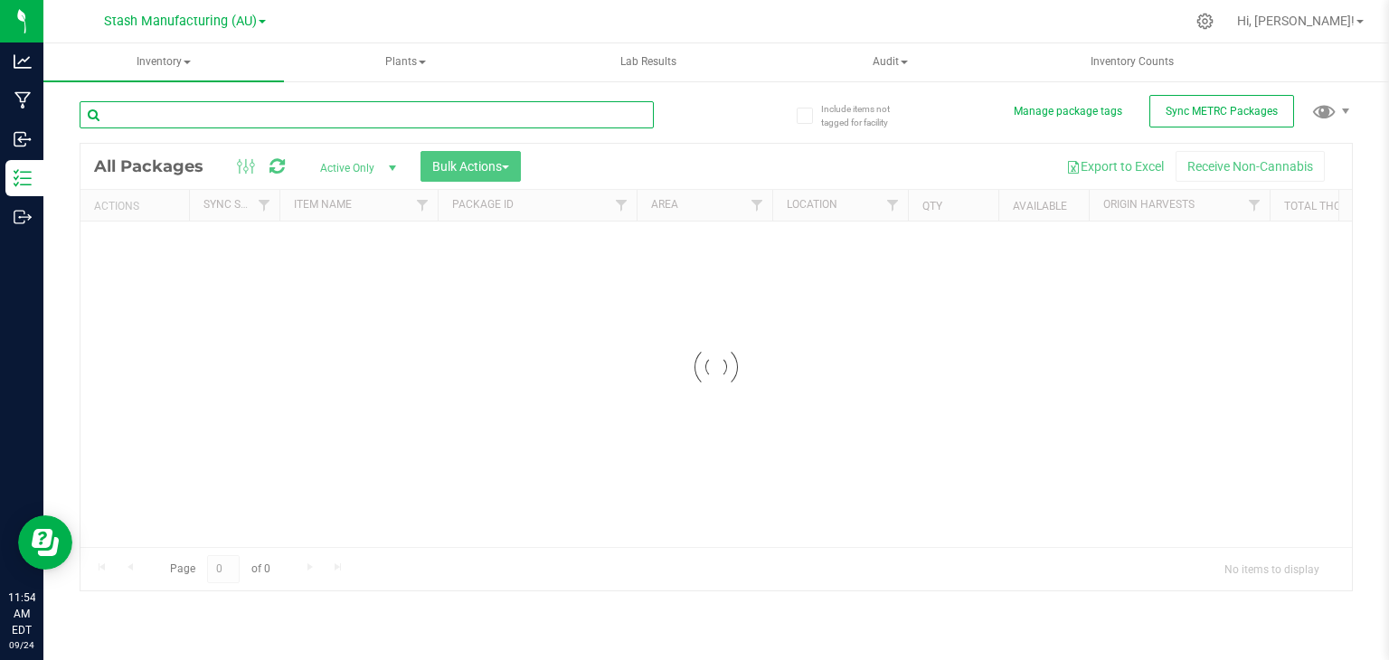
click at [228, 113] on input "text" at bounding box center [367, 114] width 574 height 27
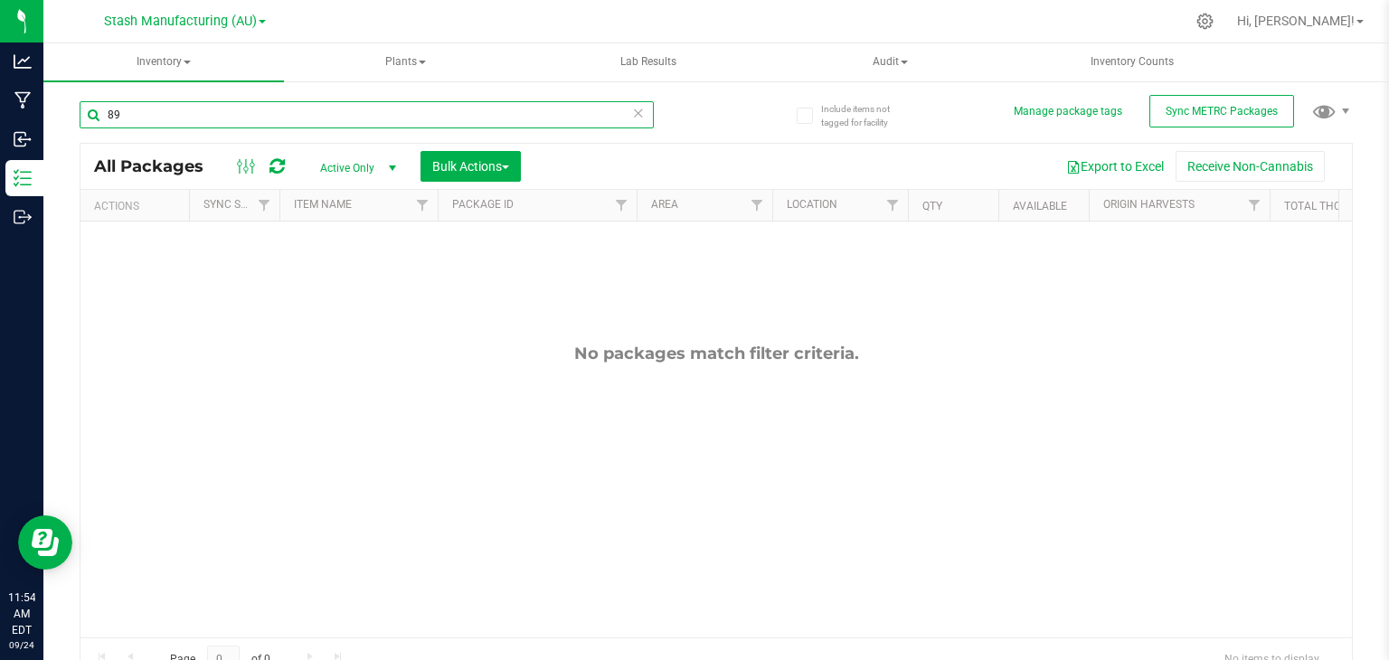
type input "8"
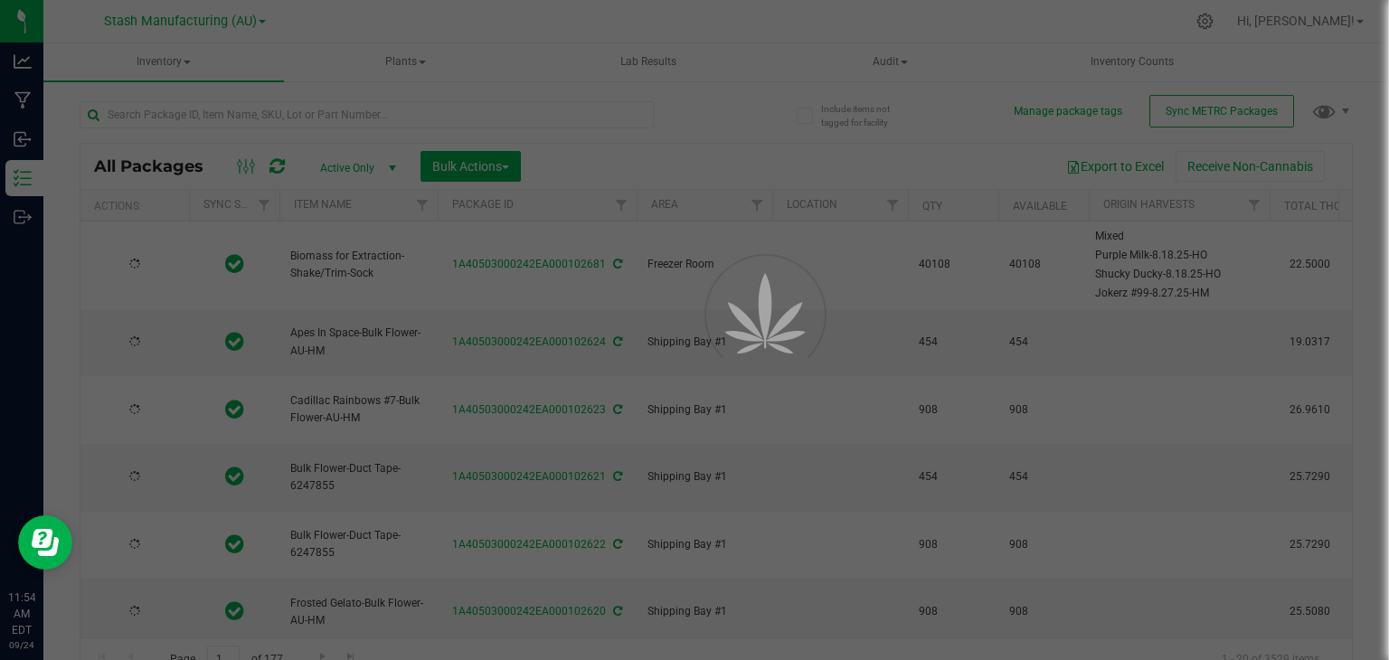
type input "[DATE]"
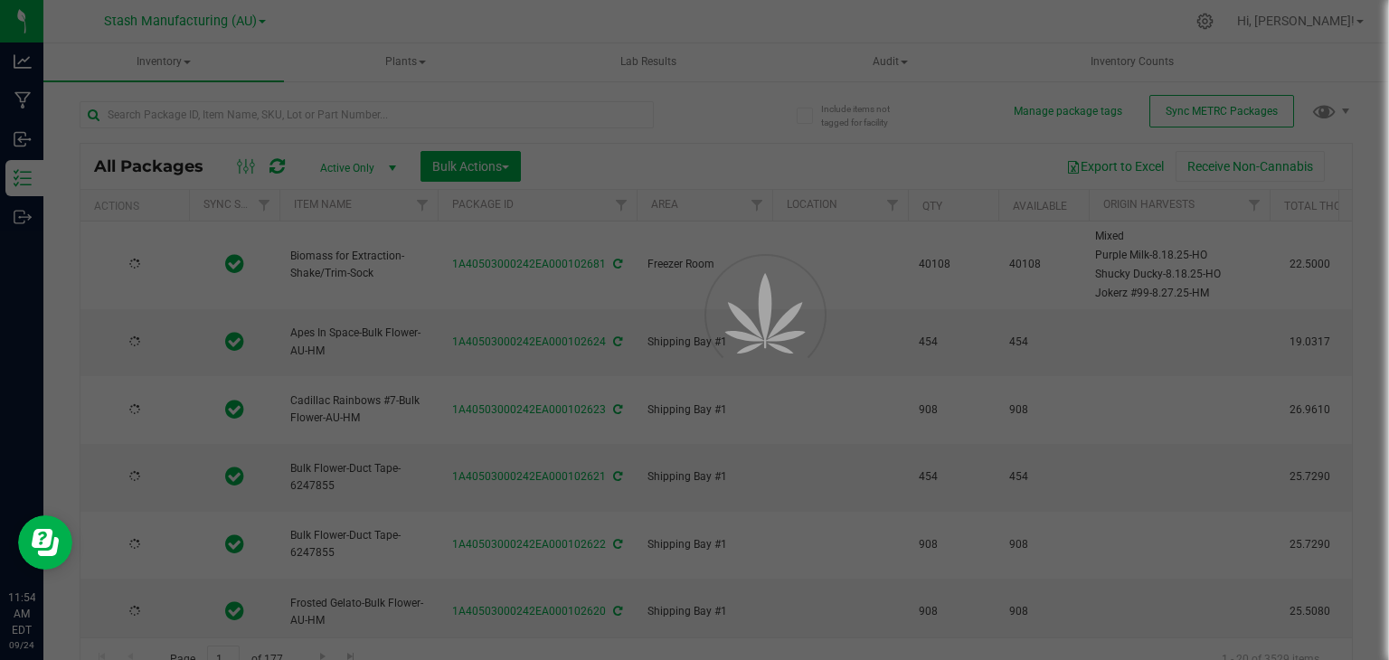
type input "[DATE]"
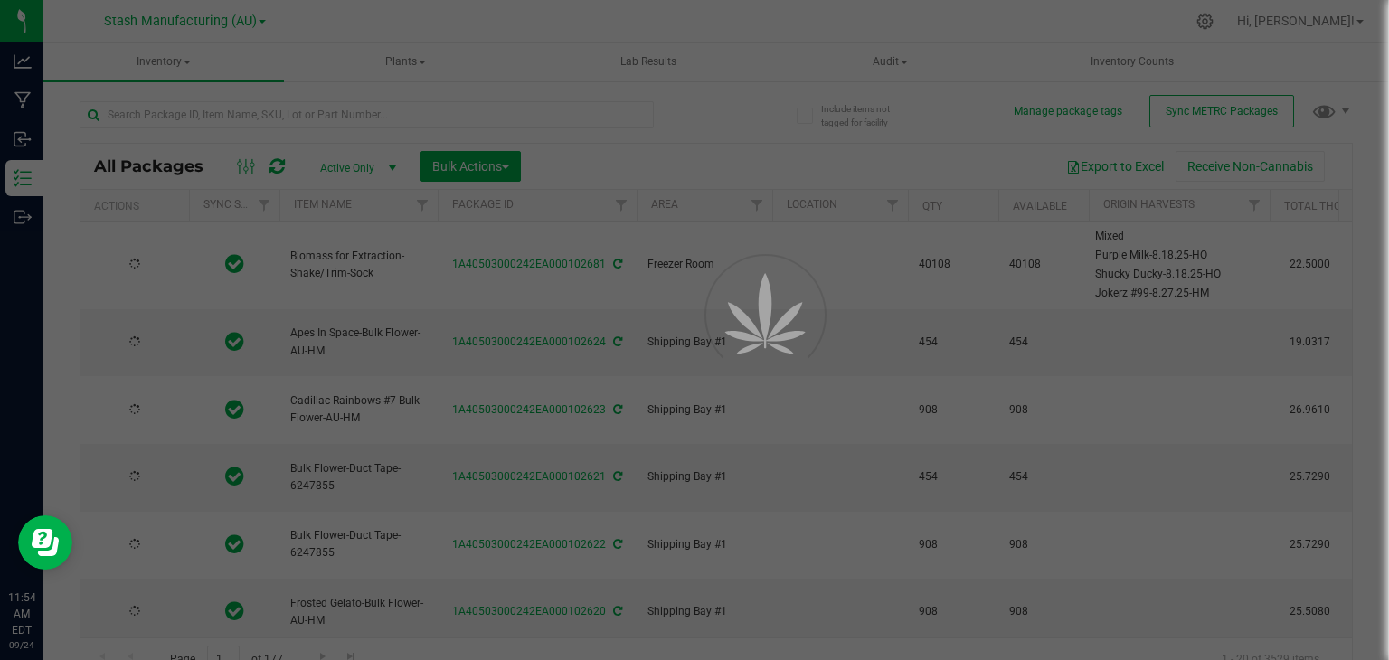
type input "[DATE]"
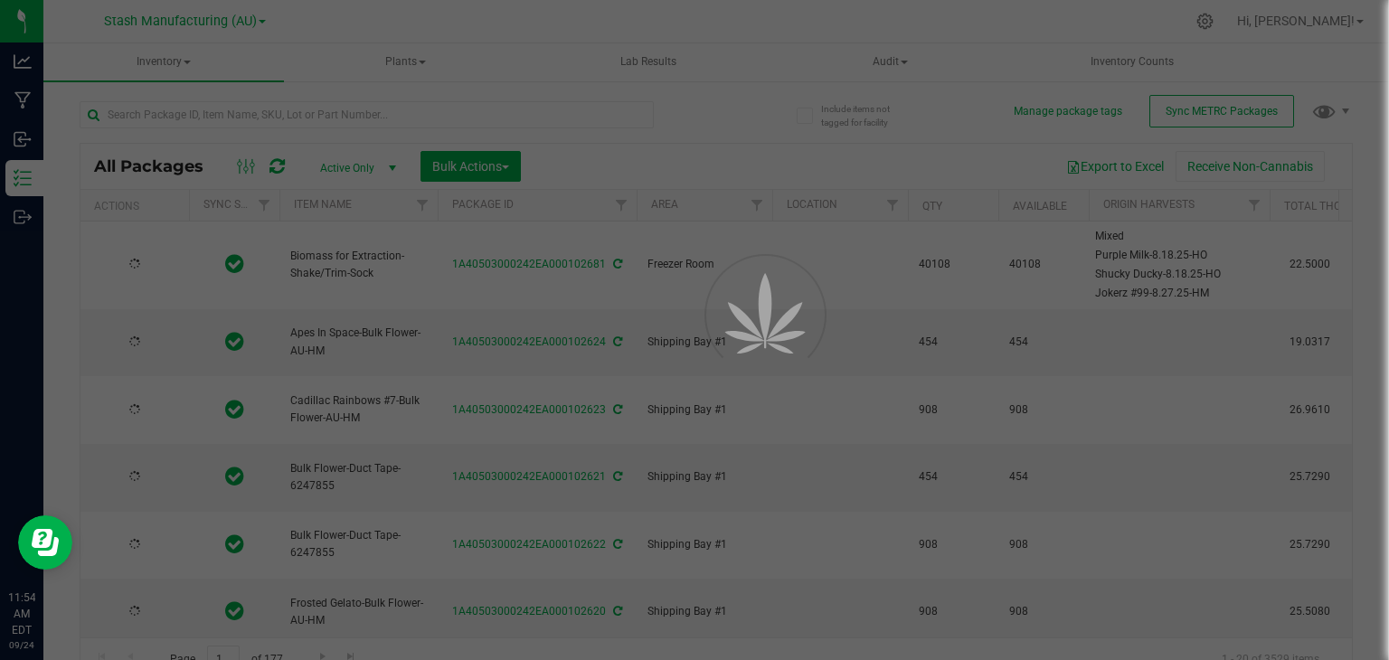
type input "[DATE]"
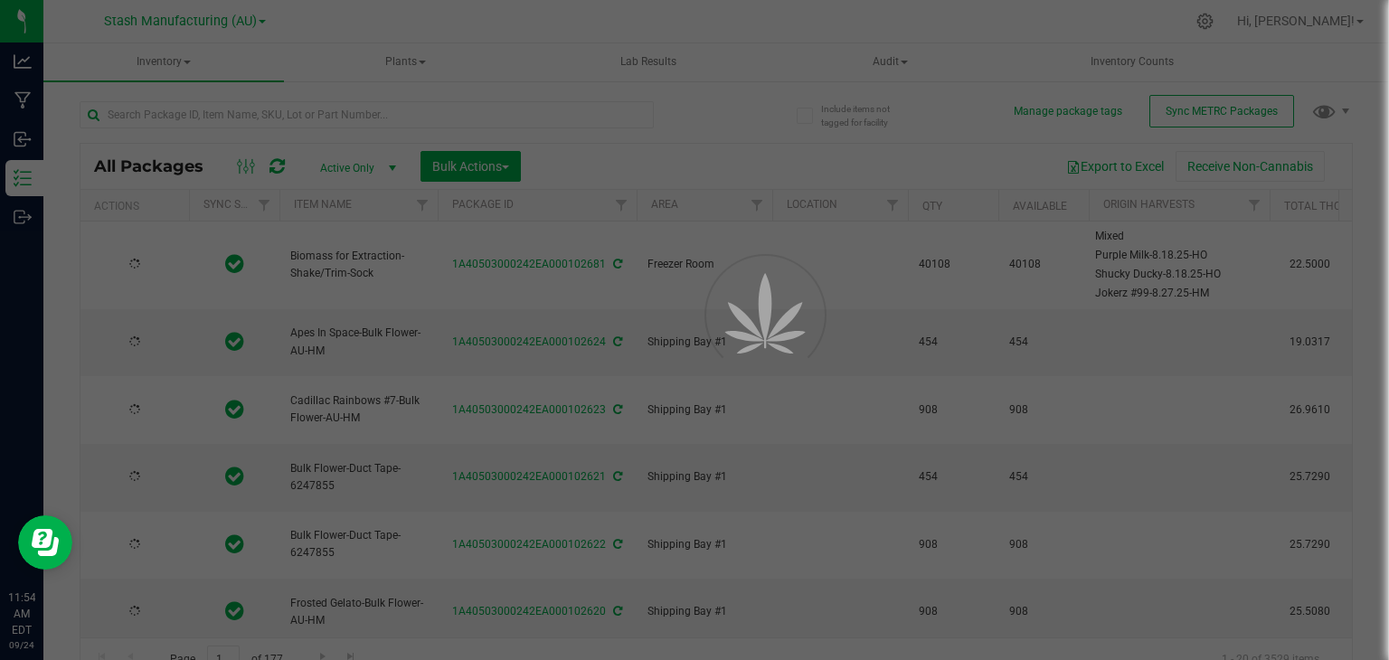
type input "[DATE]"
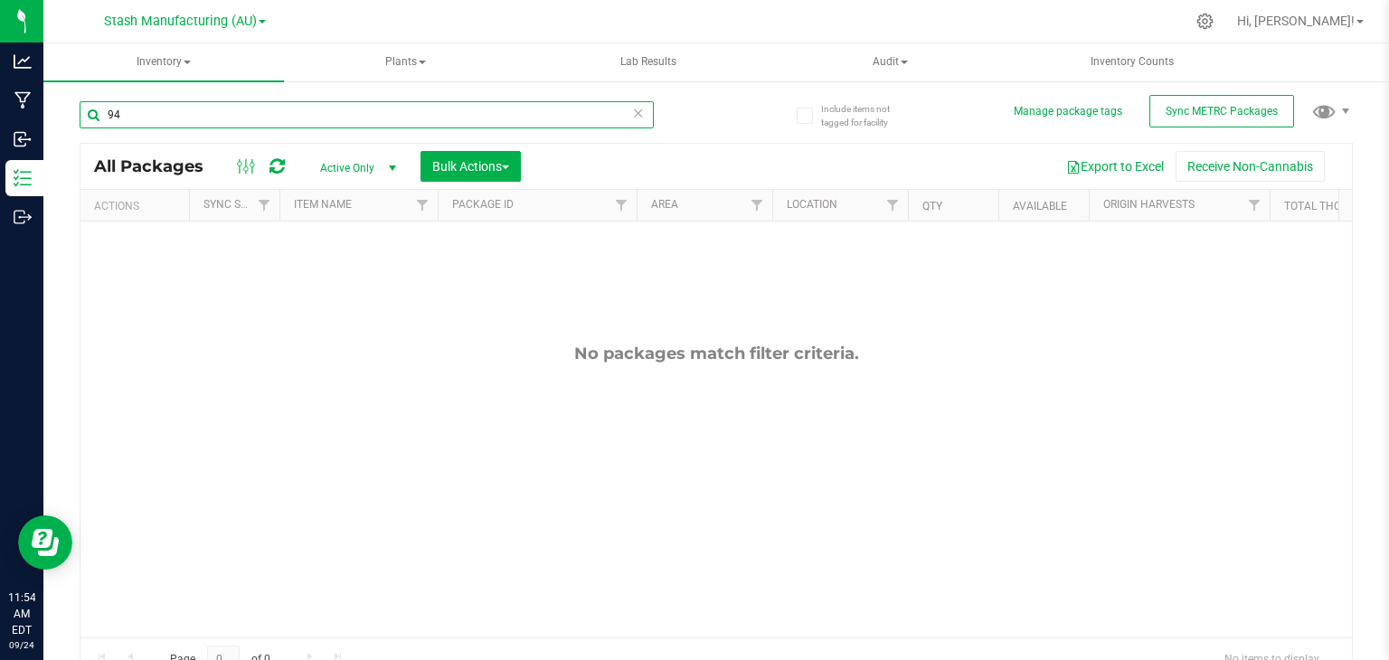
type input "9"
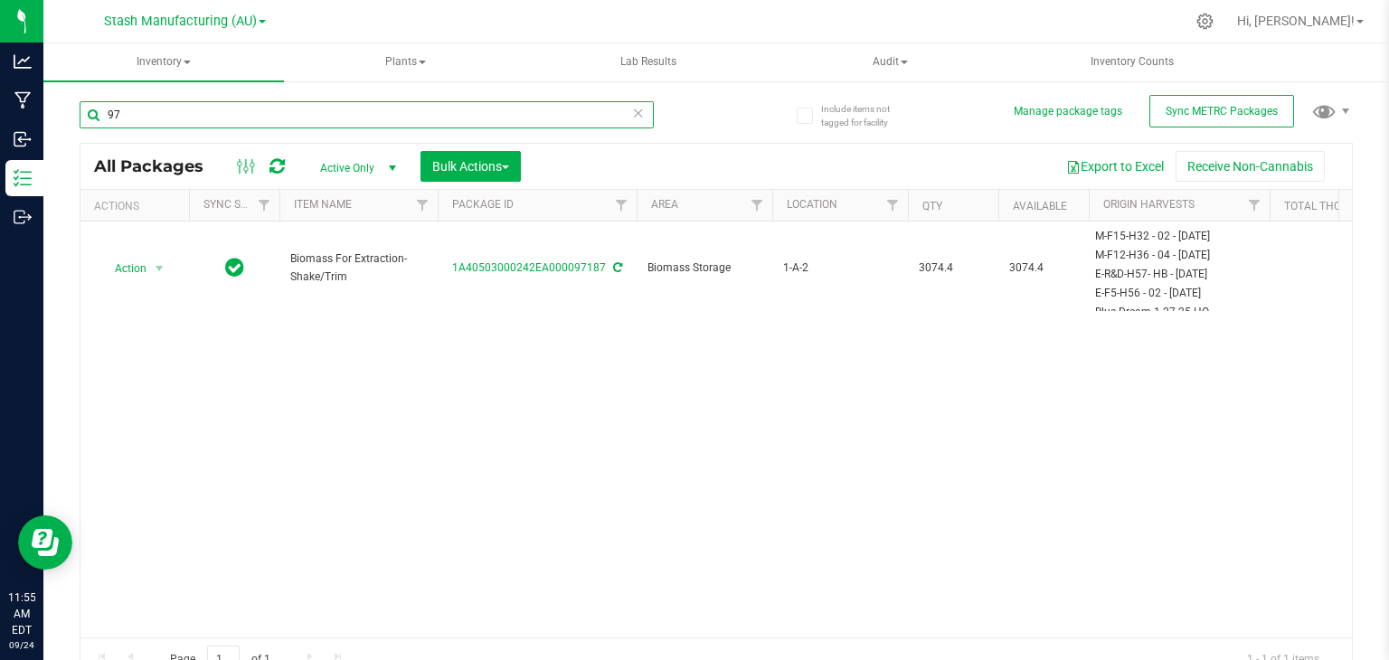
type input "9"
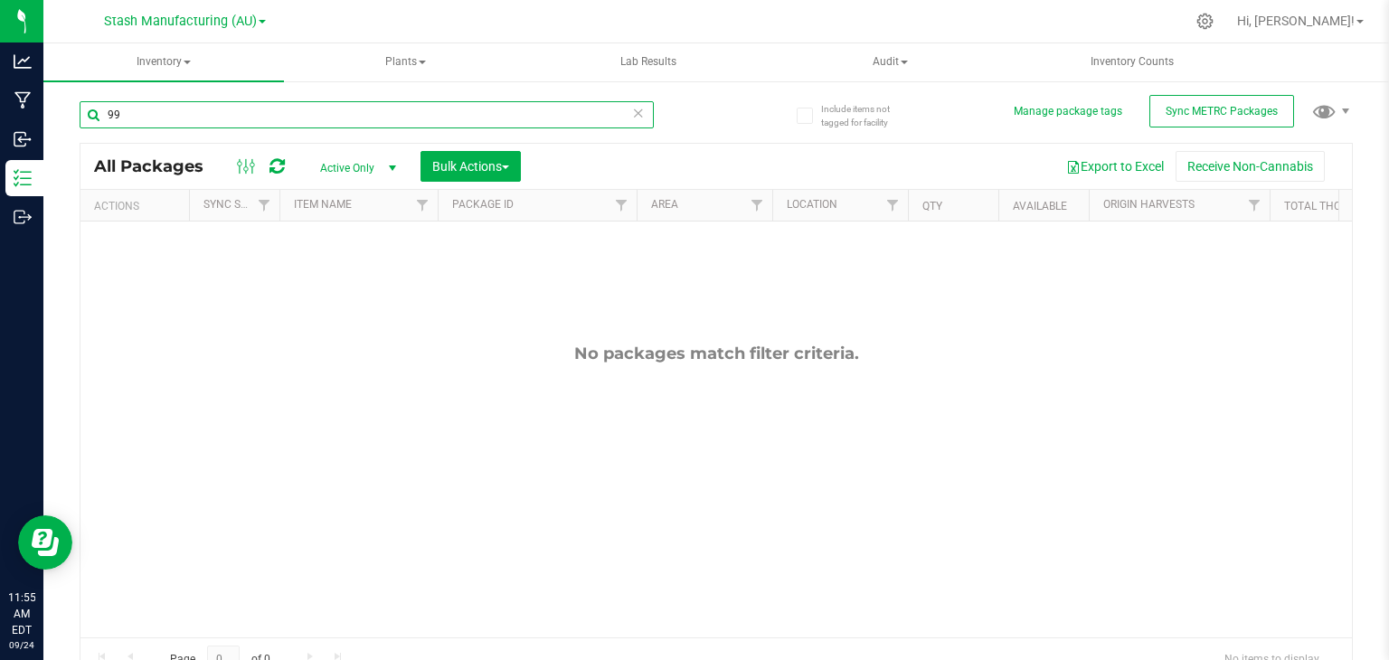
type input "9"
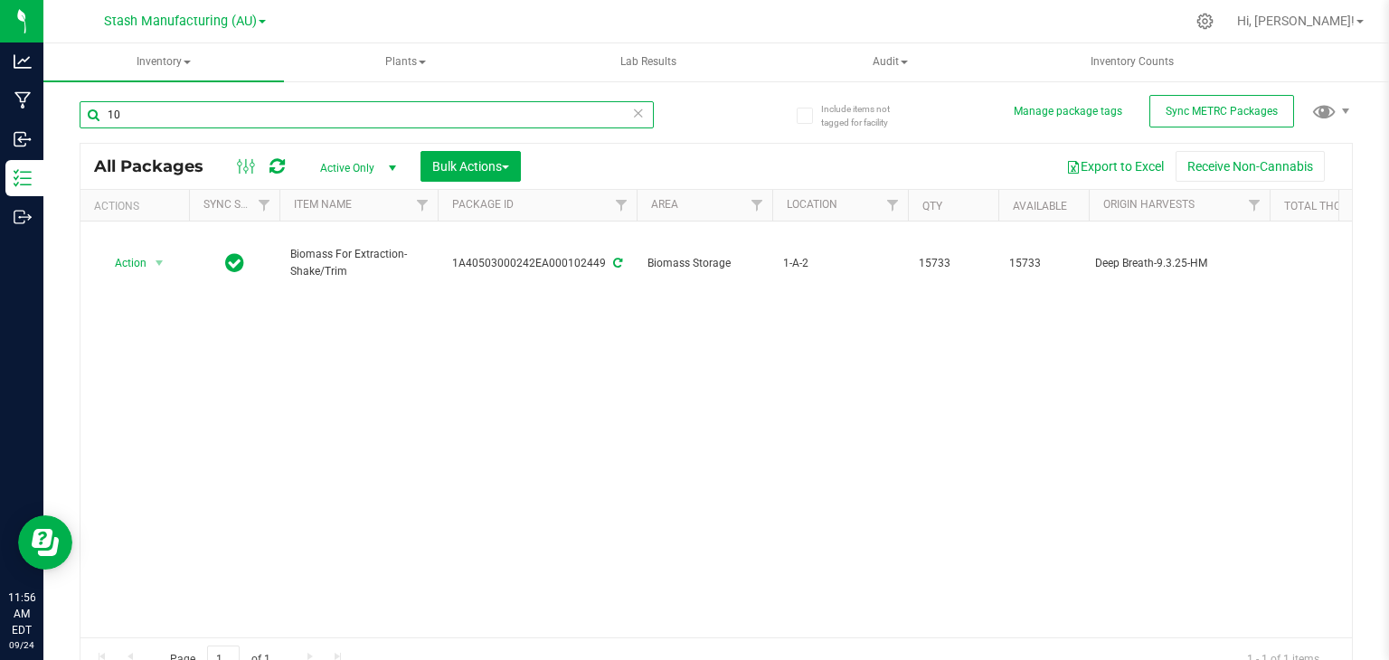
type input "1"
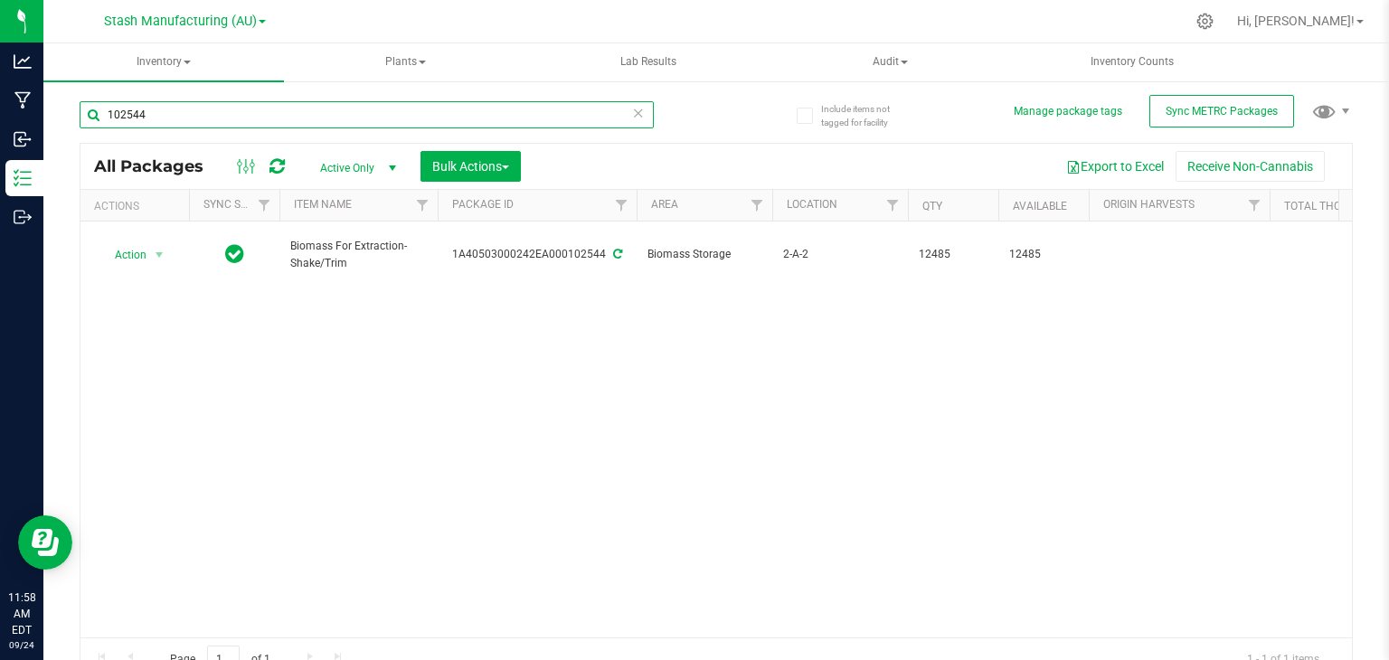
type input "102544"
click at [632, 109] on icon at bounding box center [638, 112] width 13 height 22
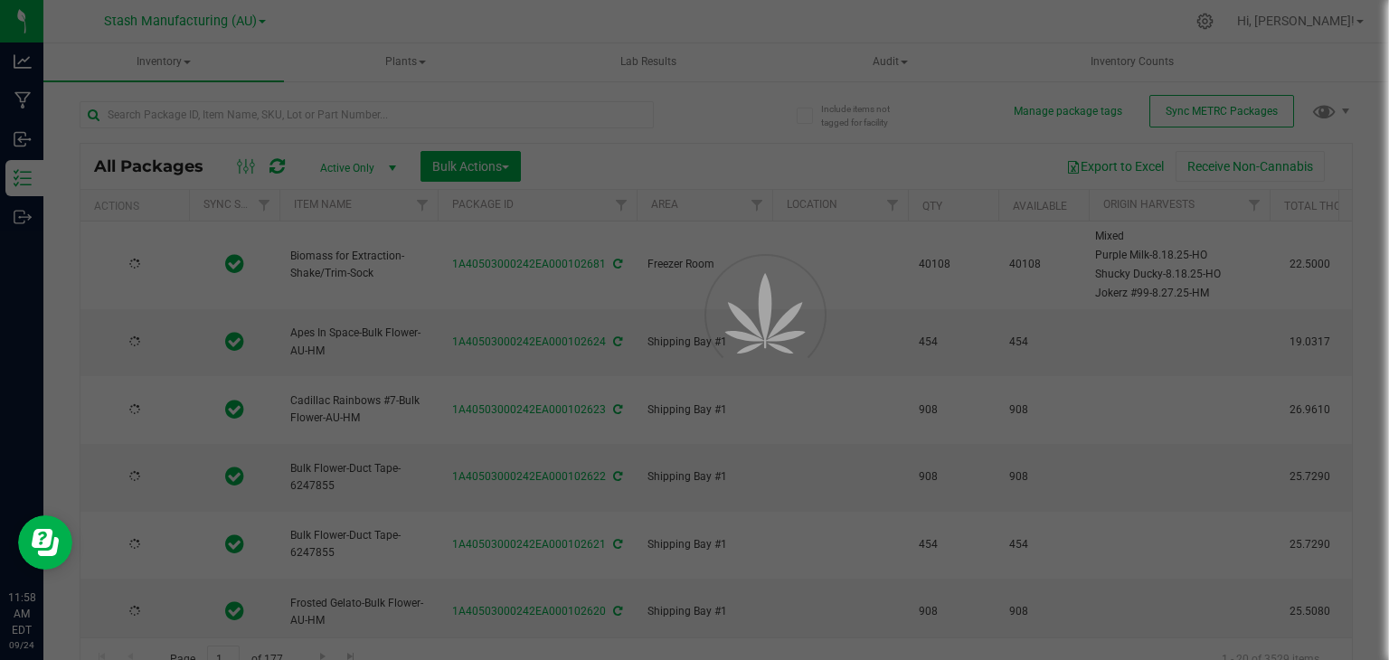
type input "[DATE]"
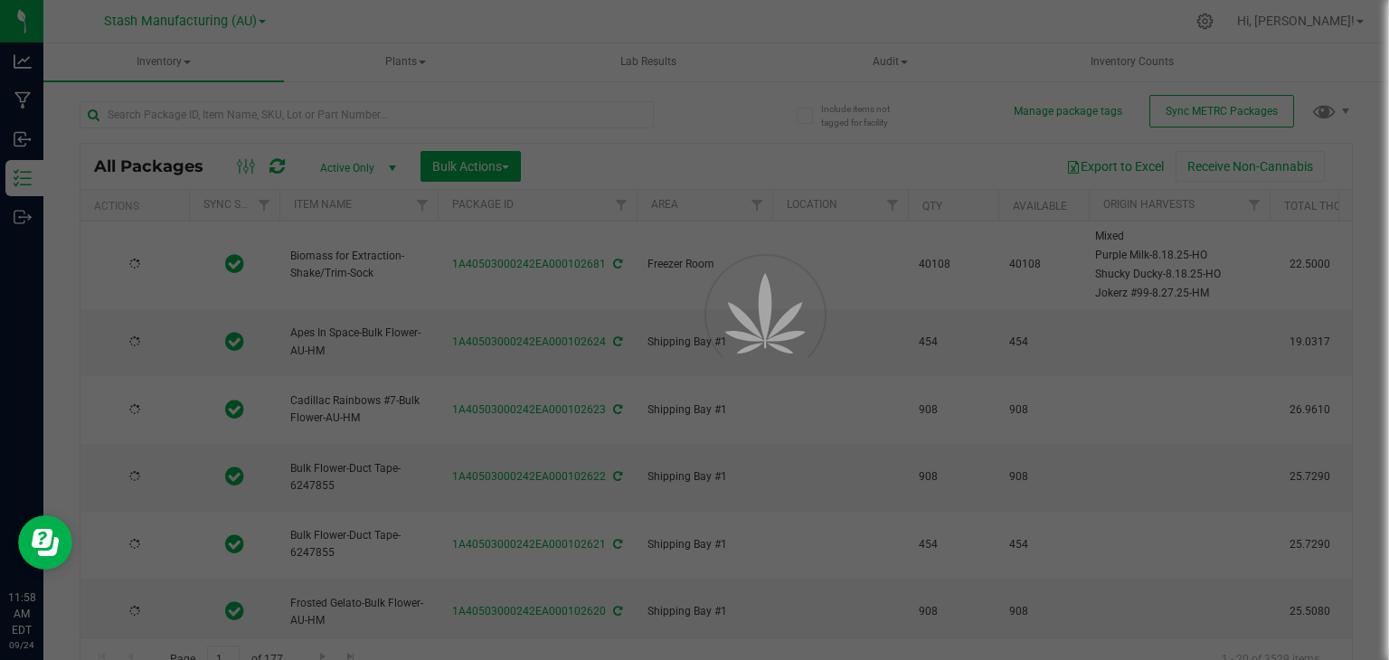
type input "[DATE]"
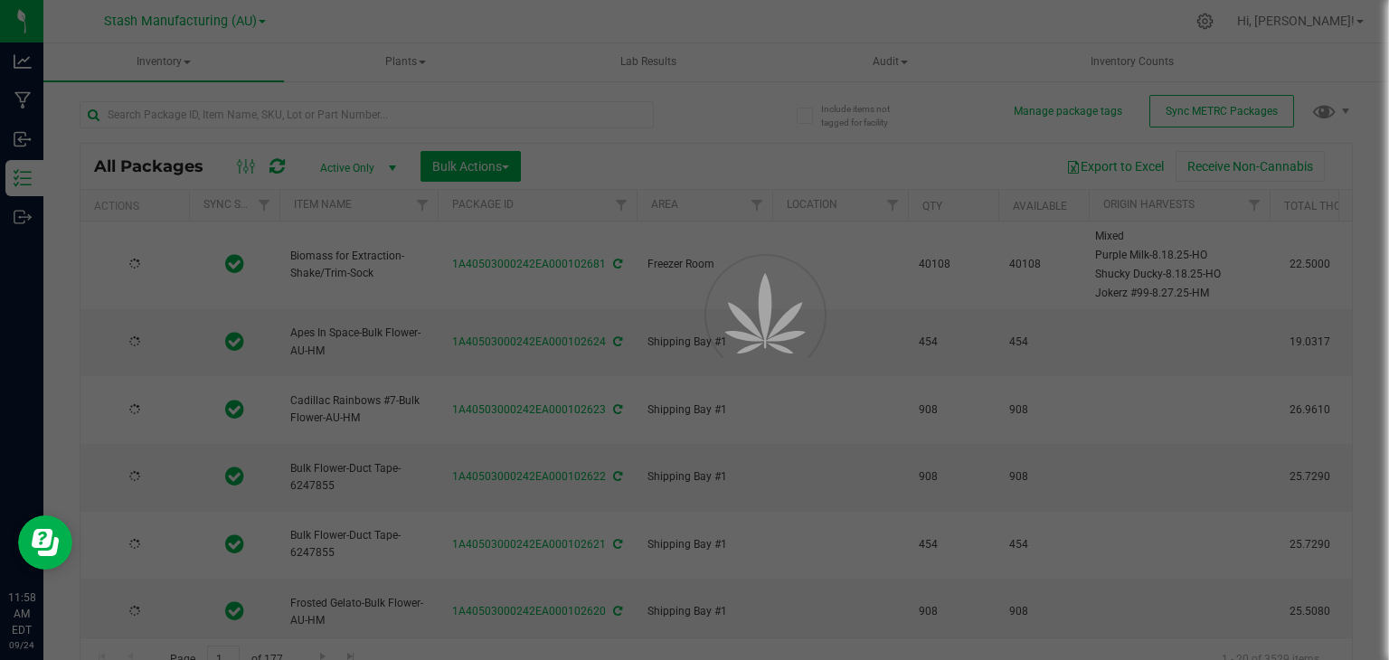
type input "[DATE]"
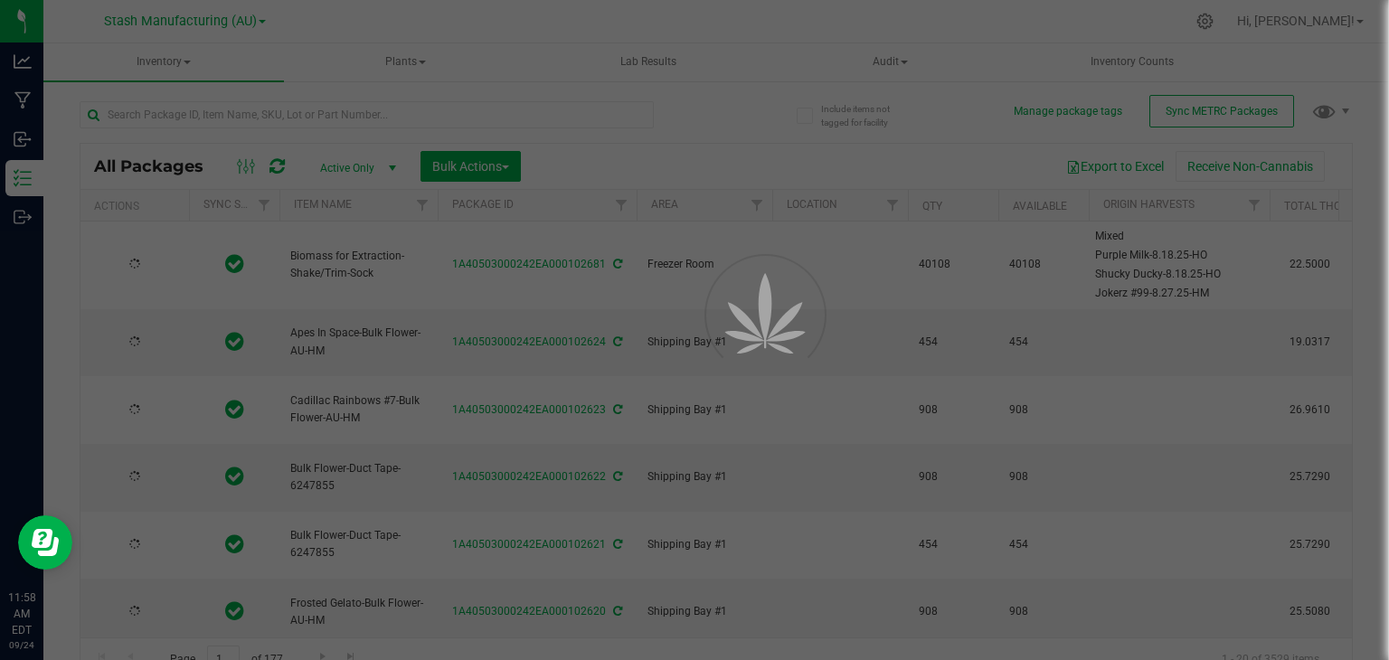
type input "[DATE]"
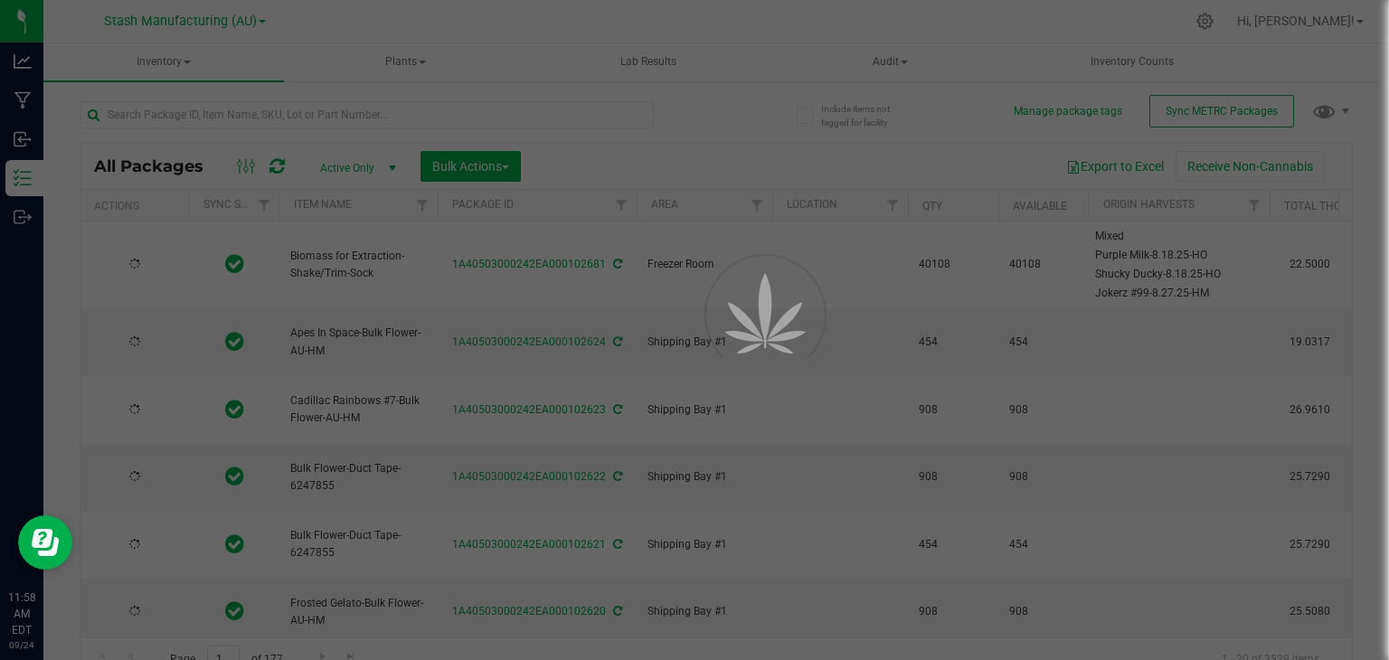
type input "[DATE]"
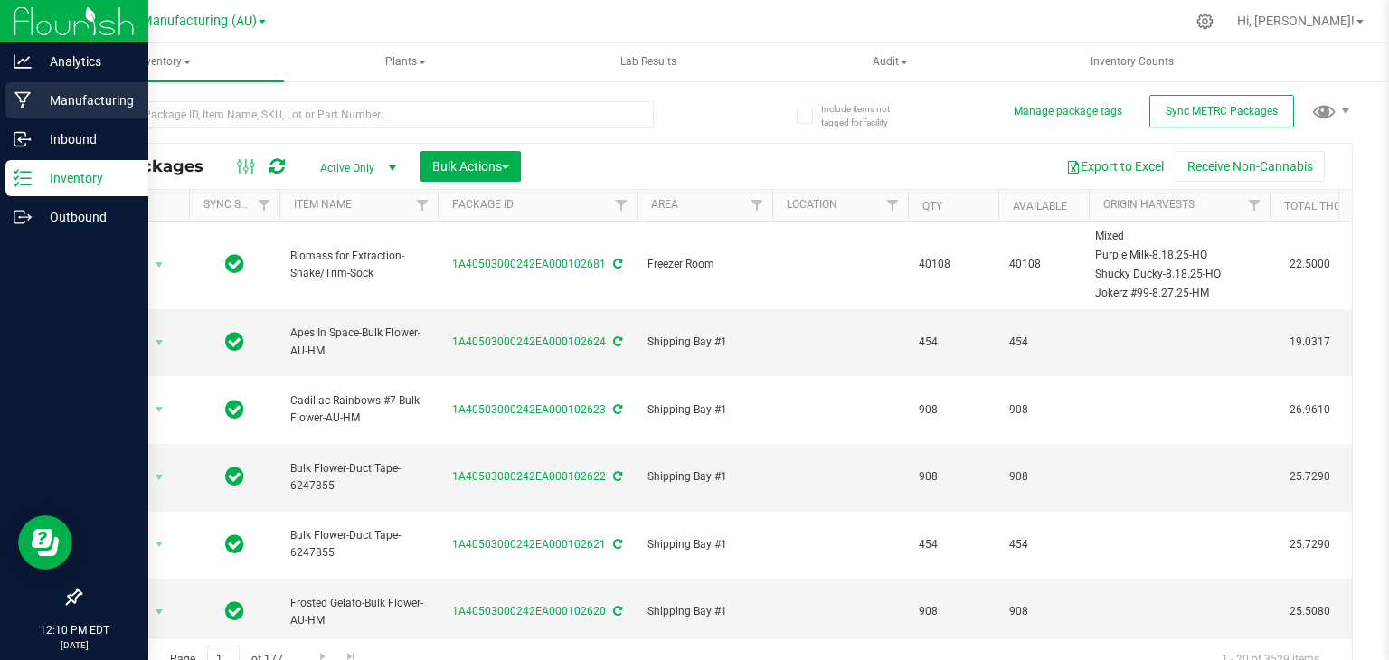
click at [11, 92] on div "Manufacturing" at bounding box center [76, 100] width 143 height 36
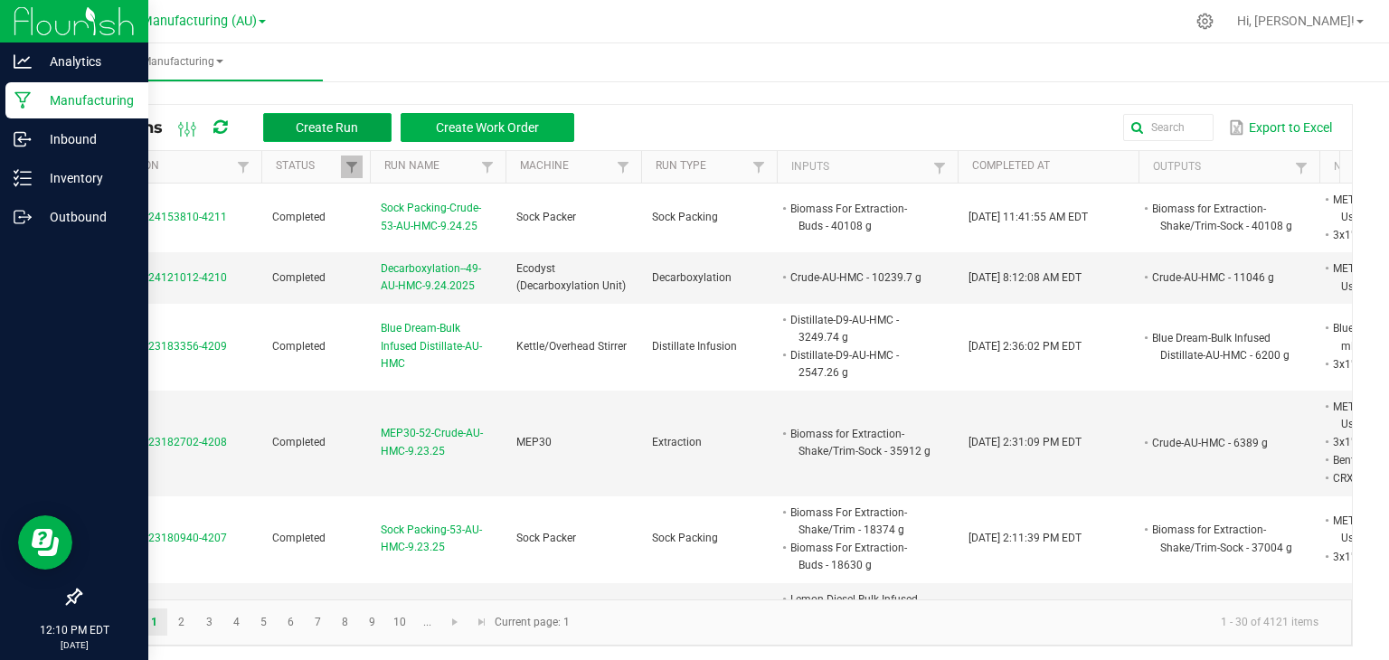
click at [317, 121] on span "Create Run" at bounding box center [327, 127] width 62 height 14
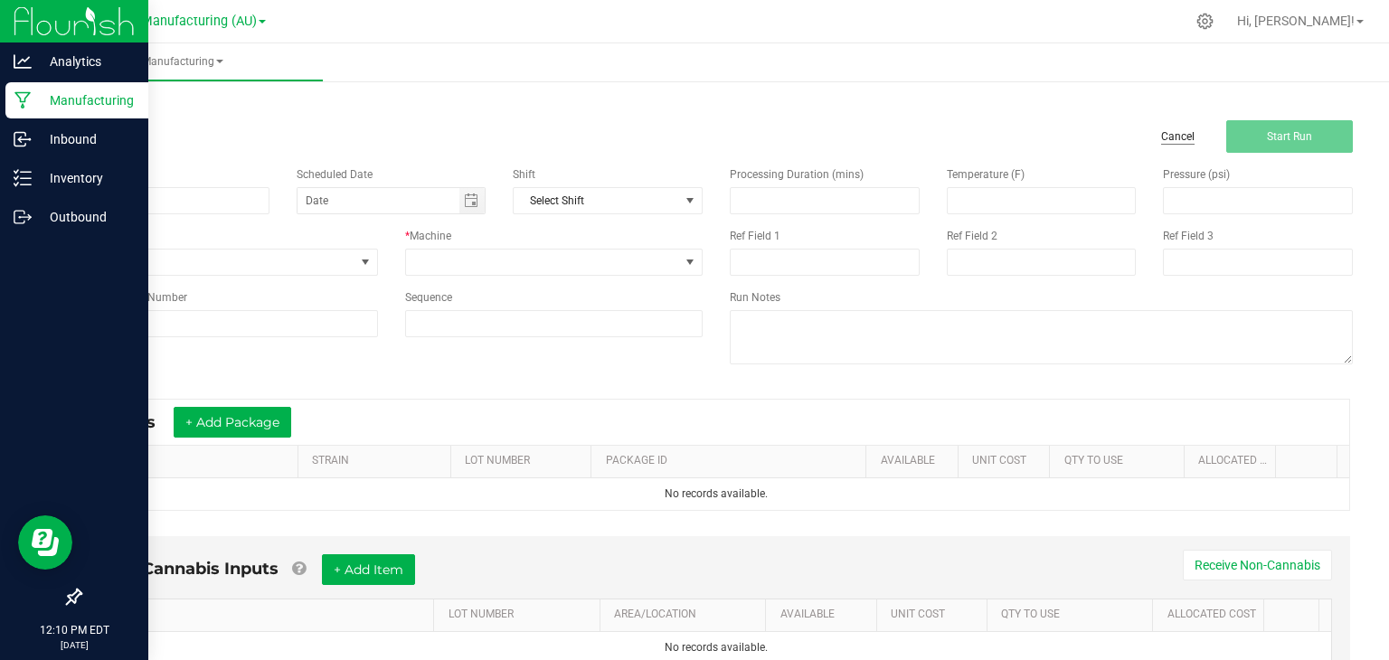
click at [1173, 136] on link "Cancel" at bounding box center [1177, 136] width 33 height 15
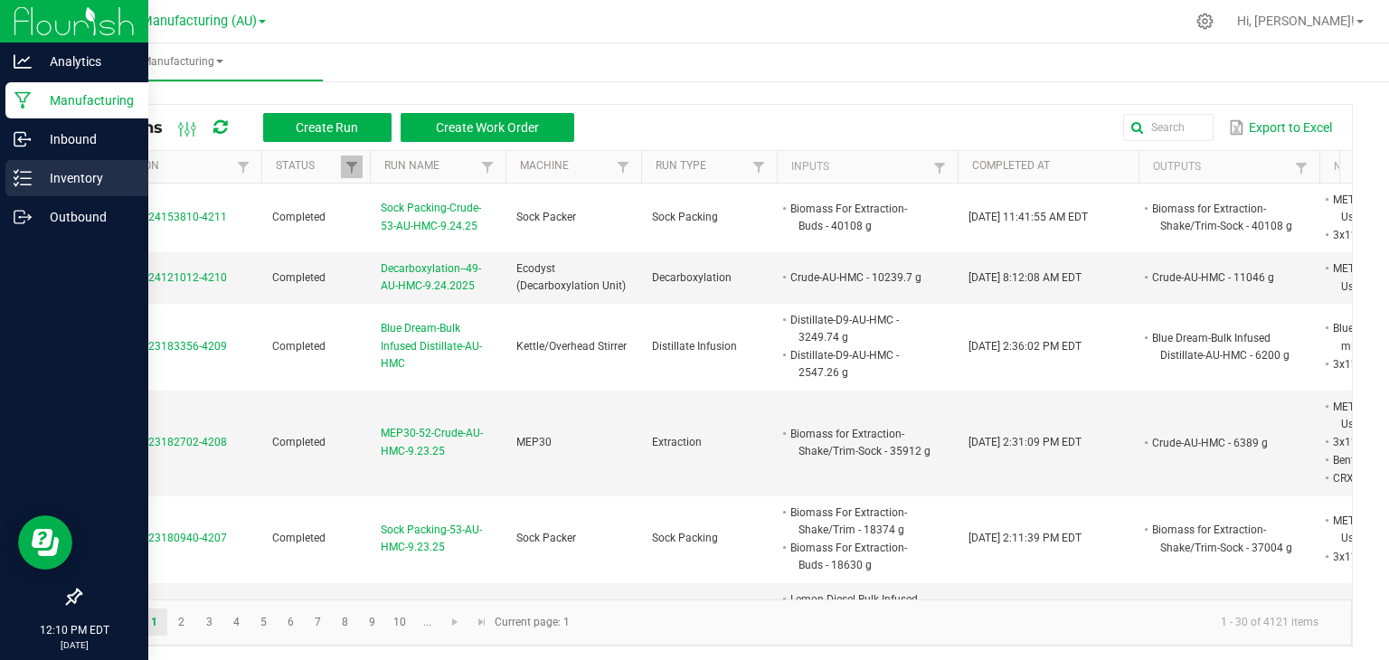
click at [36, 185] on p "Inventory" at bounding box center [86, 178] width 109 height 22
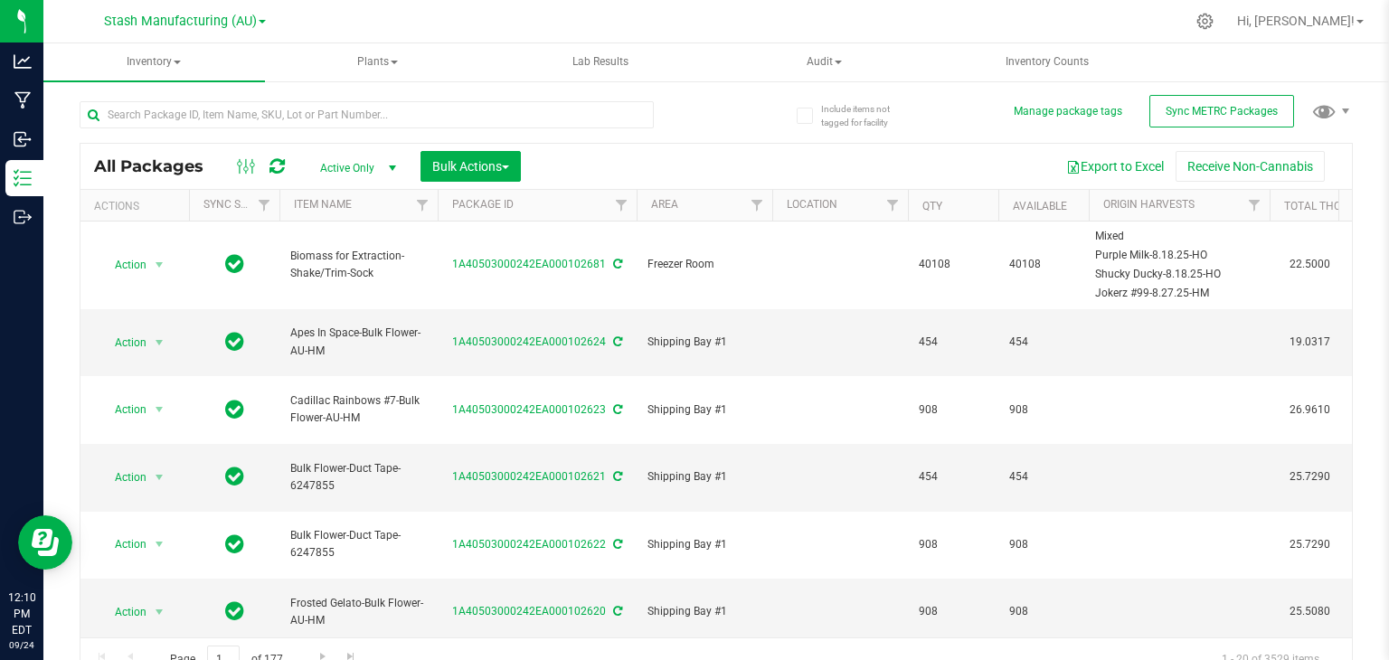
click at [274, 131] on div at bounding box center [367, 122] width 574 height 42
click at [266, 112] on input "text" at bounding box center [367, 114] width 574 height 27
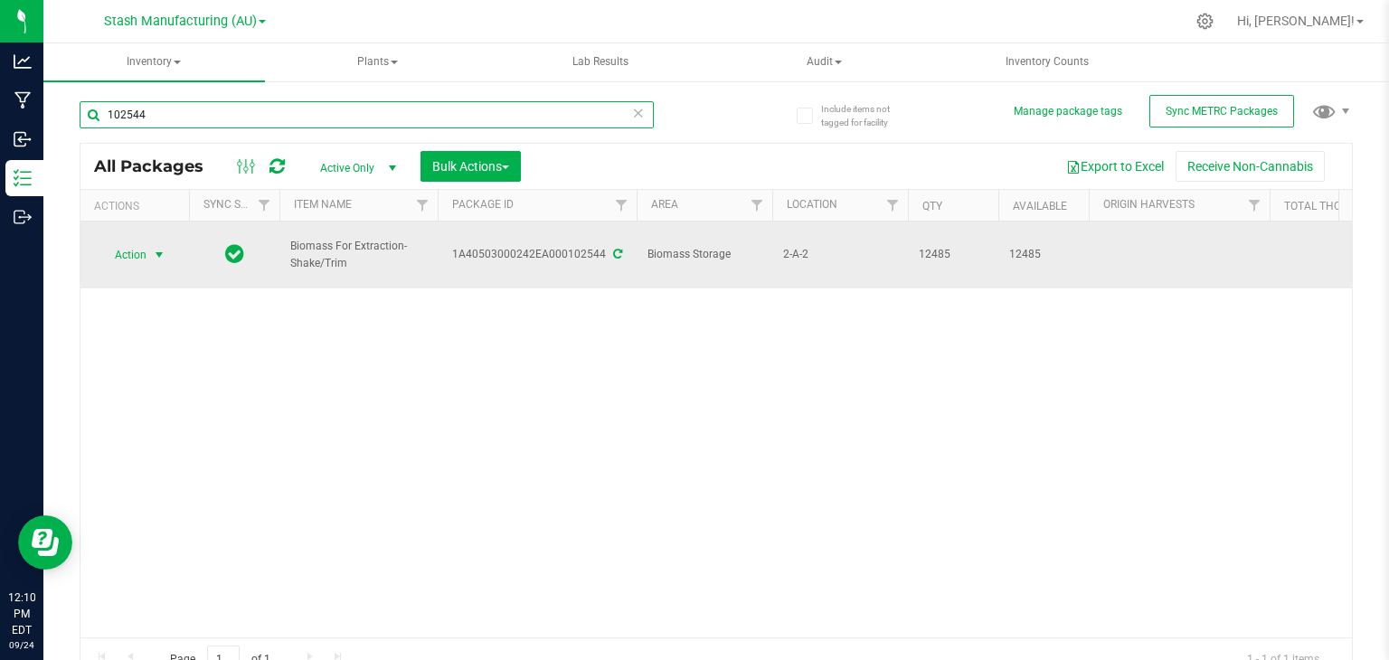
type input "102544"
click at [156, 248] on span "select" at bounding box center [159, 255] width 14 height 14
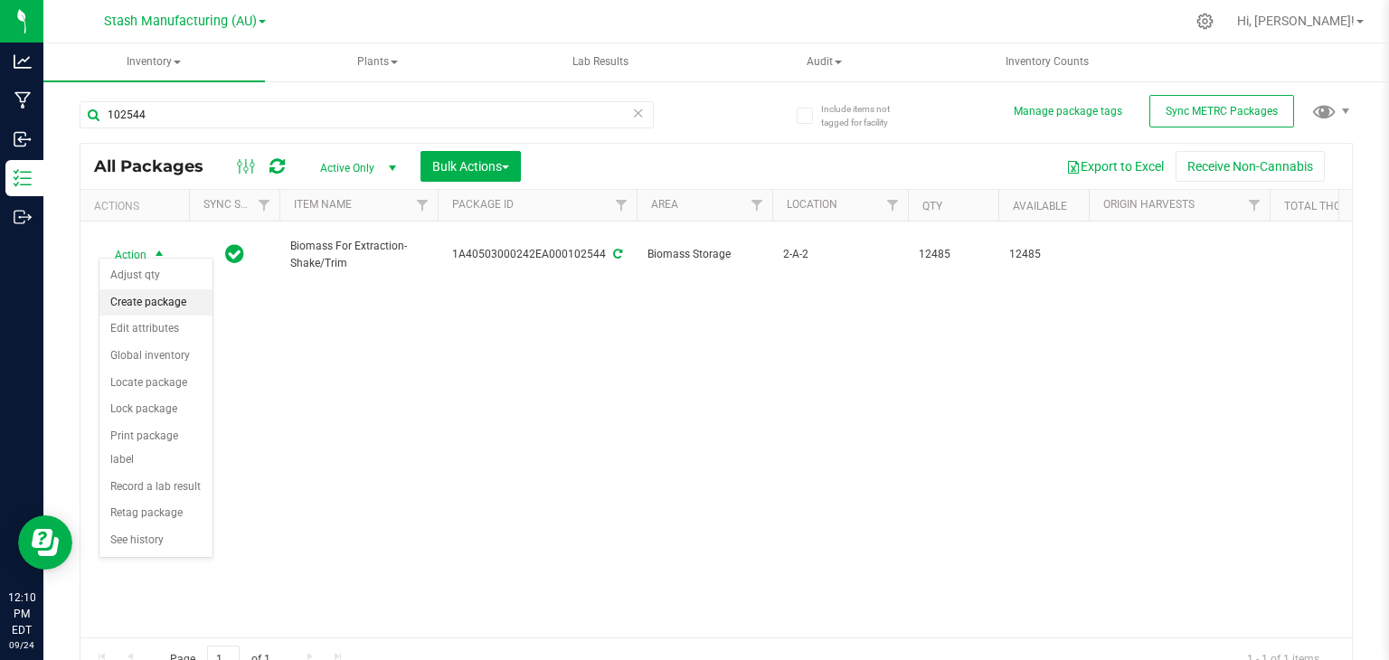
click at [138, 299] on li "Create package" at bounding box center [155, 302] width 113 height 27
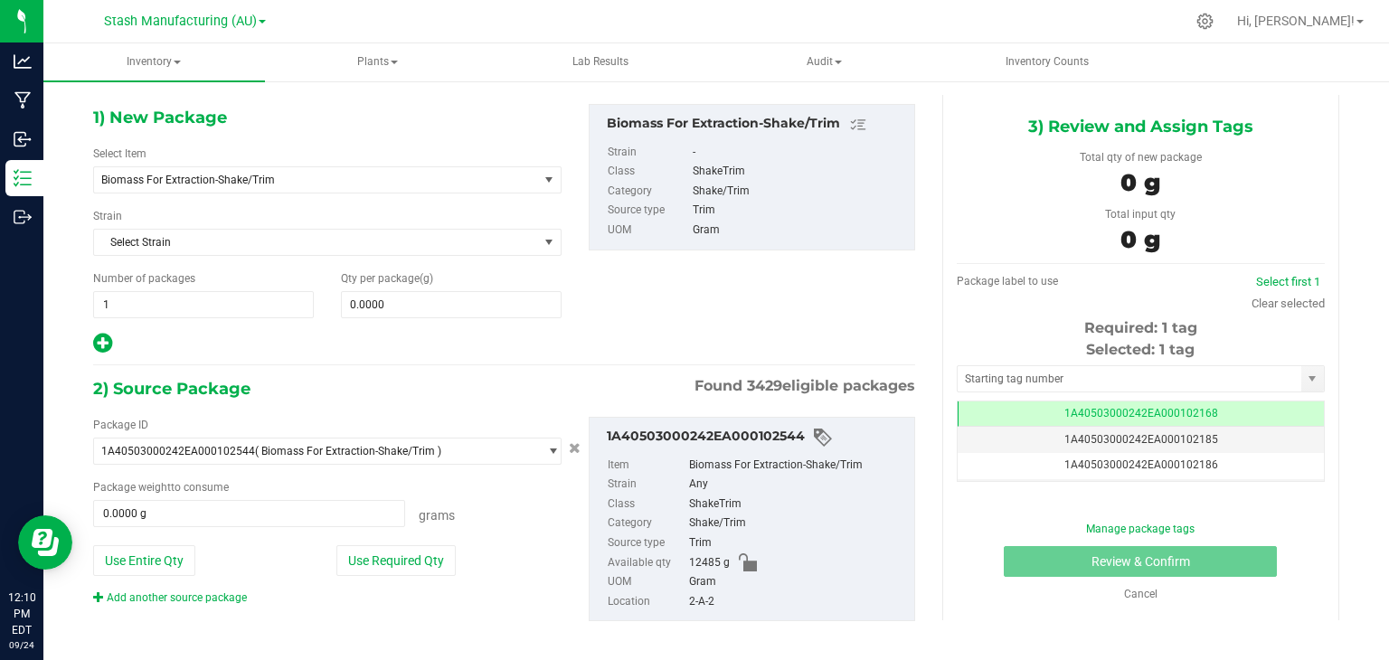
scroll to position [77, 0]
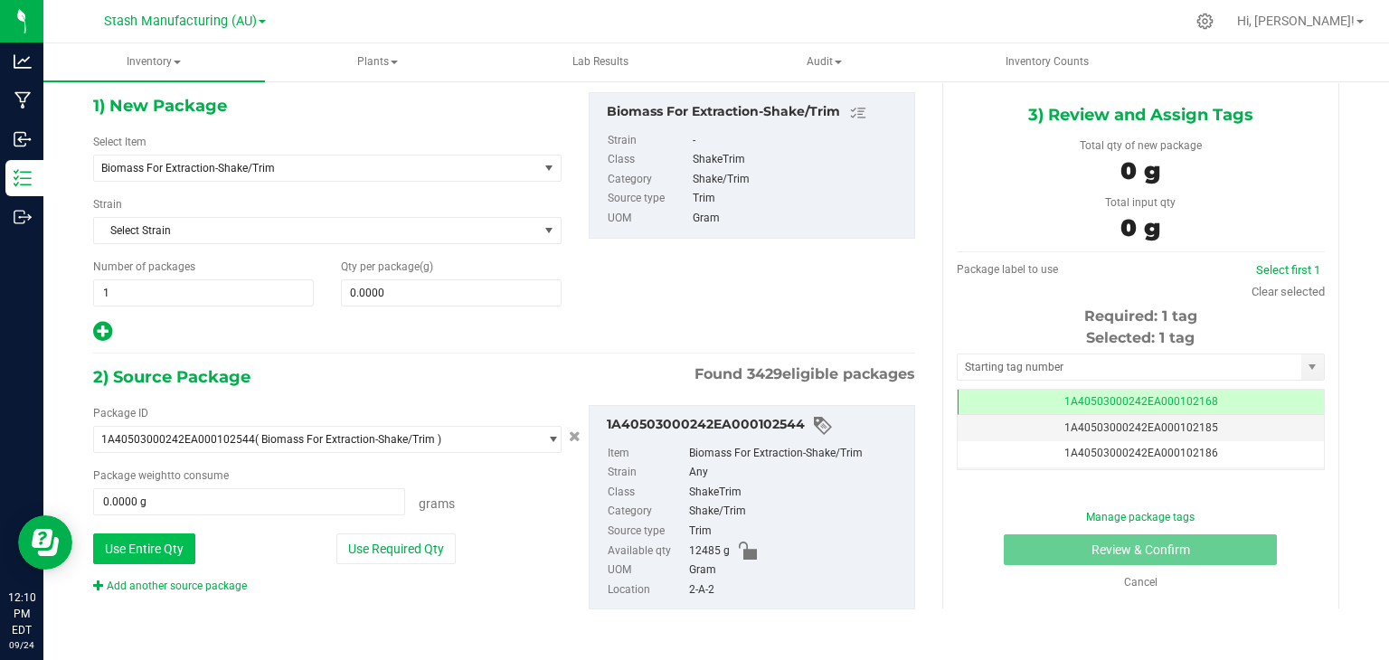
click at [155, 535] on button "Use Entire Qty" at bounding box center [144, 549] width 102 height 31
type input "12485.0000 g"
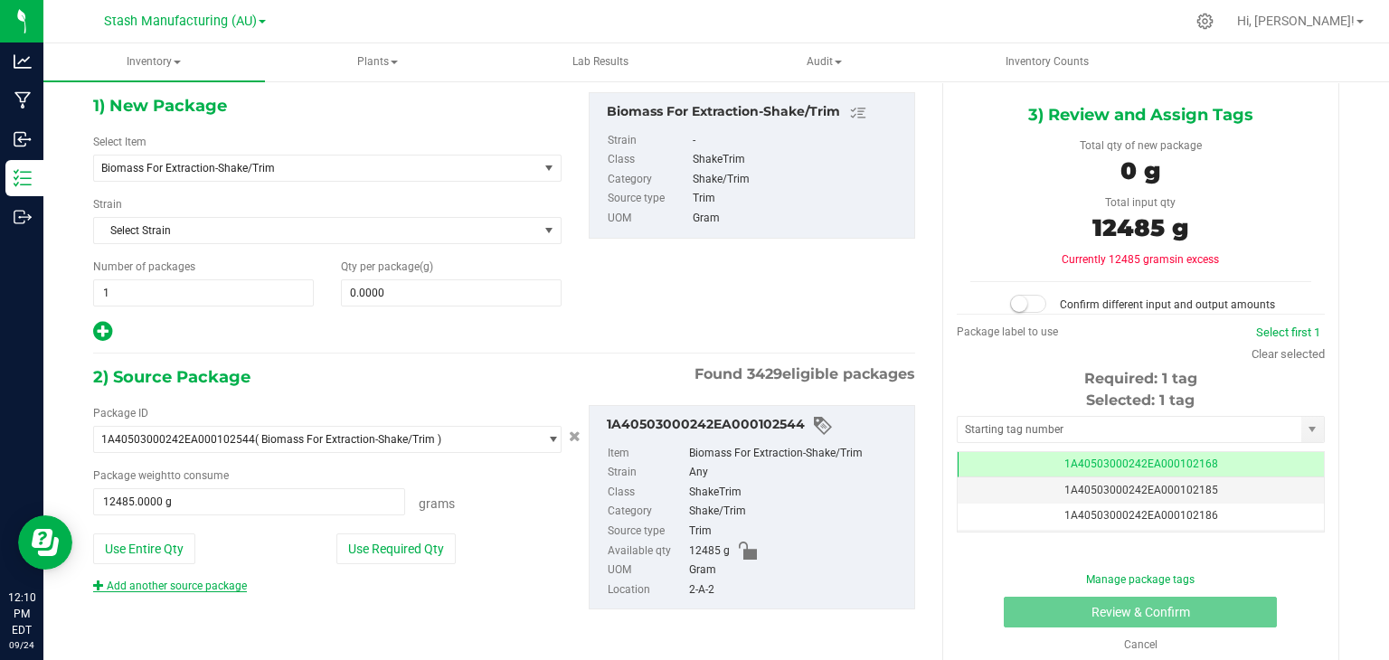
click at [174, 586] on link "Add another source package" at bounding box center [170, 586] width 154 height 13
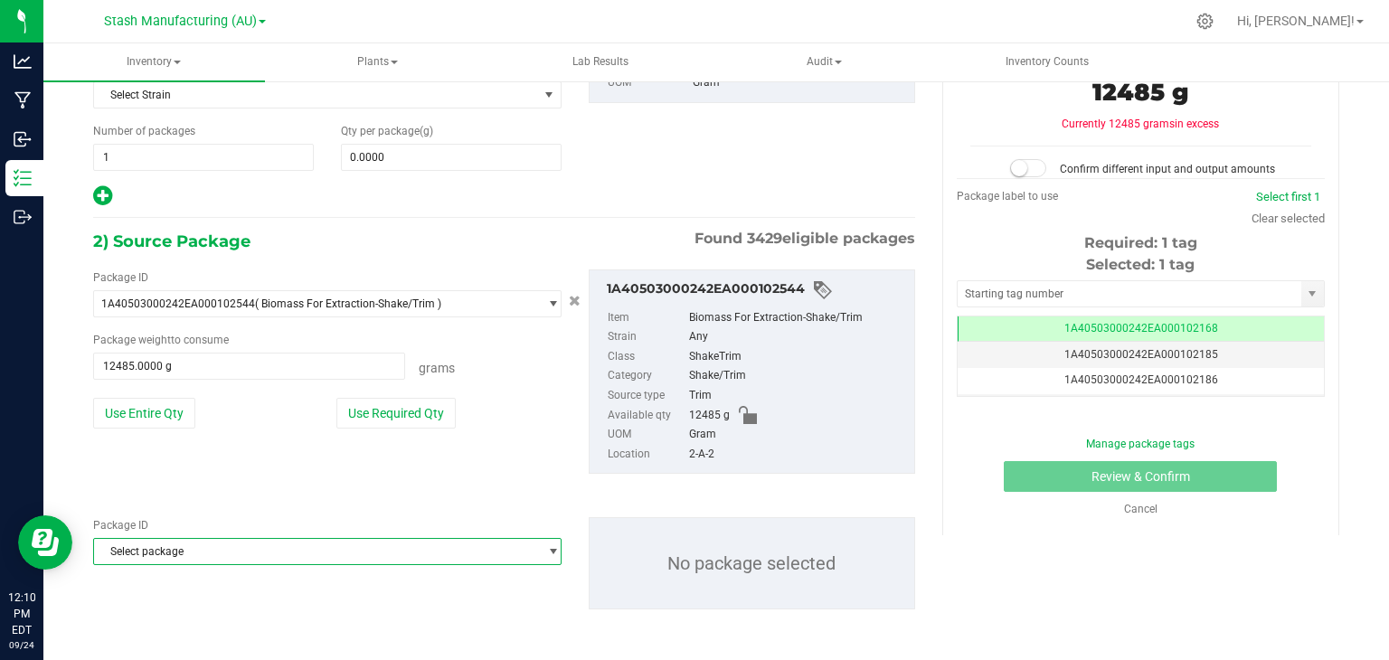
click at [263, 550] on span "Select package" at bounding box center [316, 551] width 444 height 25
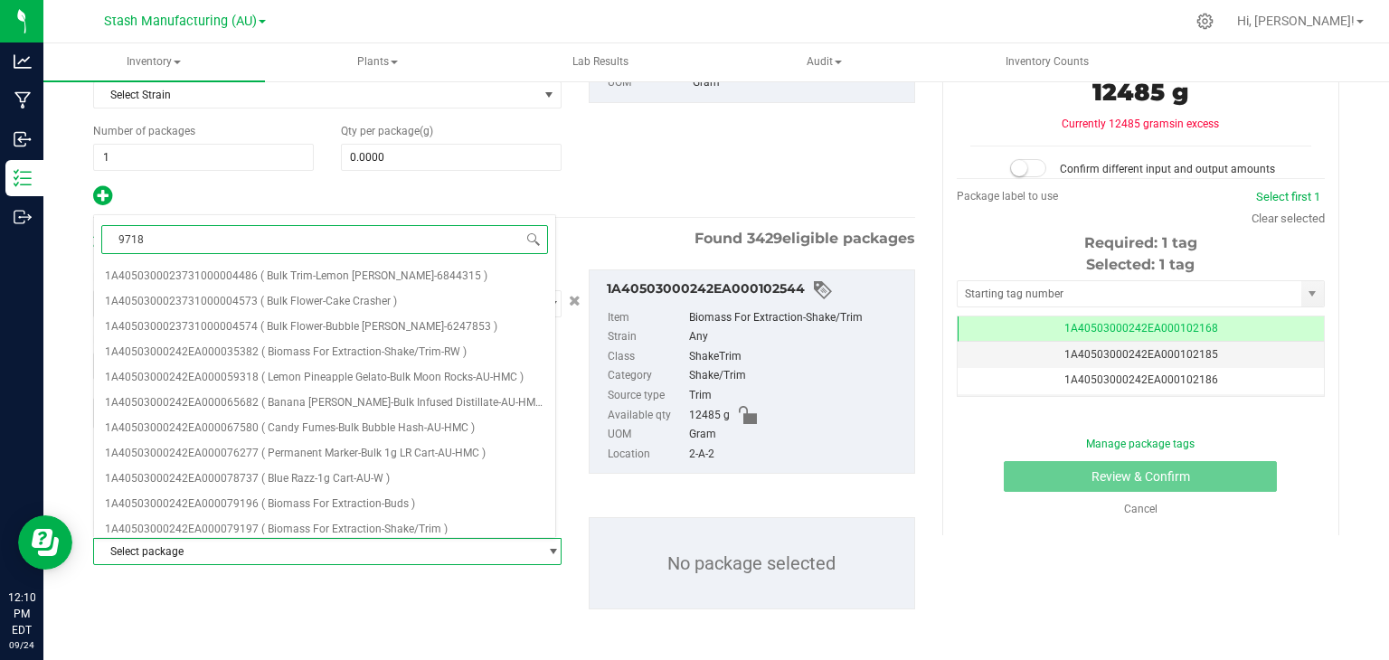
type input "97187"
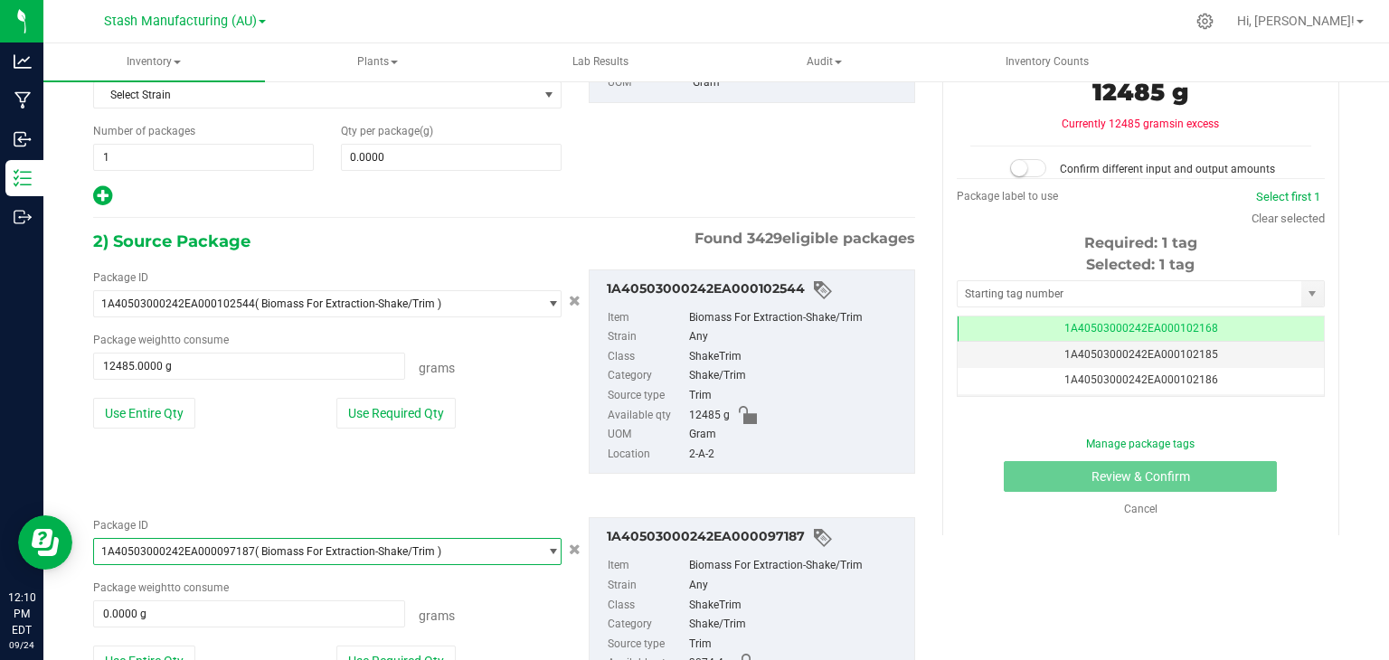
scroll to position [365, 0]
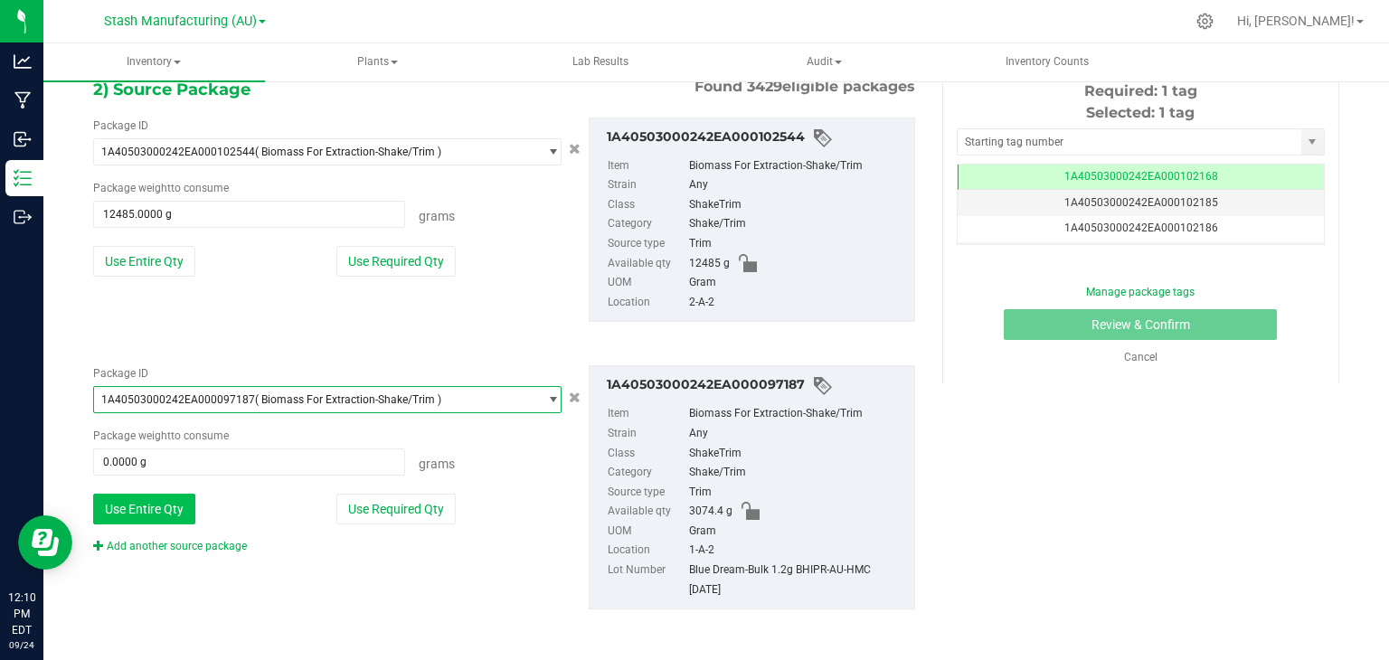
click at [177, 515] on button "Use Entire Qty" at bounding box center [144, 509] width 102 height 31
type input "3074.4000 g"
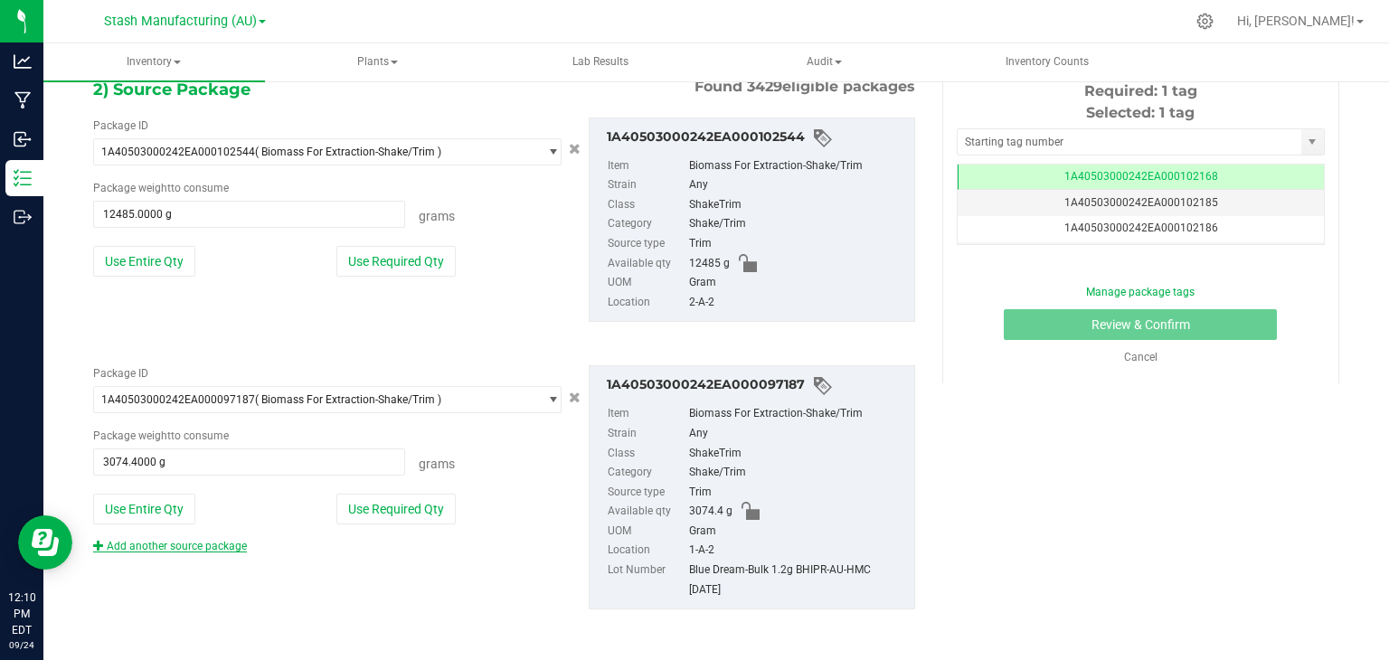
click at [220, 544] on link "Add another source package" at bounding box center [170, 546] width 154 height 13
click at [220, 544] on div "Package ID 1A40503000242EA000097187 ( Biomass For Extraction-Shake/Trim ) 1A405…" at bounding box center [504, 487] width 849 height 273
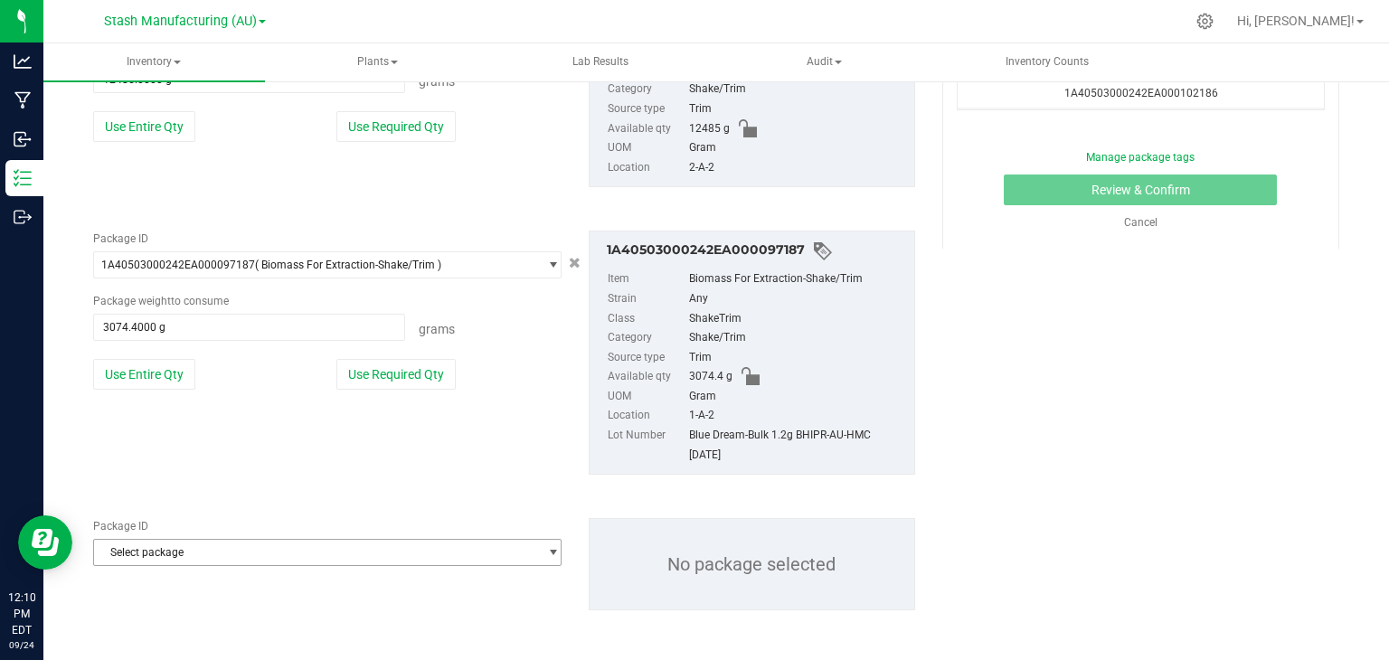
click at [197, 544] on span "Select package" at bounding box center [316, 552] width 444 height 25
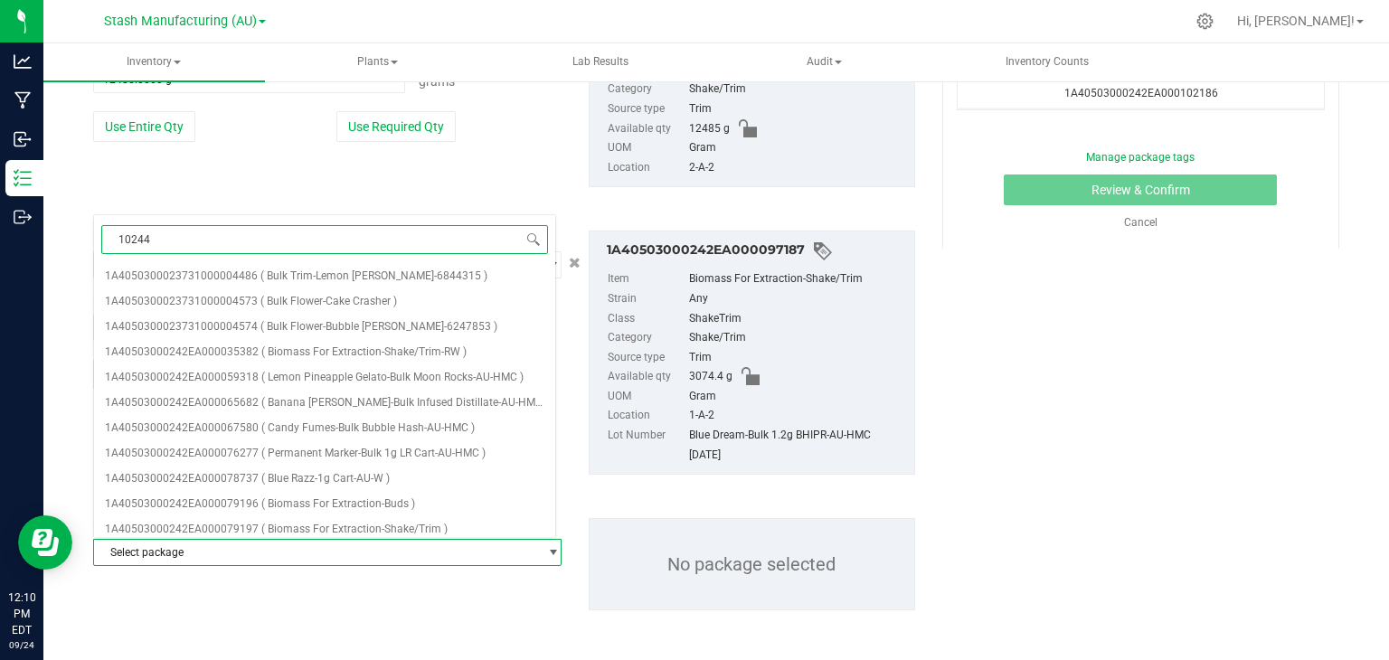
type input "102449"
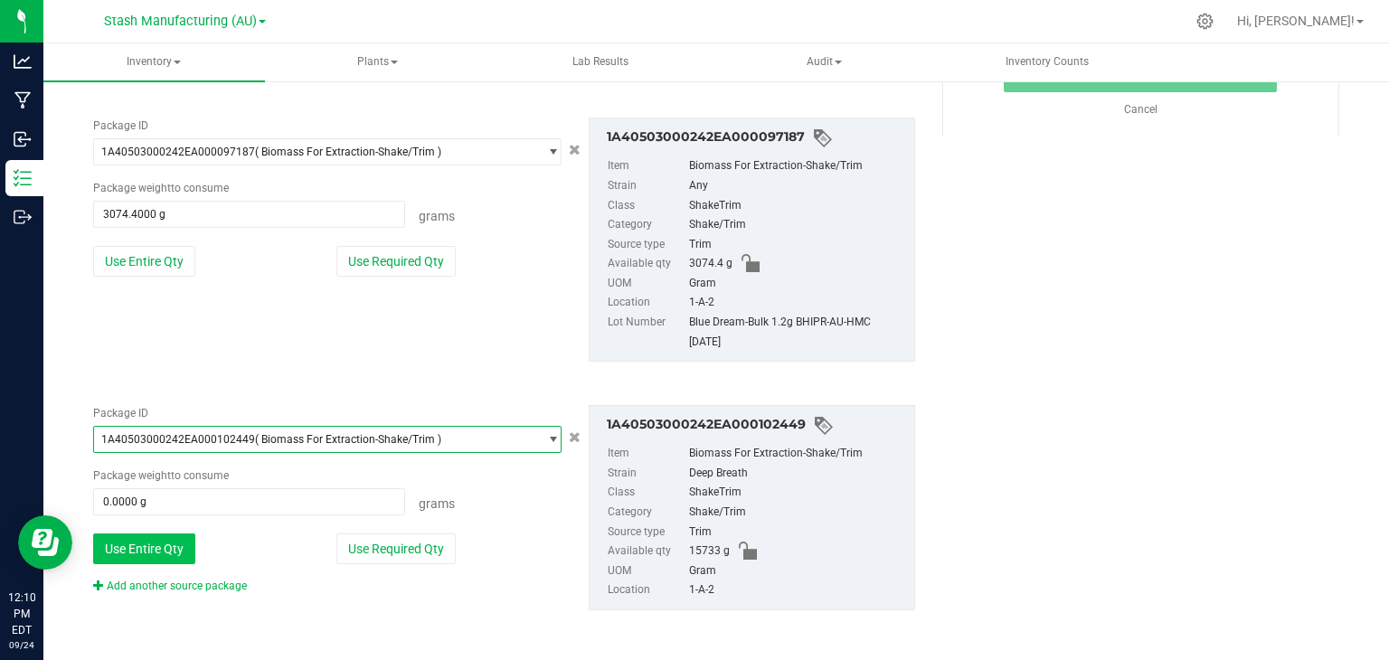
click at [165, 542] on button "Use Entire Qty" at bounding box center [144, 549] width 102 height 31
type input "15733.0000 g"
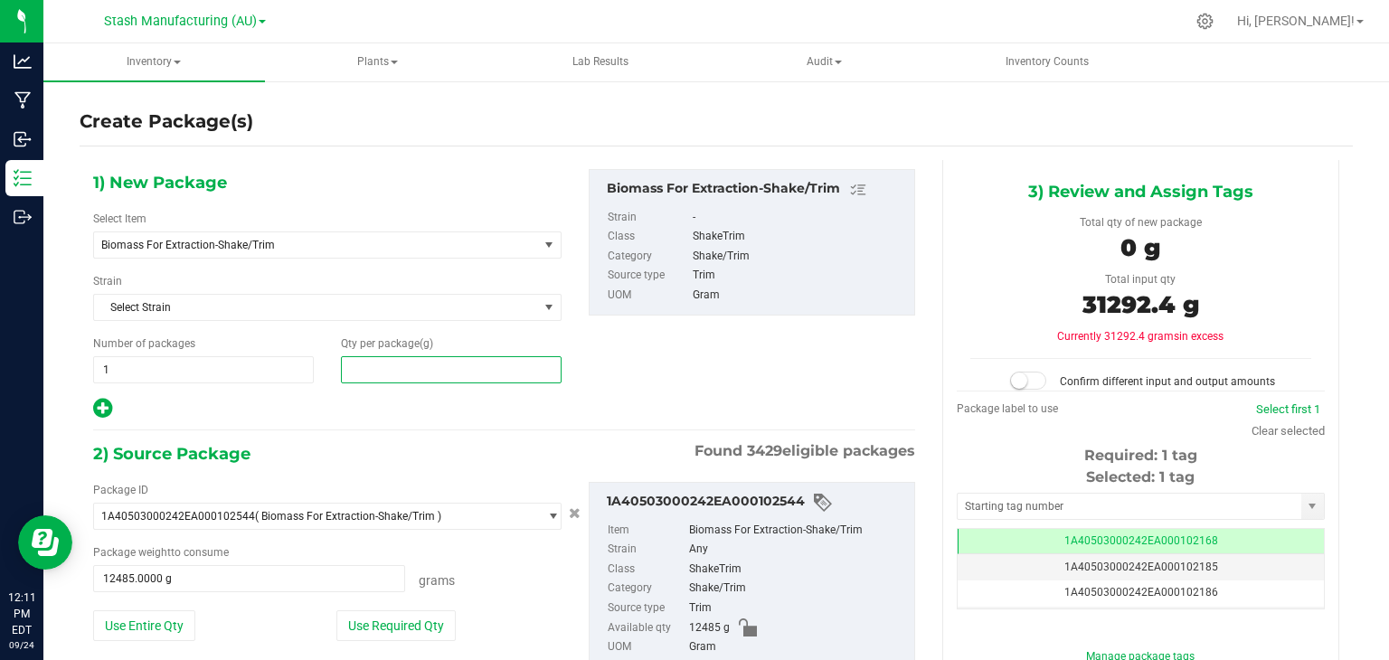
click at [394, 360] on span at bounding box center [451, 369] width 221 height 27
type input "31292.4"
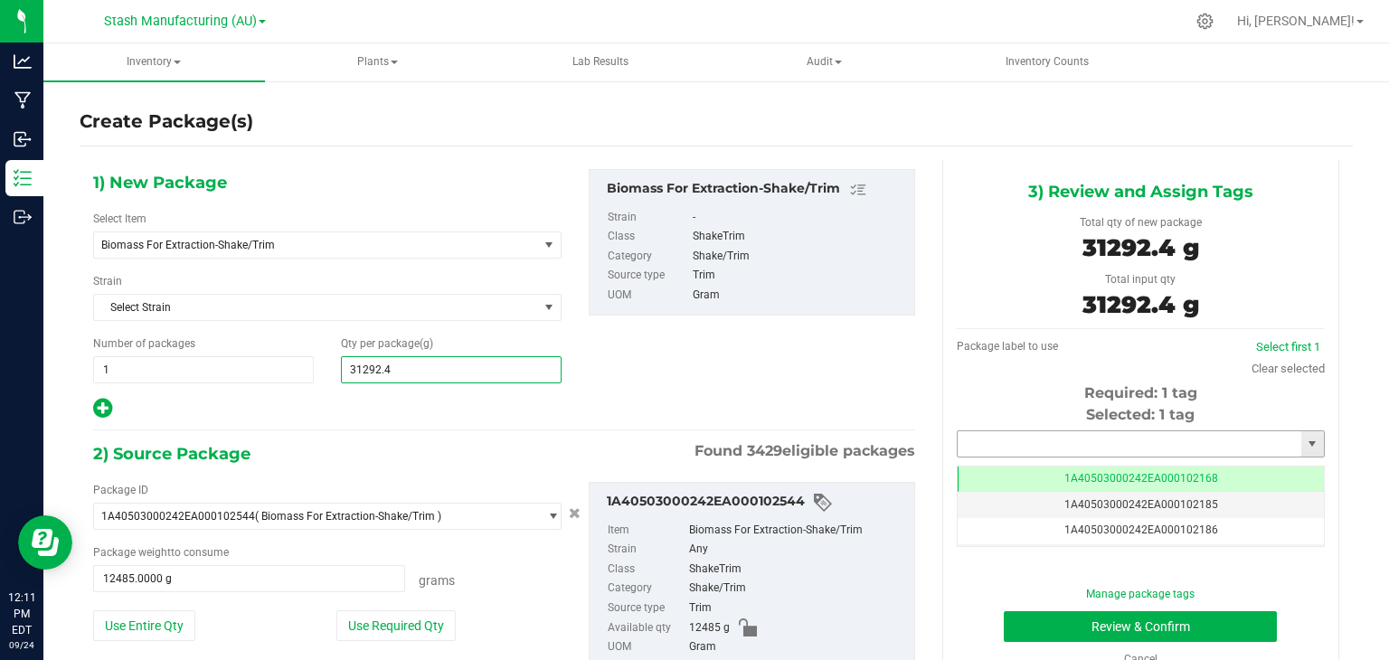
type input "31,292.4000"
click at [1019, 439] on input "text" at bounding box center [1130, 443] width 344 height 25
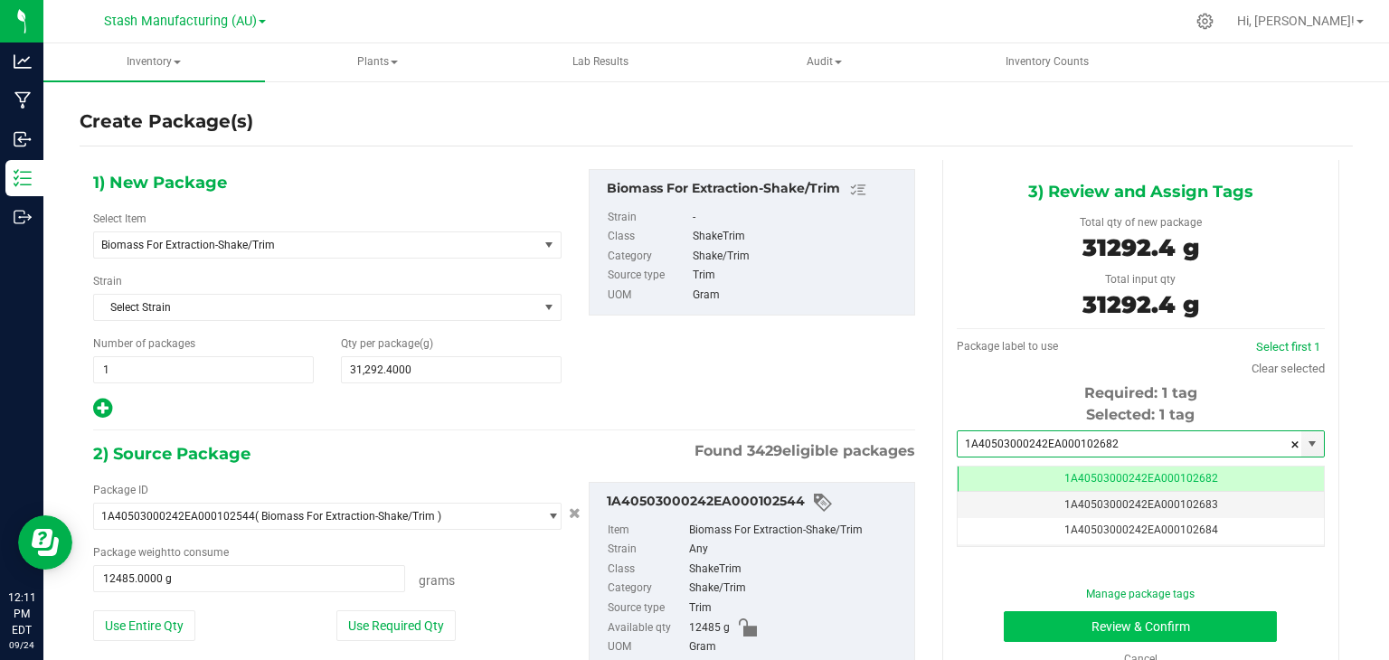
type input "1A40503000242EA000102682"
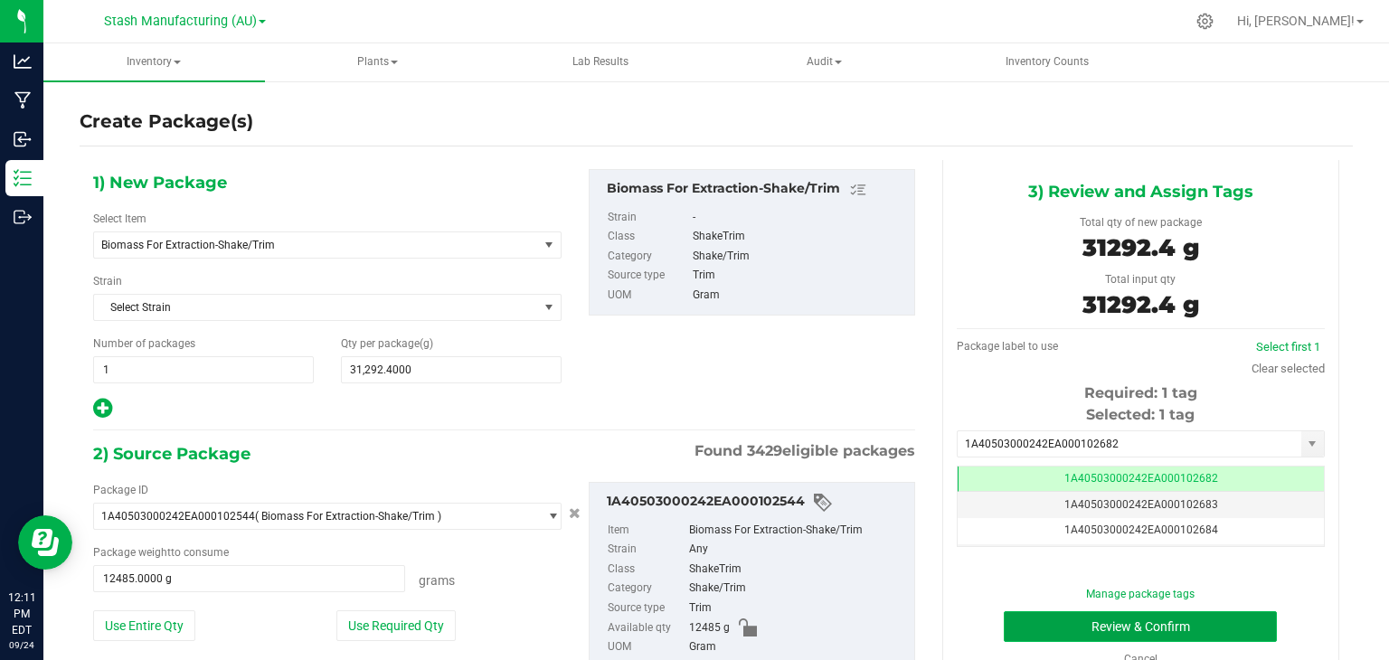
click at [1182, 622] on button "Review & Confirm" at bounding box center [1140, 626] width 273 height 31
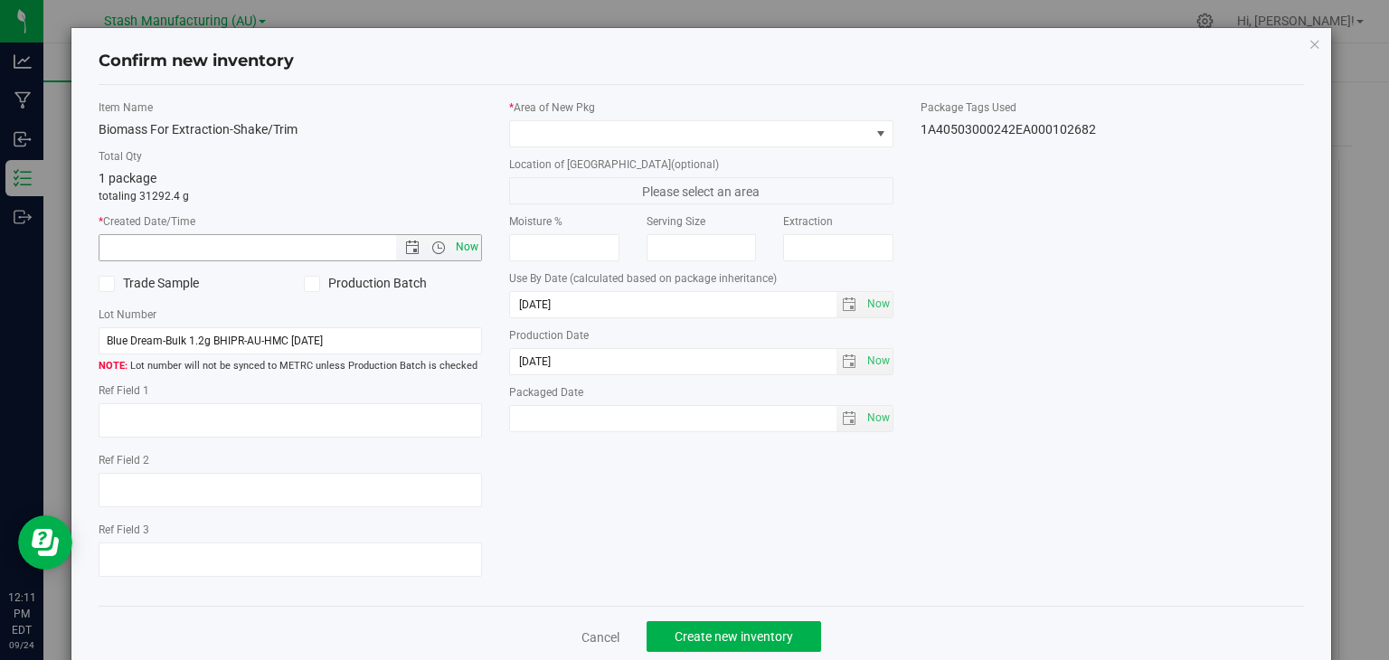
click at [466, 247] on span "Now" at bounding box center [467, 247] width 31 height 26
type input "[DATE] 12:11 PM"
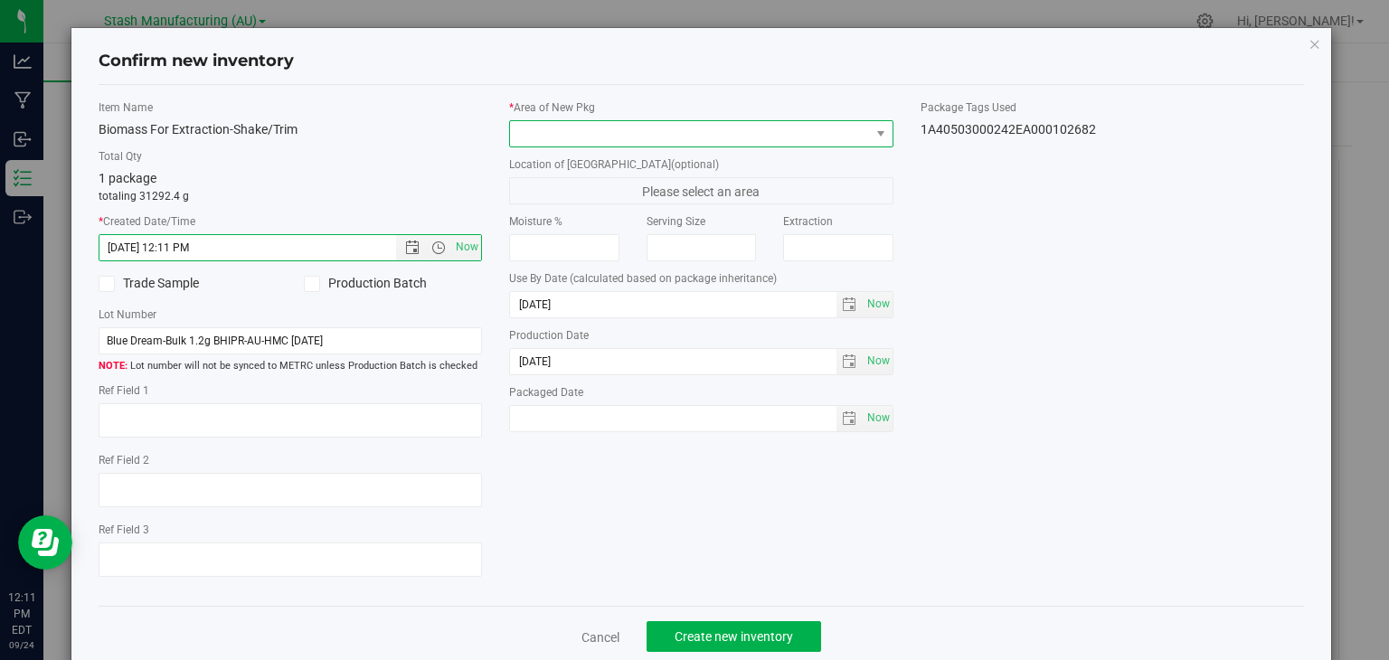
click at [706, 128] on span at bounding box center [690, 133] width 360 height 25
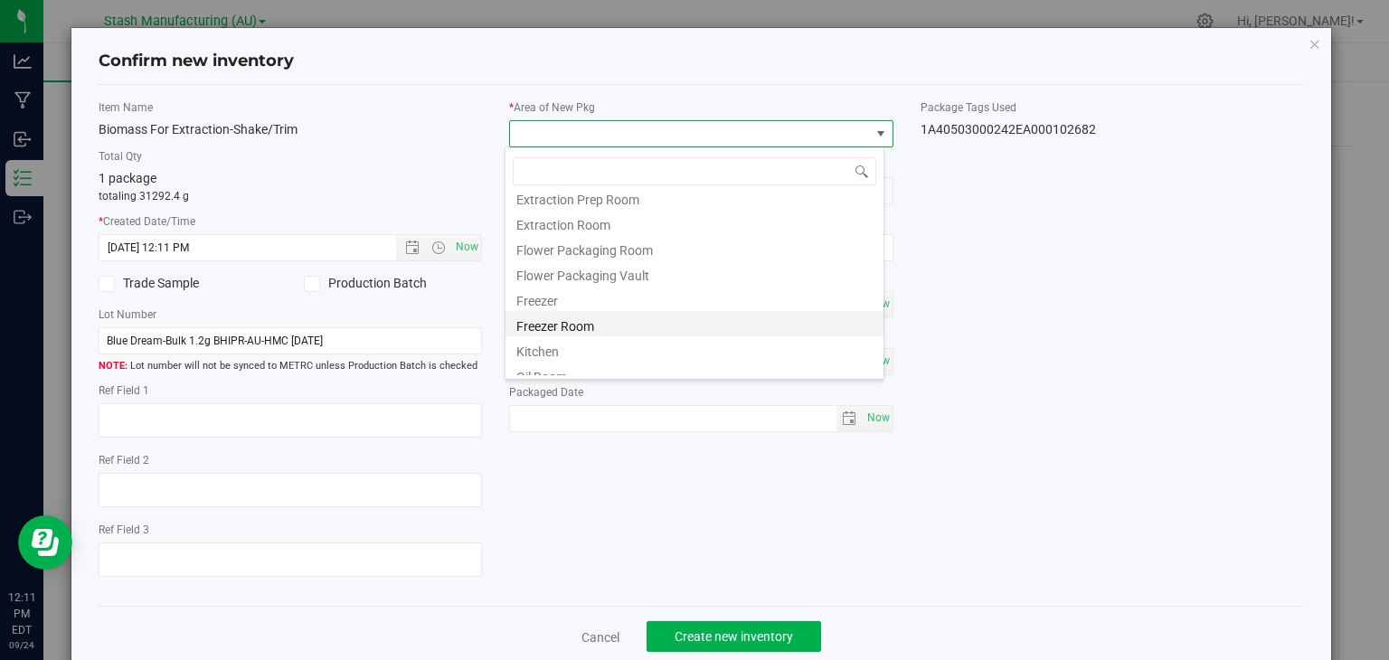
click at [592, 326] on li "Freezer Room" at bounding box center [695, 323] width 378 height 25
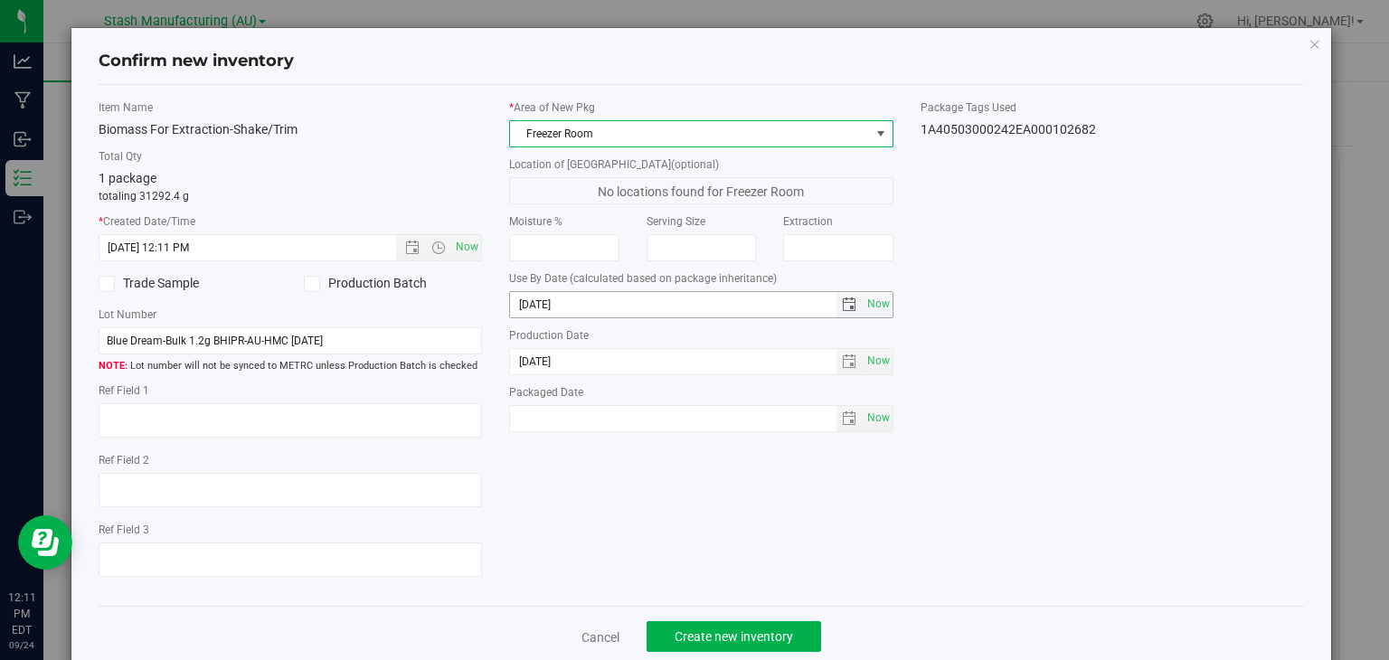
click at [535, 302] on input "[DATE]" at bounding box center [673, 304] width 327 height 25
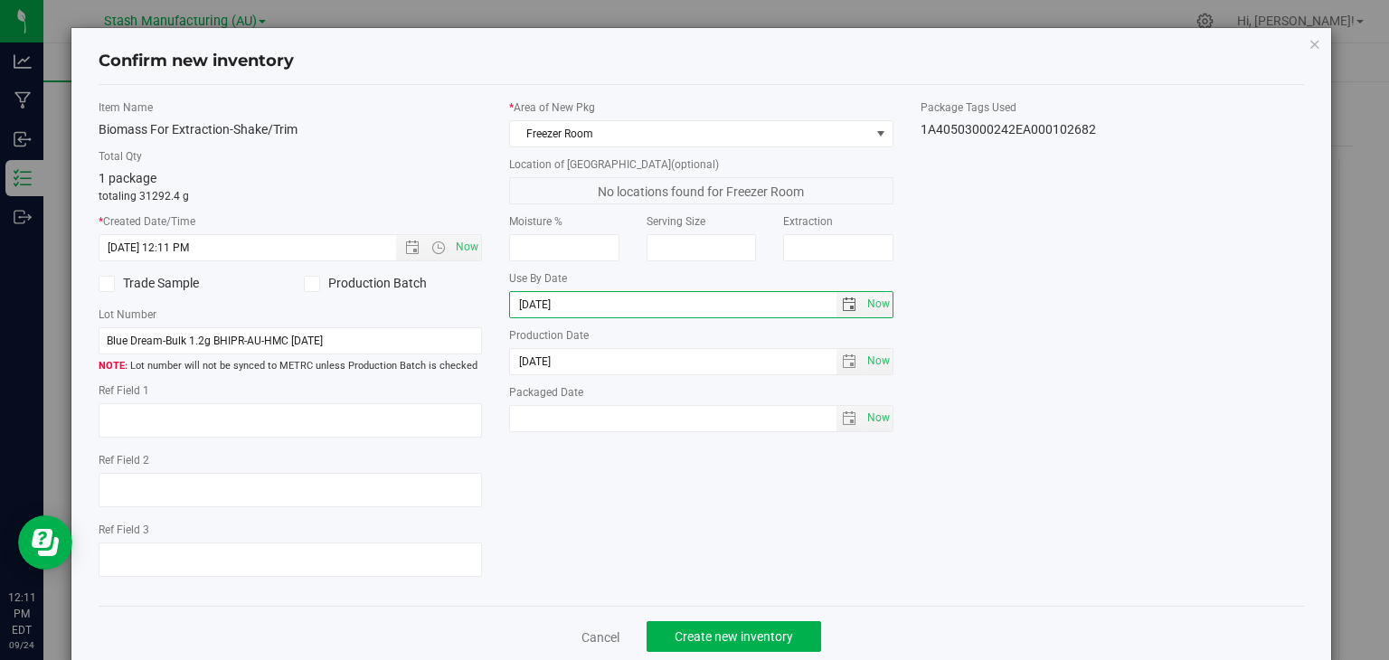
type input "[DATE]"
click at [1104, 331] on div "Item Name Biomass For Extraction-Shake/Trim Total Qty 1 package totaling 31292.…" at bounding box center [702, 345] width 1234 height 493
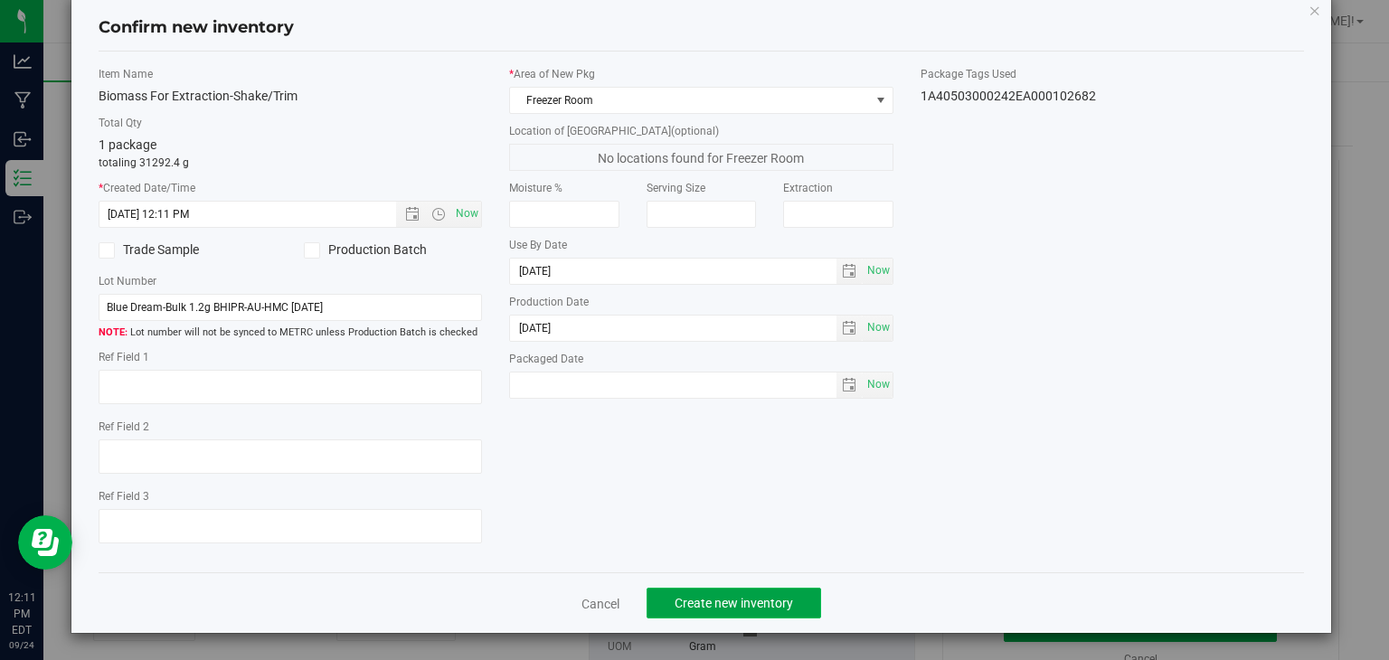
click at [711, 596] on span "Create new inventory" at bounding box center [734, 603] width 118 height 14
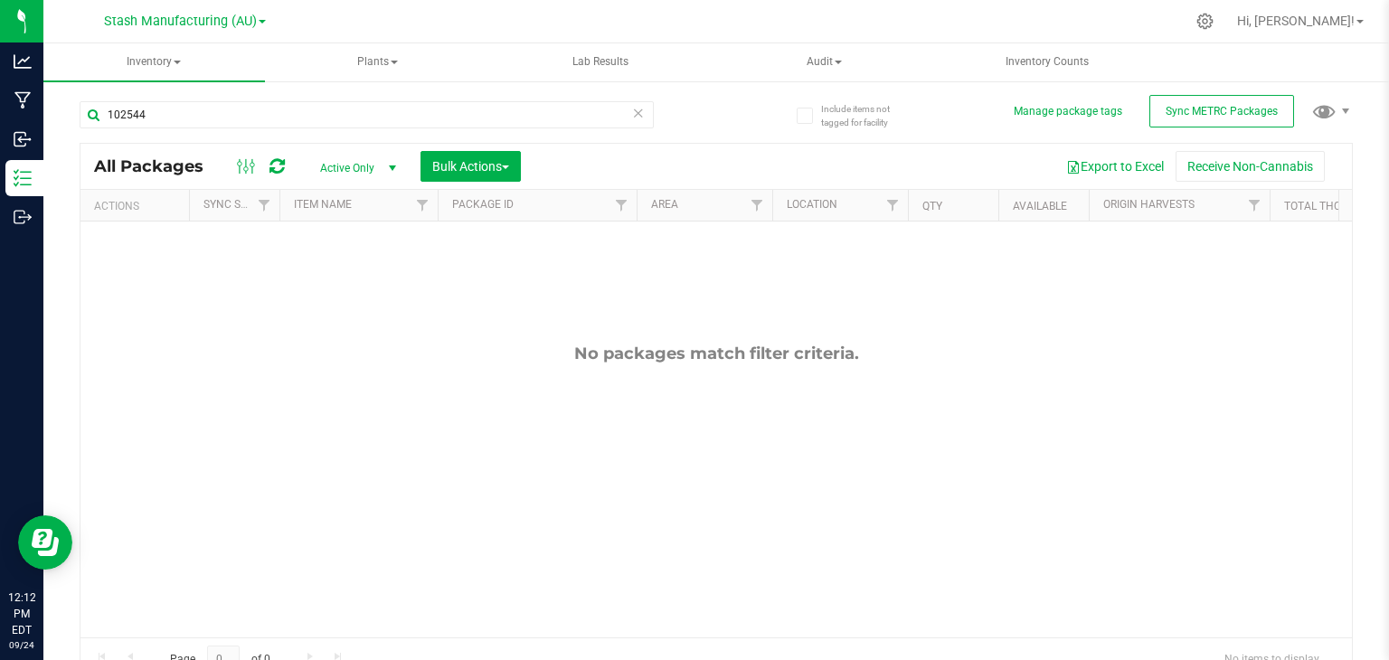
click at [1296, 285] on div "No packages match filter criteria." at bounding box center [717, 491] width 1272 height 538
click at [633, 110] on icon at bounding box center [638, 112] width 13 height 22
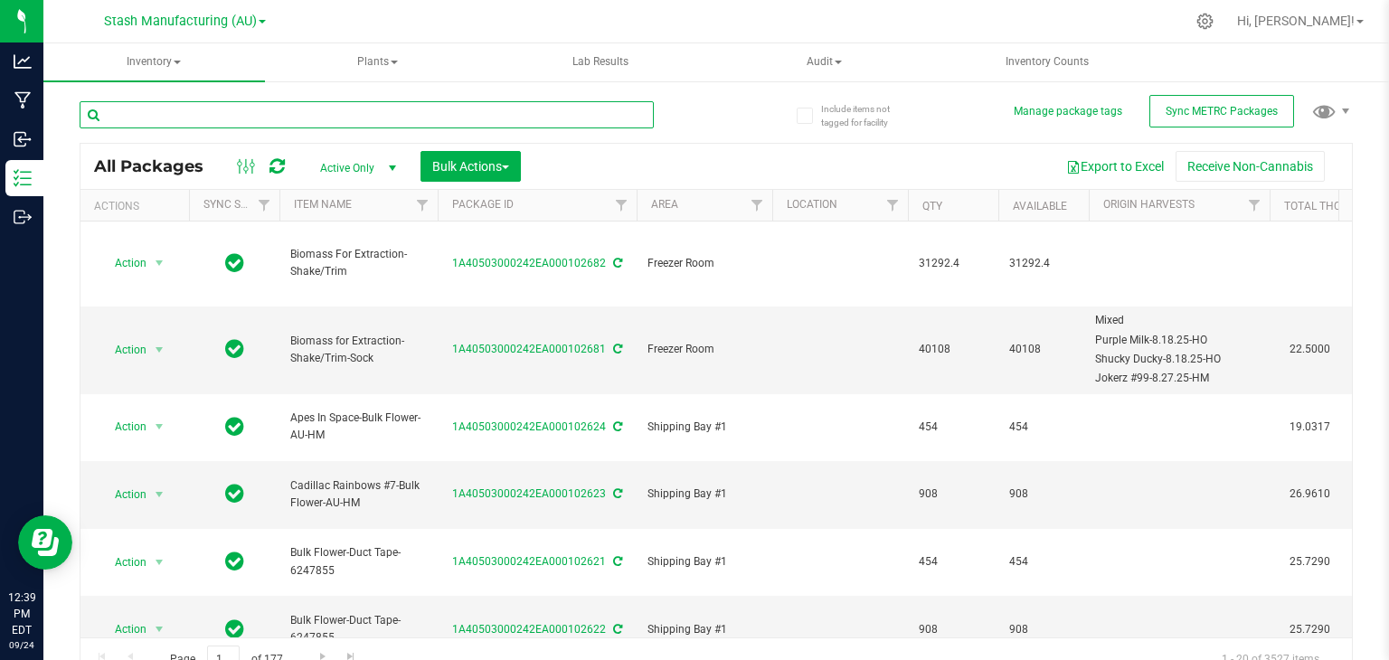
click at [362, 109] on input "text" at bounding box center [367, 114] width 574 height 27
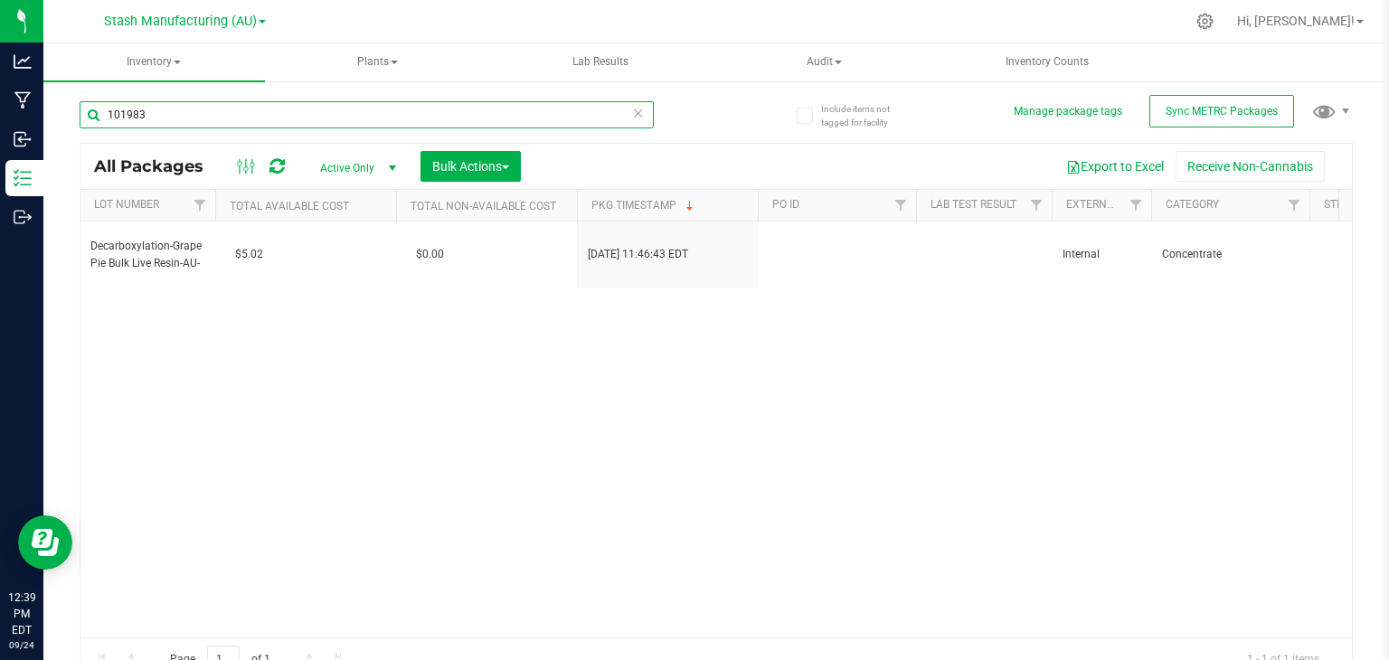
scroll to position [0, 3759]
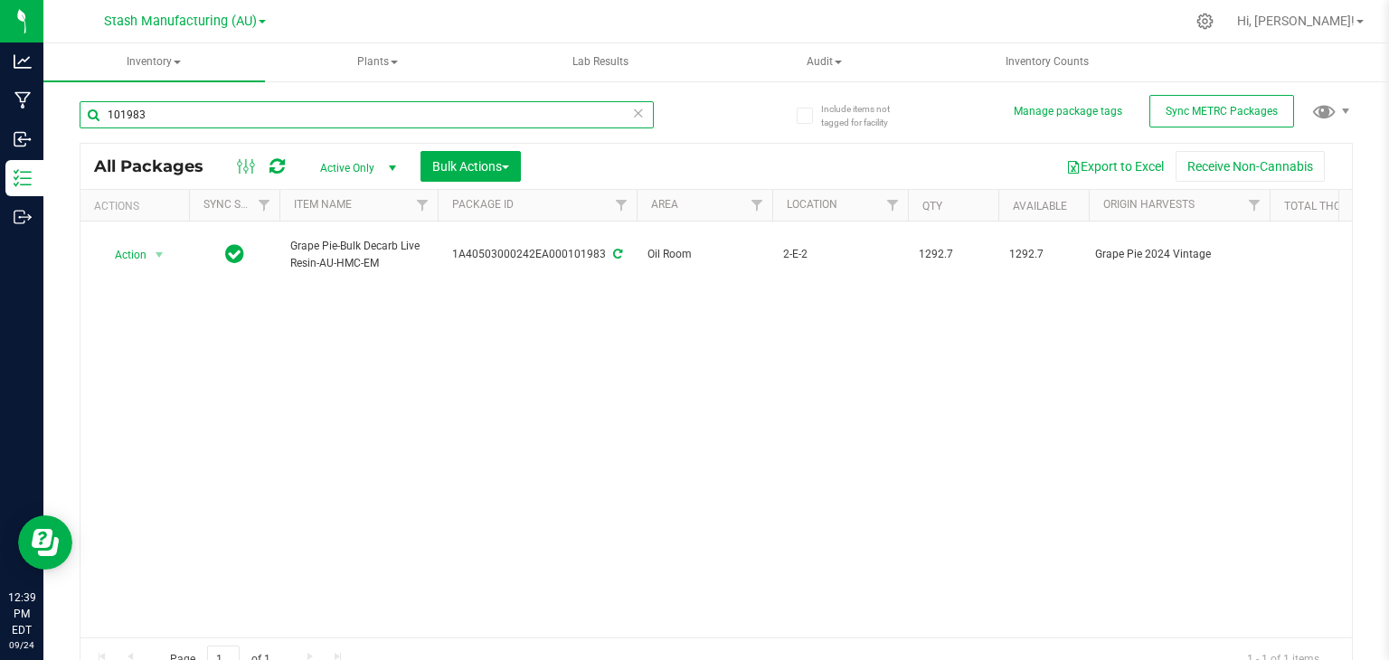
type input "101983"
click at [632, 109] on icon at bounding box center [638, 112] width 13 height 22
